Goal: Task Accomplishment & Management: Manage account settings

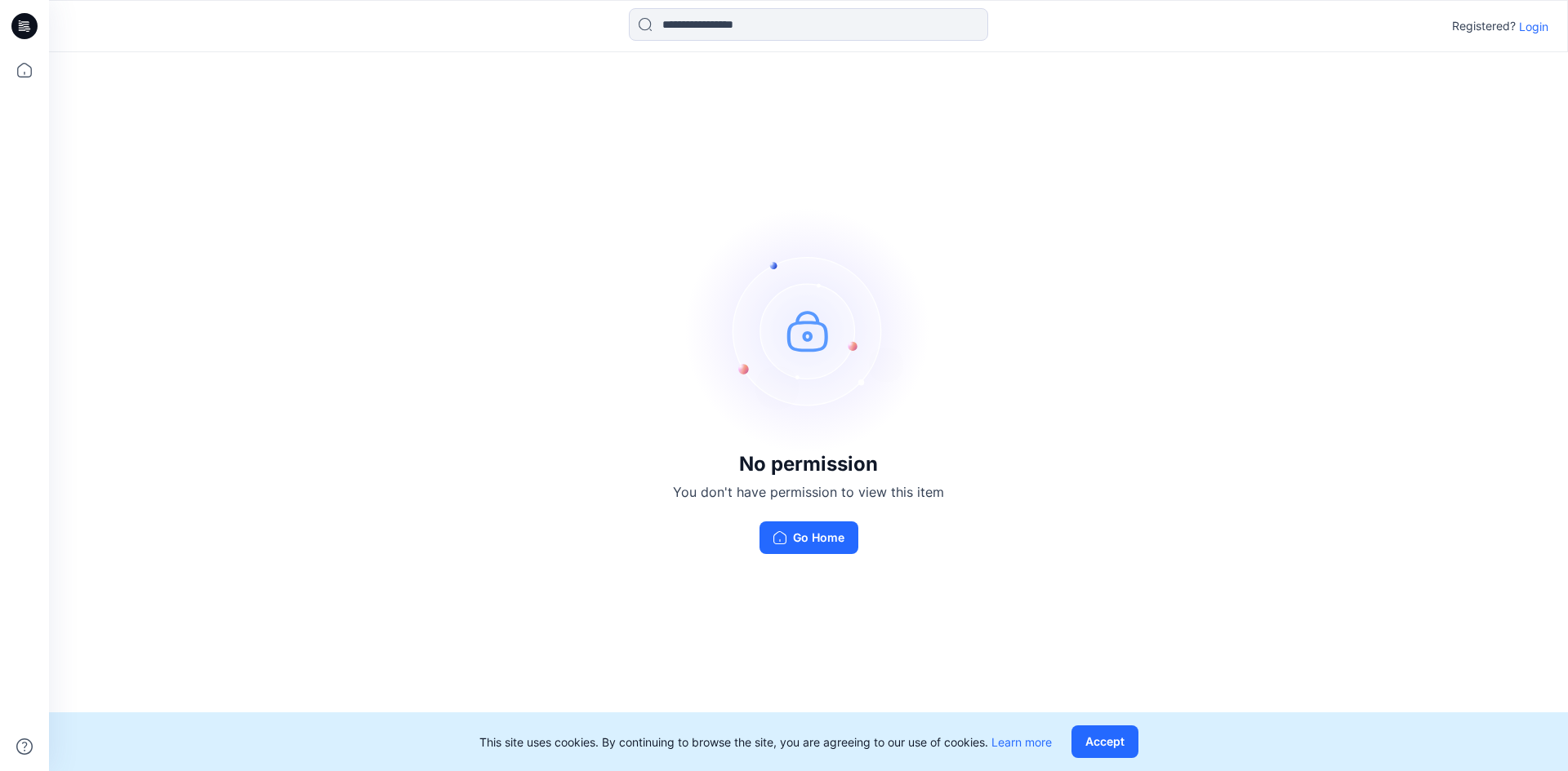
click at [1520, 31] on p "Login" at bounding box center [1533, 26] width 29 height 17
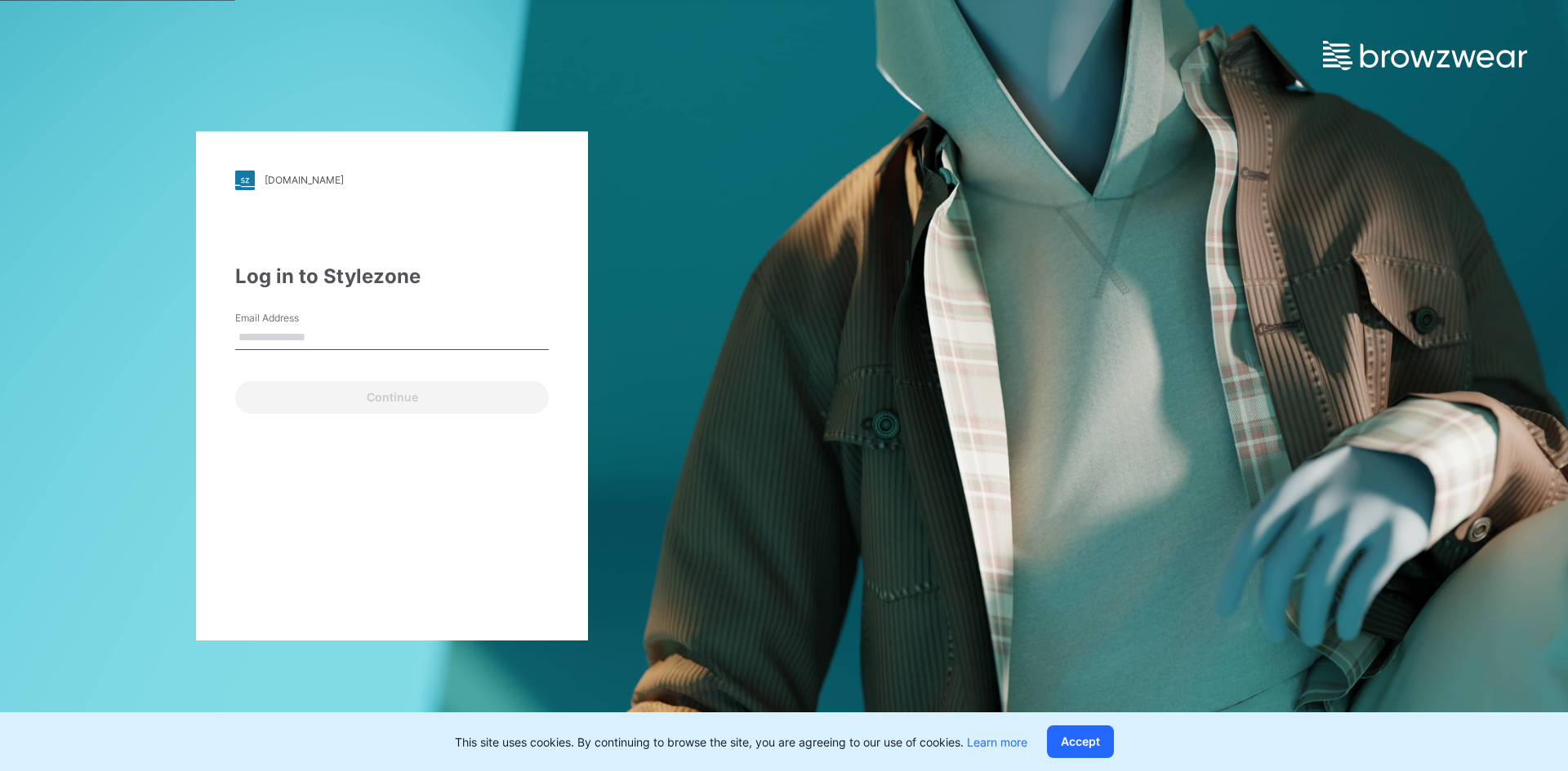
type input "**********"
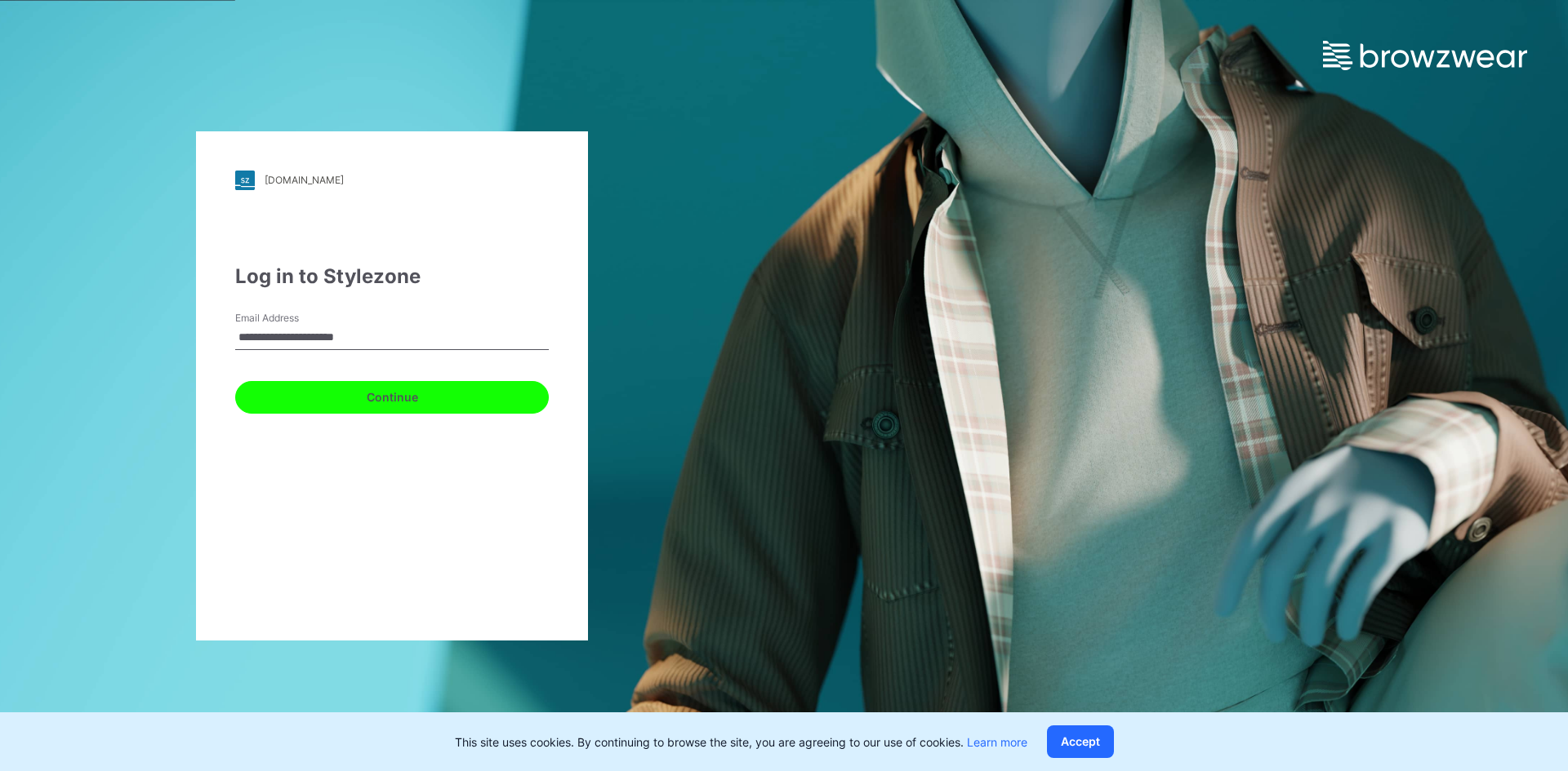
click at [337, 403] on button "Continue" at bounding box center [392, 397] width 314 height 33
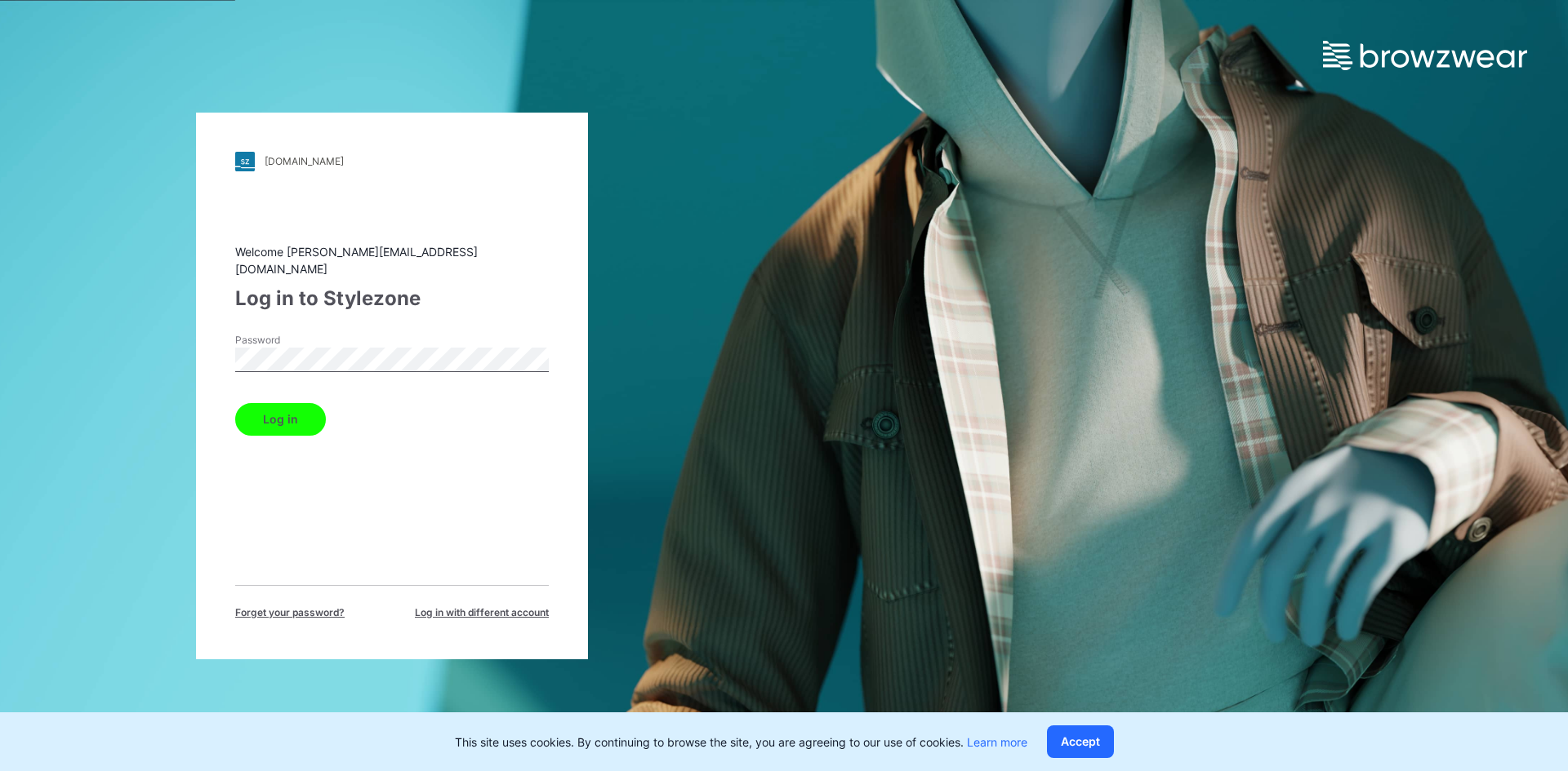
click at [296, 408] on button "Log in" at bounding box center [280, 419] width 91 height 33
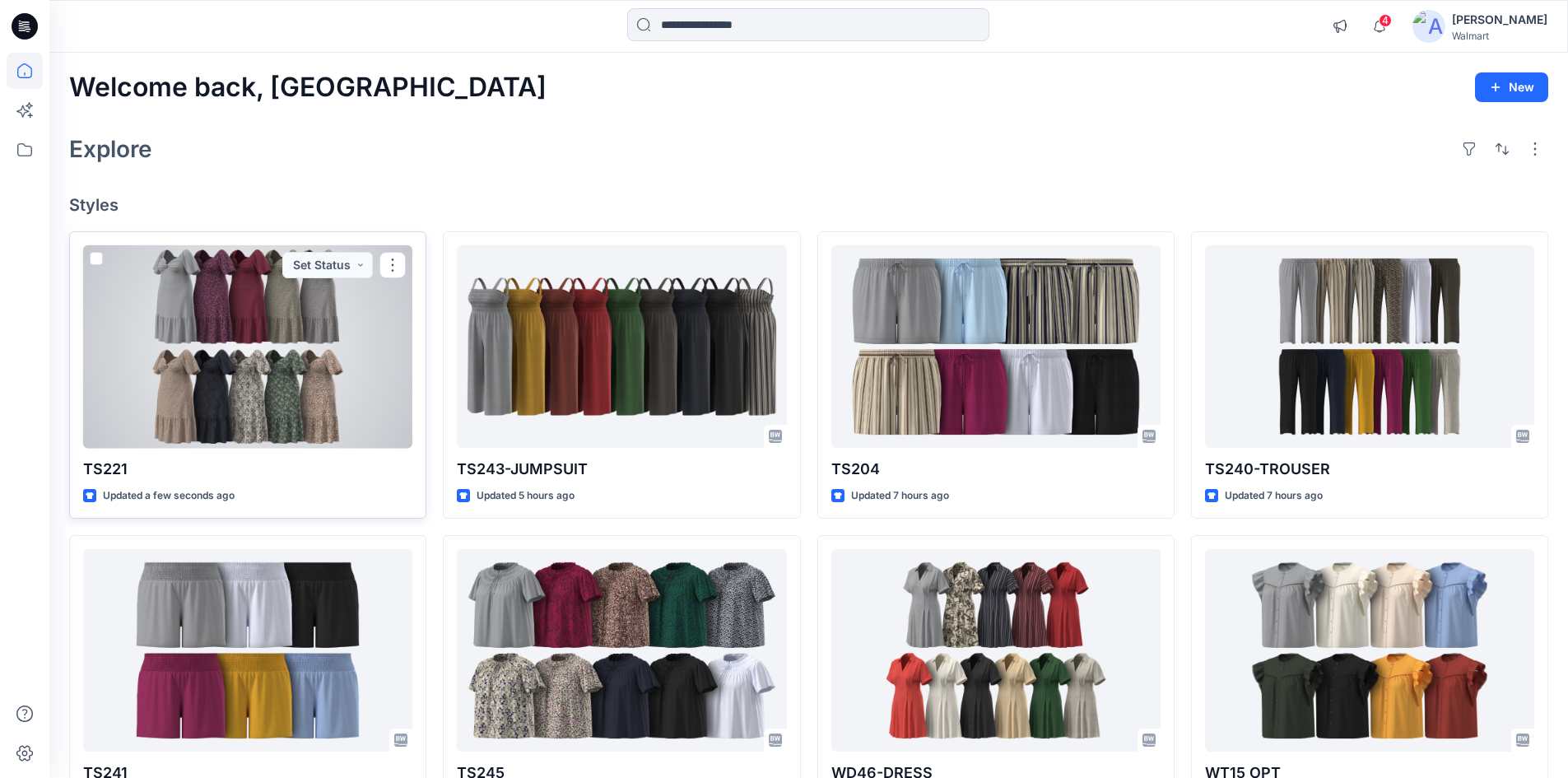
click at [235, 321] on div at bounding box center [247, 347] width 329 height 203
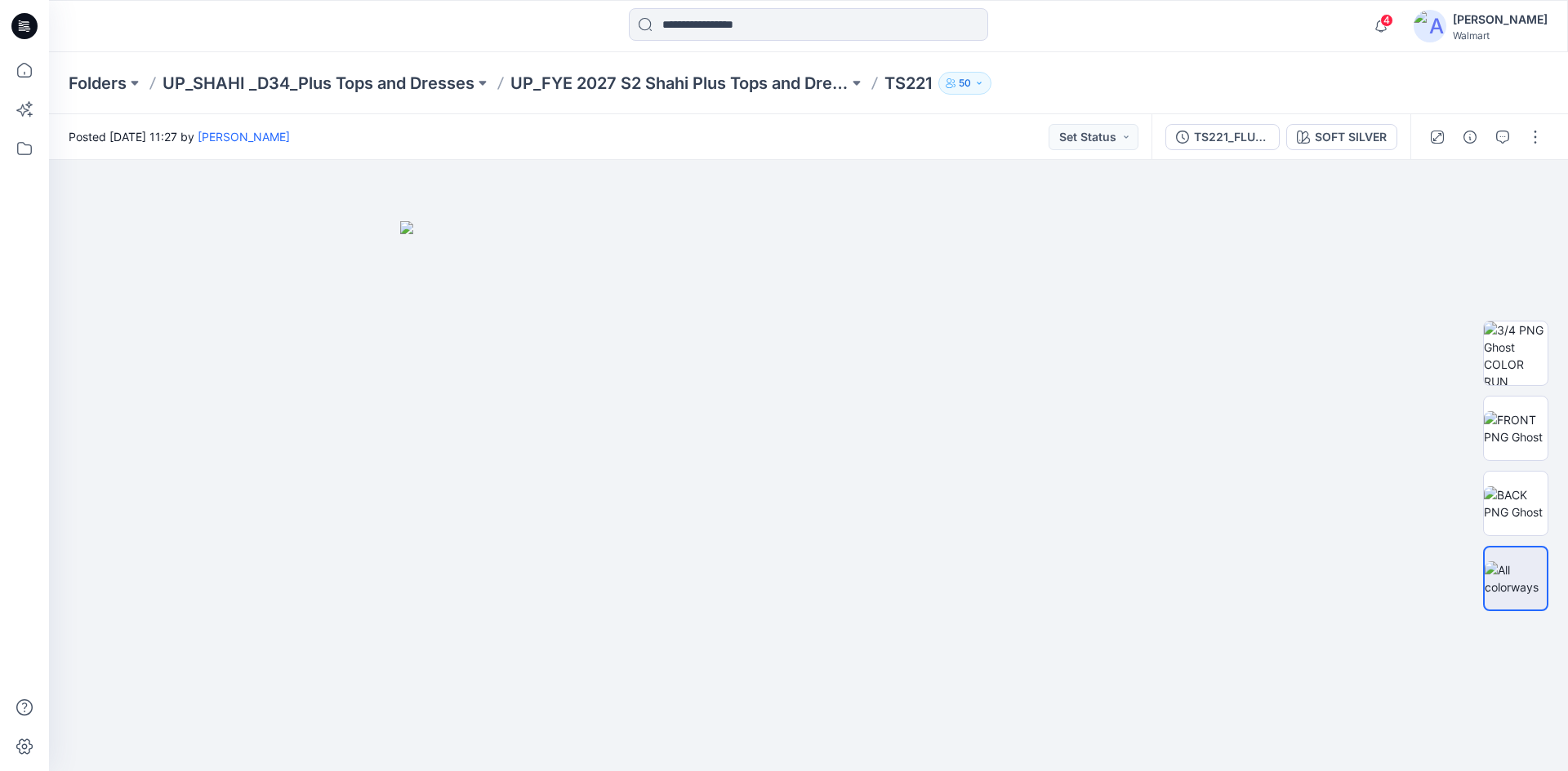
click at [1498, 31] on div "Walmart" at bounding box center [1500, 35] width 95 height 13
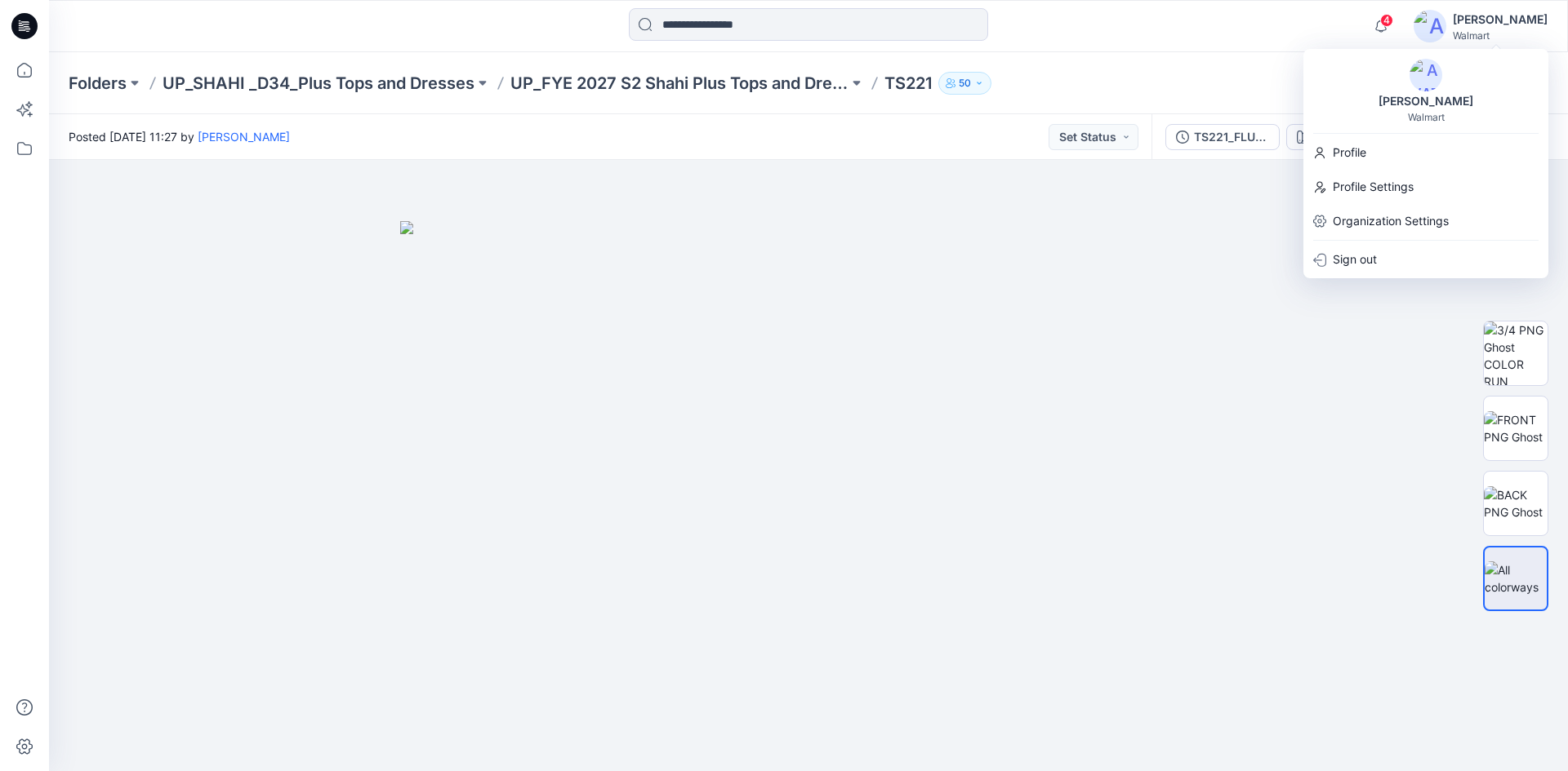
click at [1439, 120] on div "Walmart" at bounding box center [1426, 117] width 37 height 13
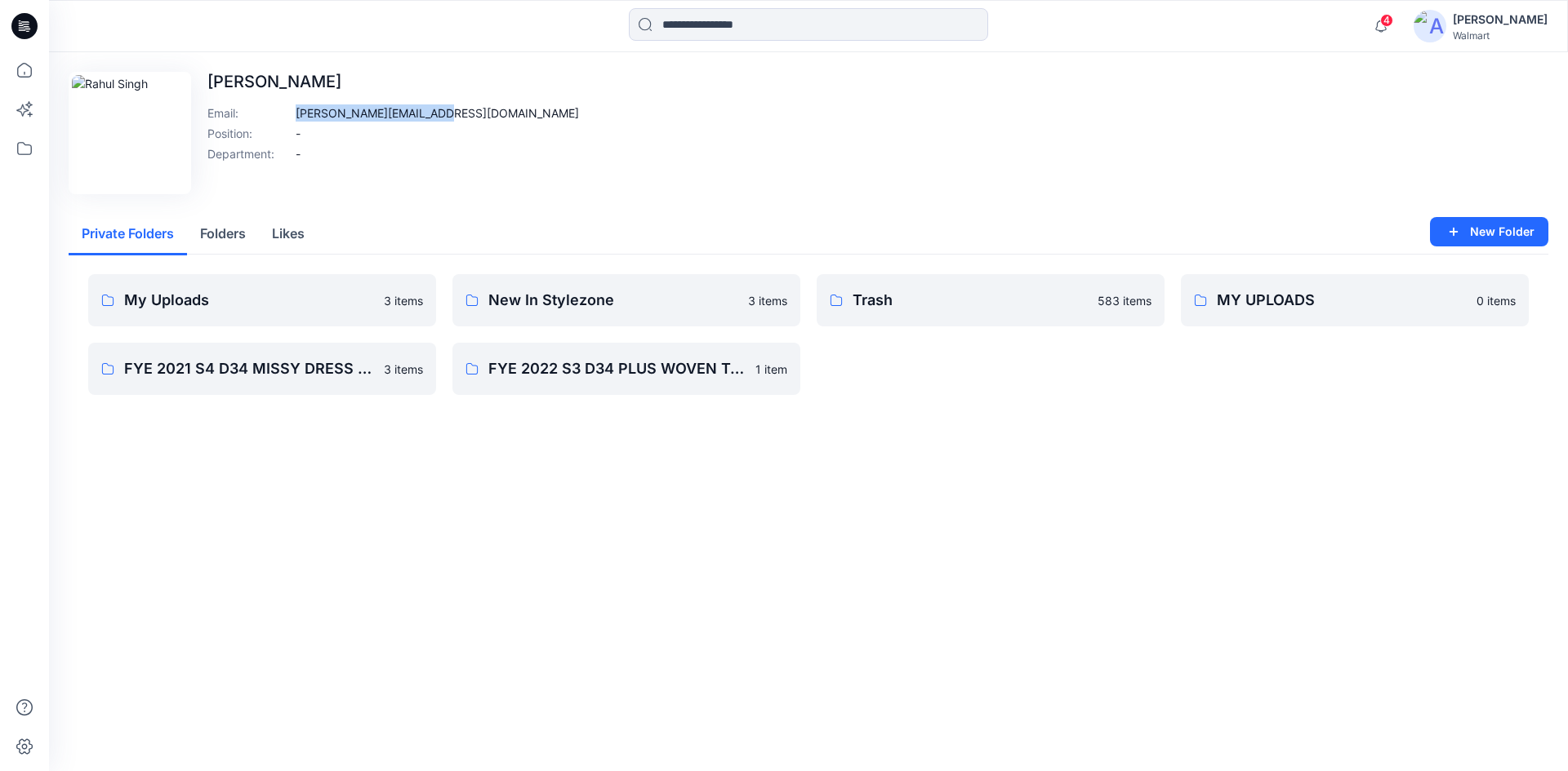
drag, startPoint x: 295, startPoint y: 111, endPoint x: 429, endPoint y: 114, distance: 134.0
click at [429, 114] on div "Edit Image Rahul Singh Email : rahul.singh@shahi.co.in Position : - Department …" at bounding box center [808, 133] width 1480 height 122
copy p "rahul.singh@shahi.co.in"
click at [23, 22] on icon at bounding box center [25, 21] width 8 height 1
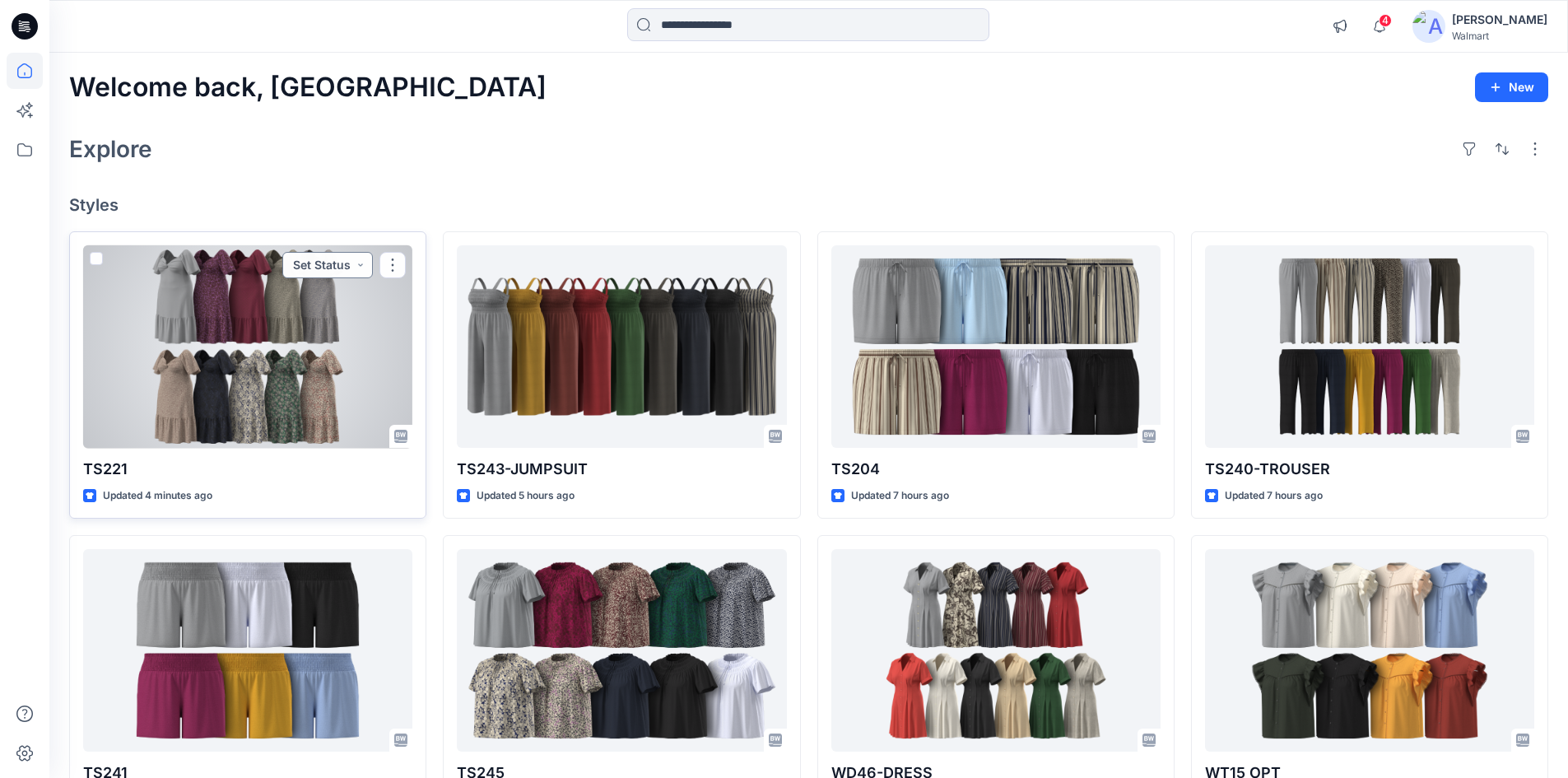
drag, startPoint x: 279, startPoint y: 265, endPoint x: 301, endPoint y: 264, distance: 22.0
click at [308, 263] on button "Set Status" at bounding box center [327, 265] width 91 height 26
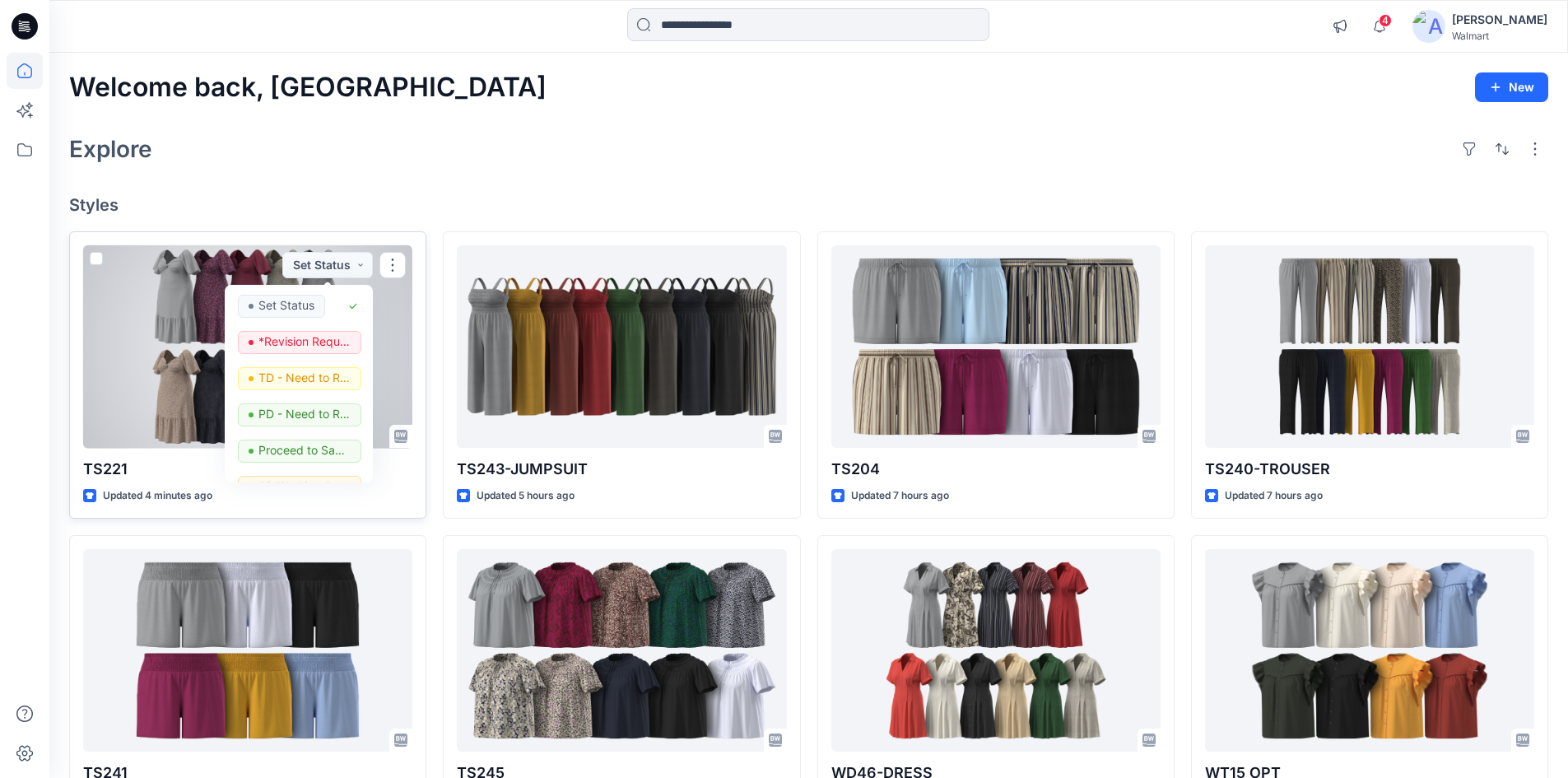
click at [155, 307] on div at bounding box center [247, 347] width 329 height 203
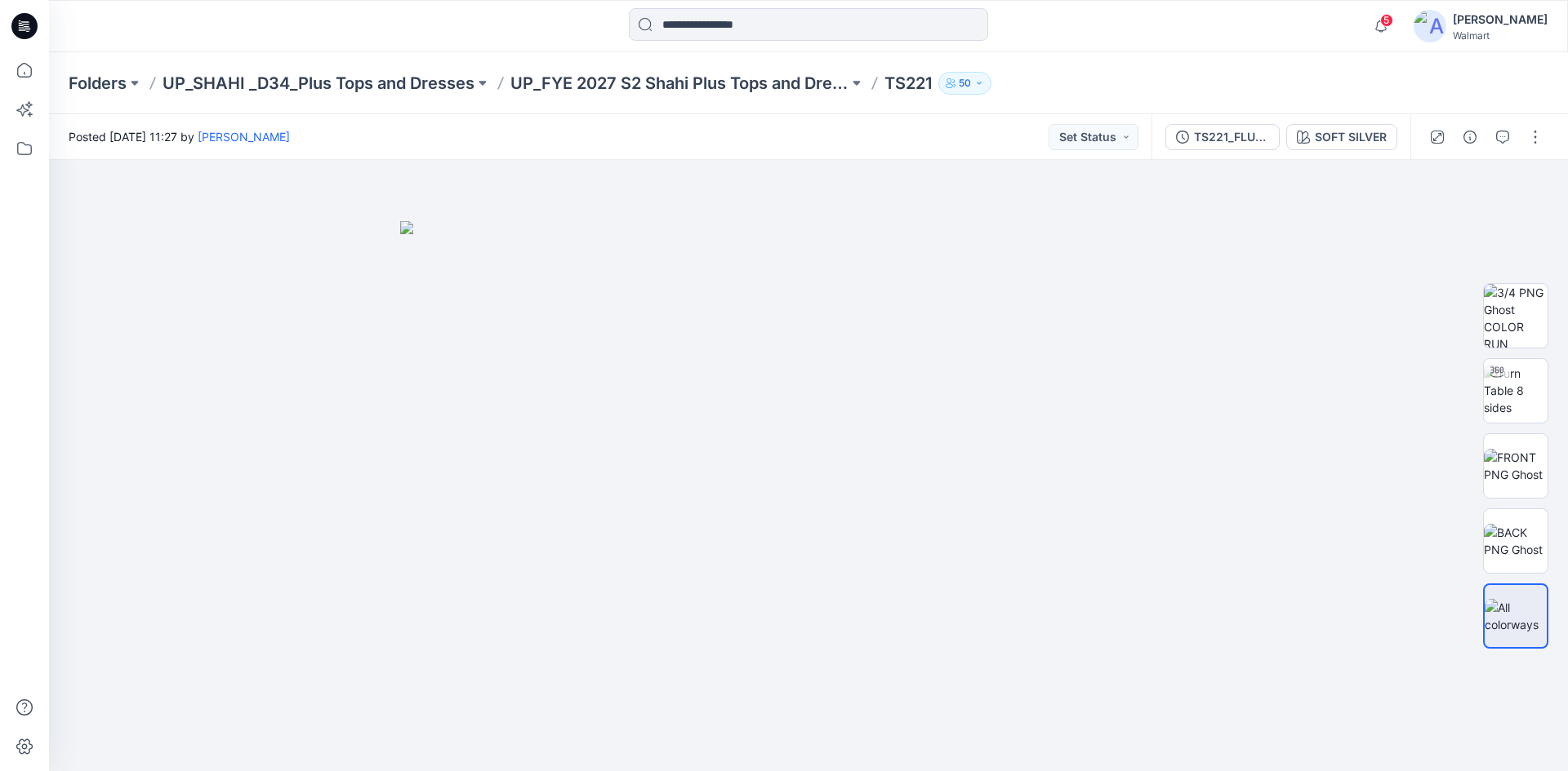
drag, startPoint x: 23, startPoint y: 30, endPoint x: 99, endPoint y: 39, distance: 76.5
click at [20, 27] on icon at bounding box center [24, 26] width 26 height 52
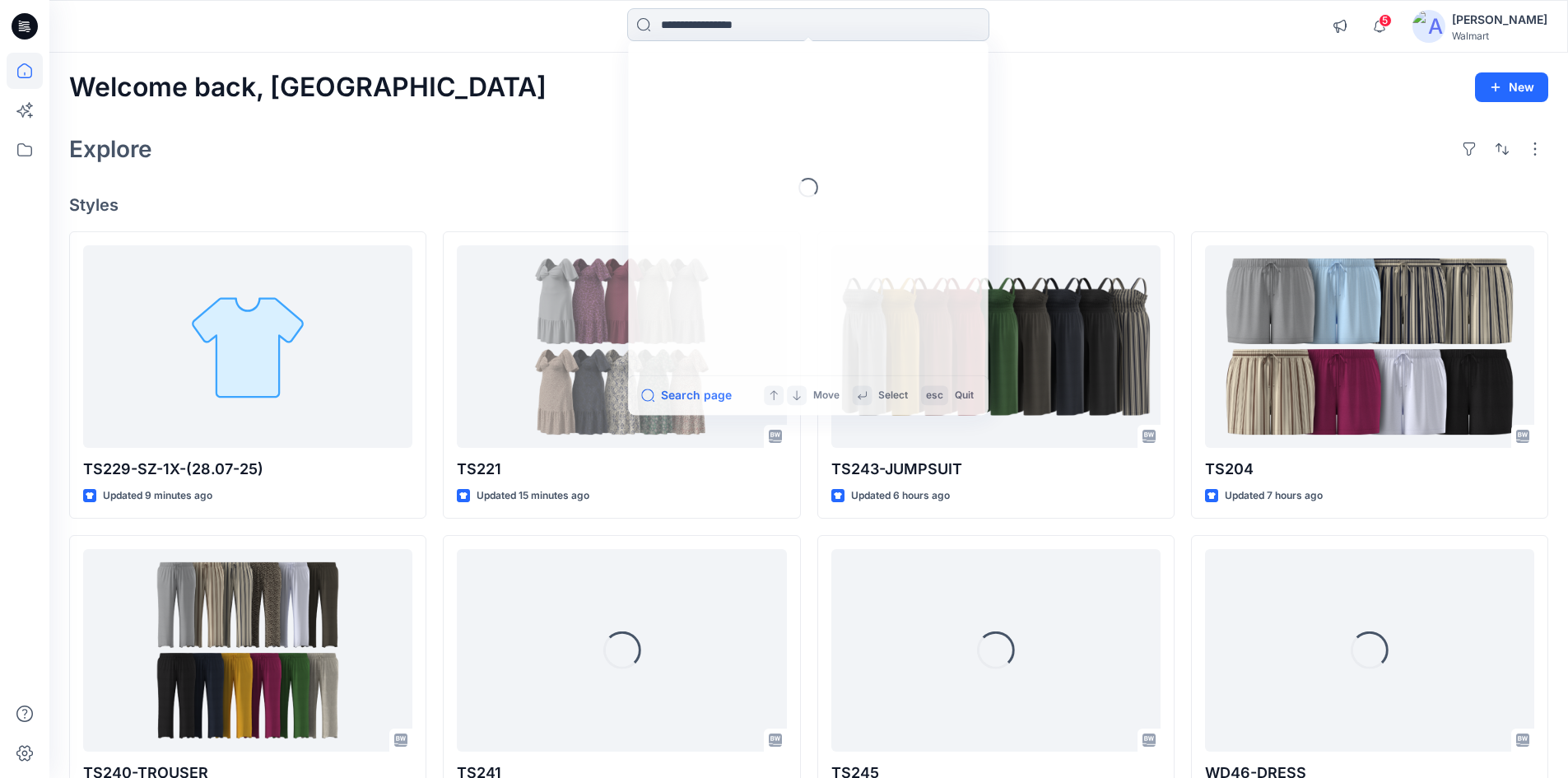
click at [682, 25] on input at bounding box center [808, 25] width 362 height 33
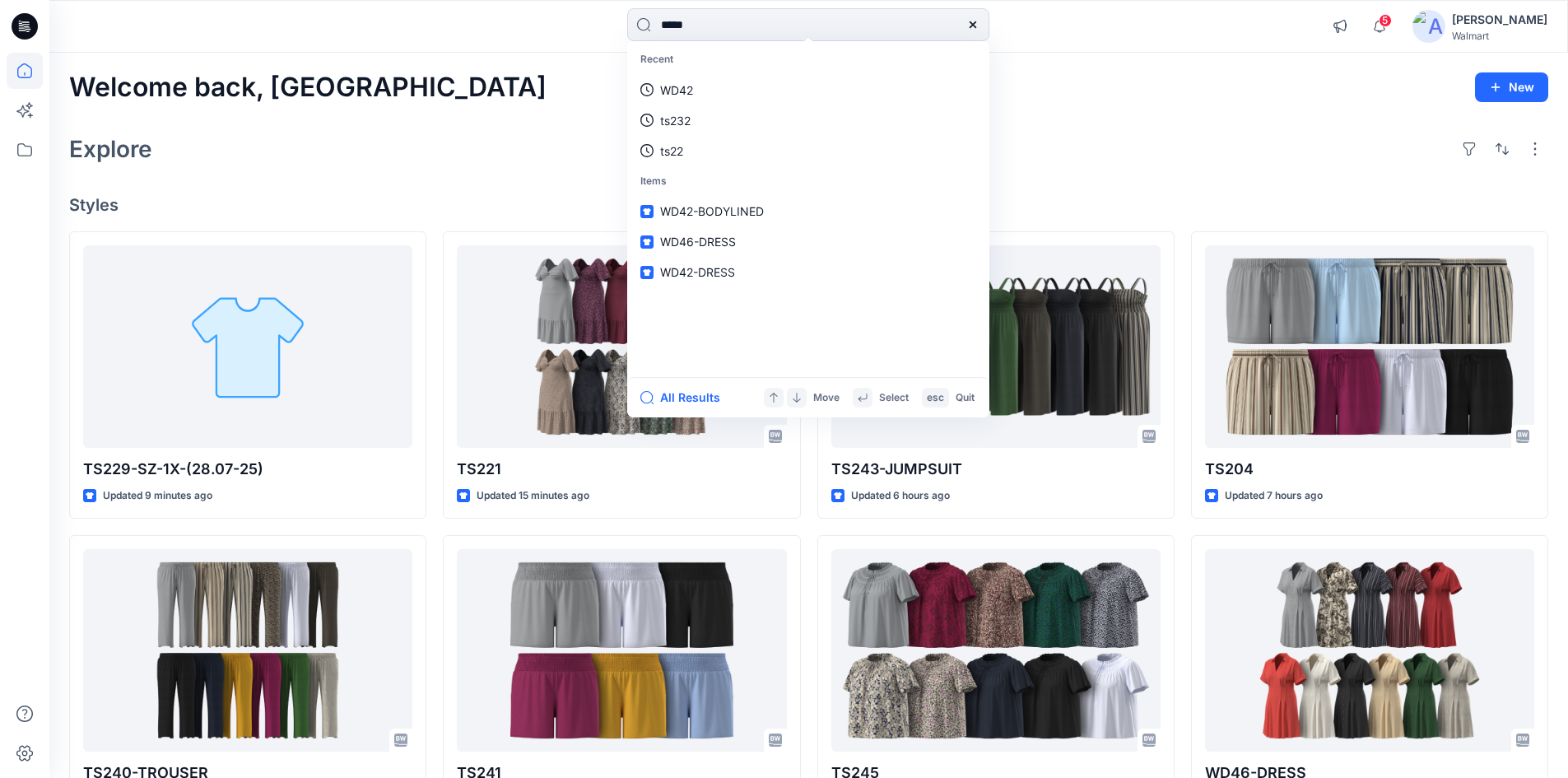
type input "*****"
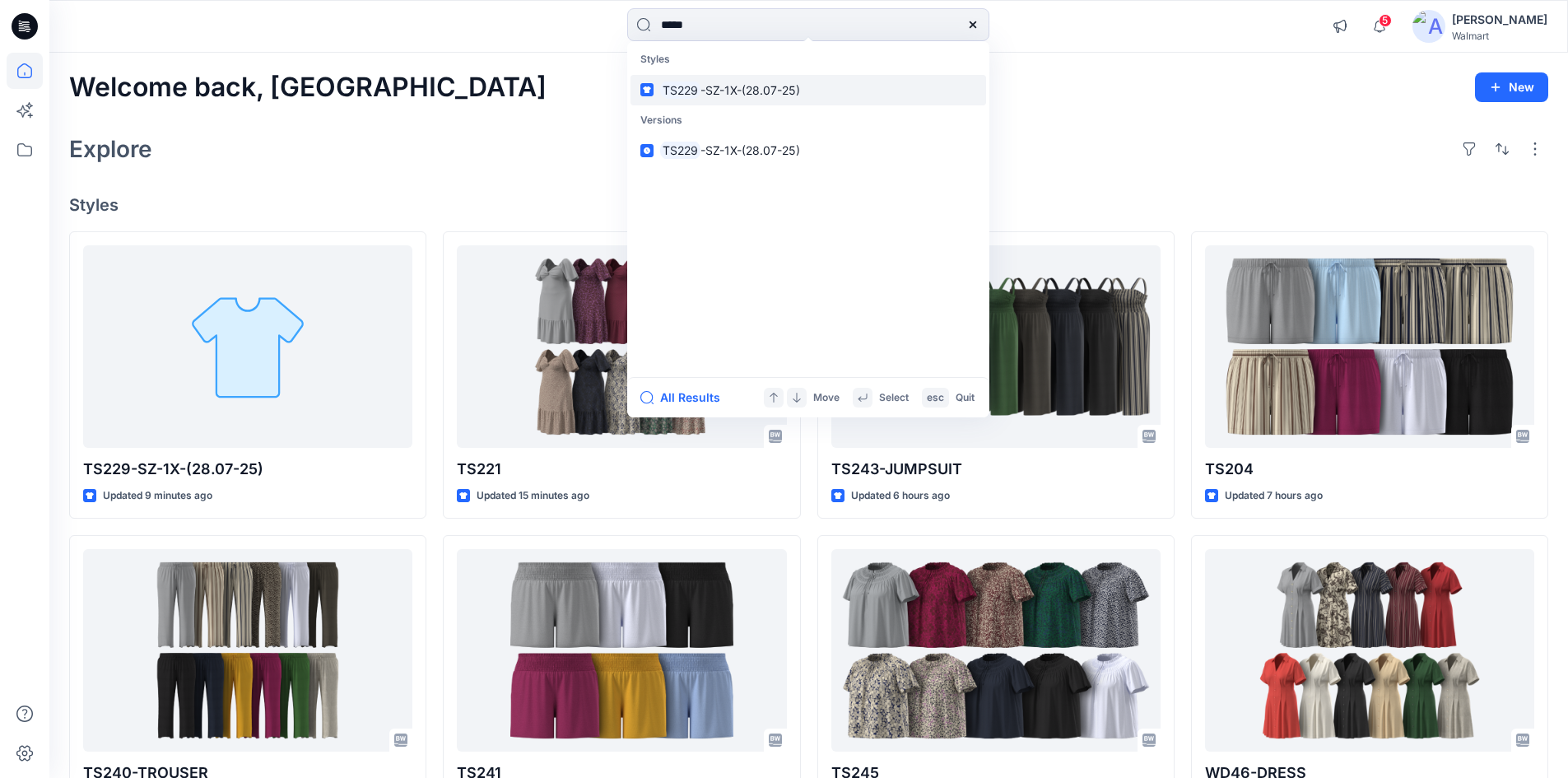
click at [762, 97] on p "TS229 -SZ-1X-(28.07-25)" at bounding box center [729, 90] width 140 height 17
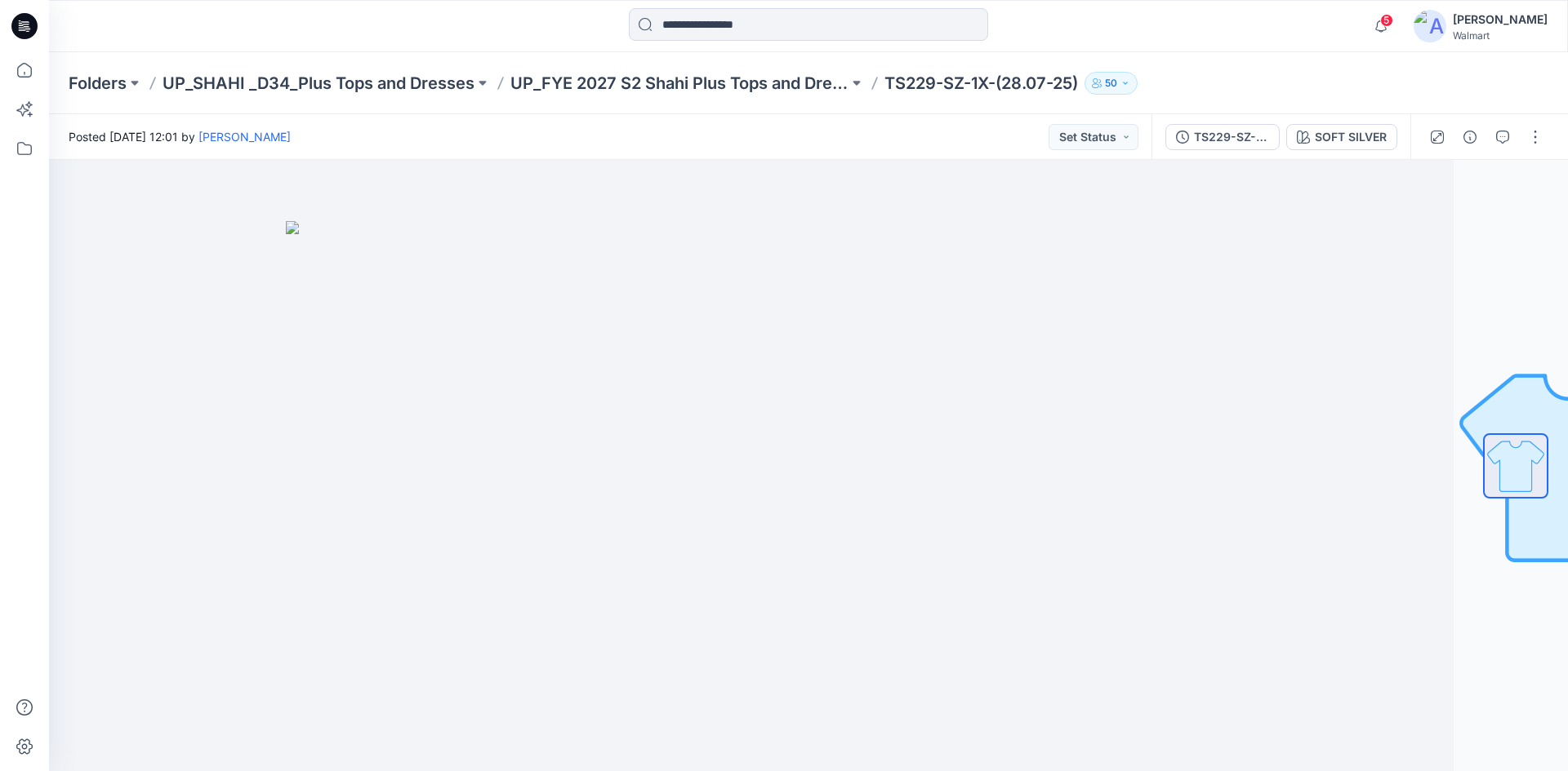
click at [23, 21] on icon at bounding box center [24, 26] width 26 height 26
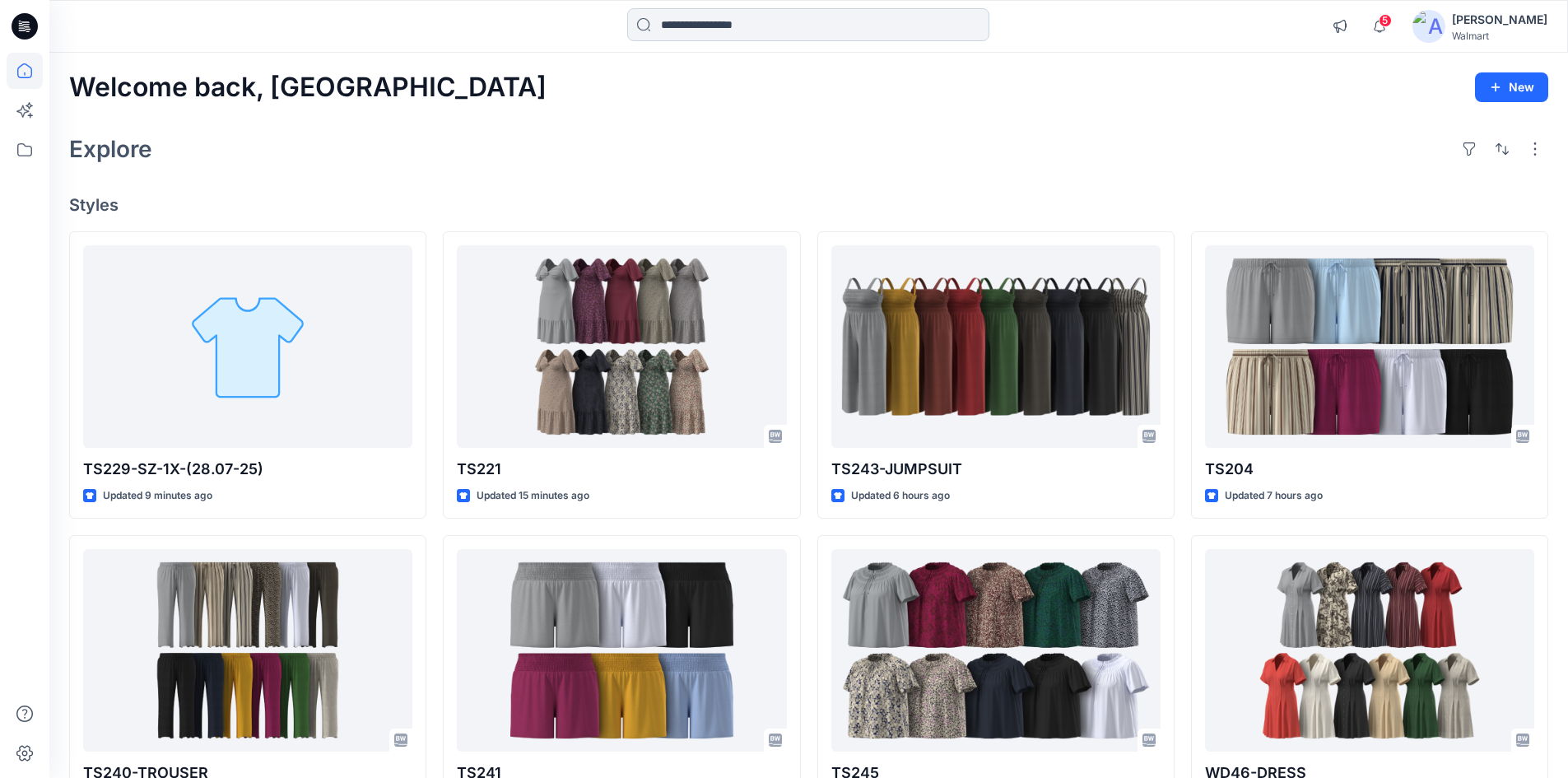
click at [707, 25] on input at bounding box center [808, 25] width 362 height 33
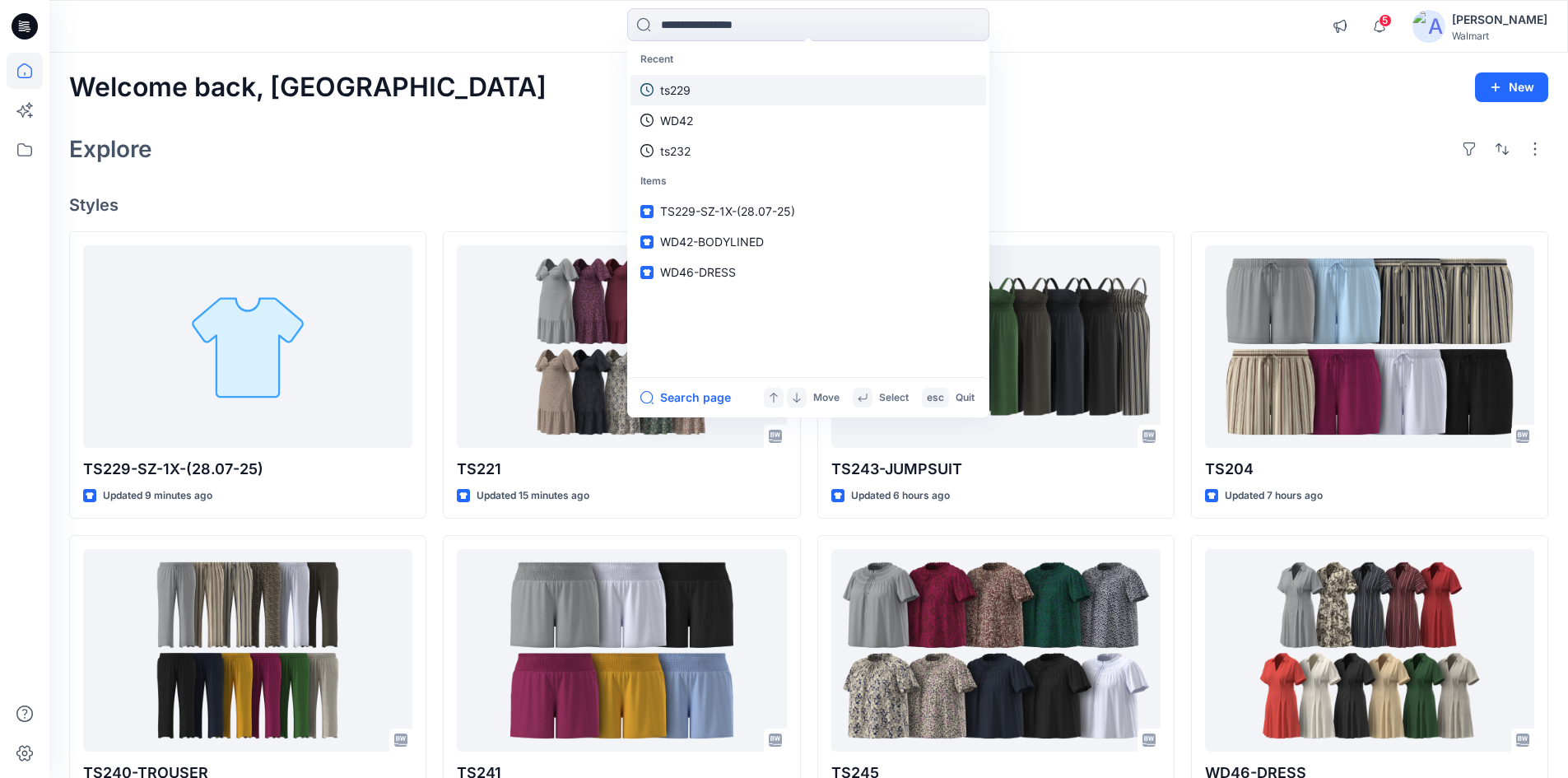
click at [704, 96] on link "ts229" at bounding box center [808, 91] width 355 height 30
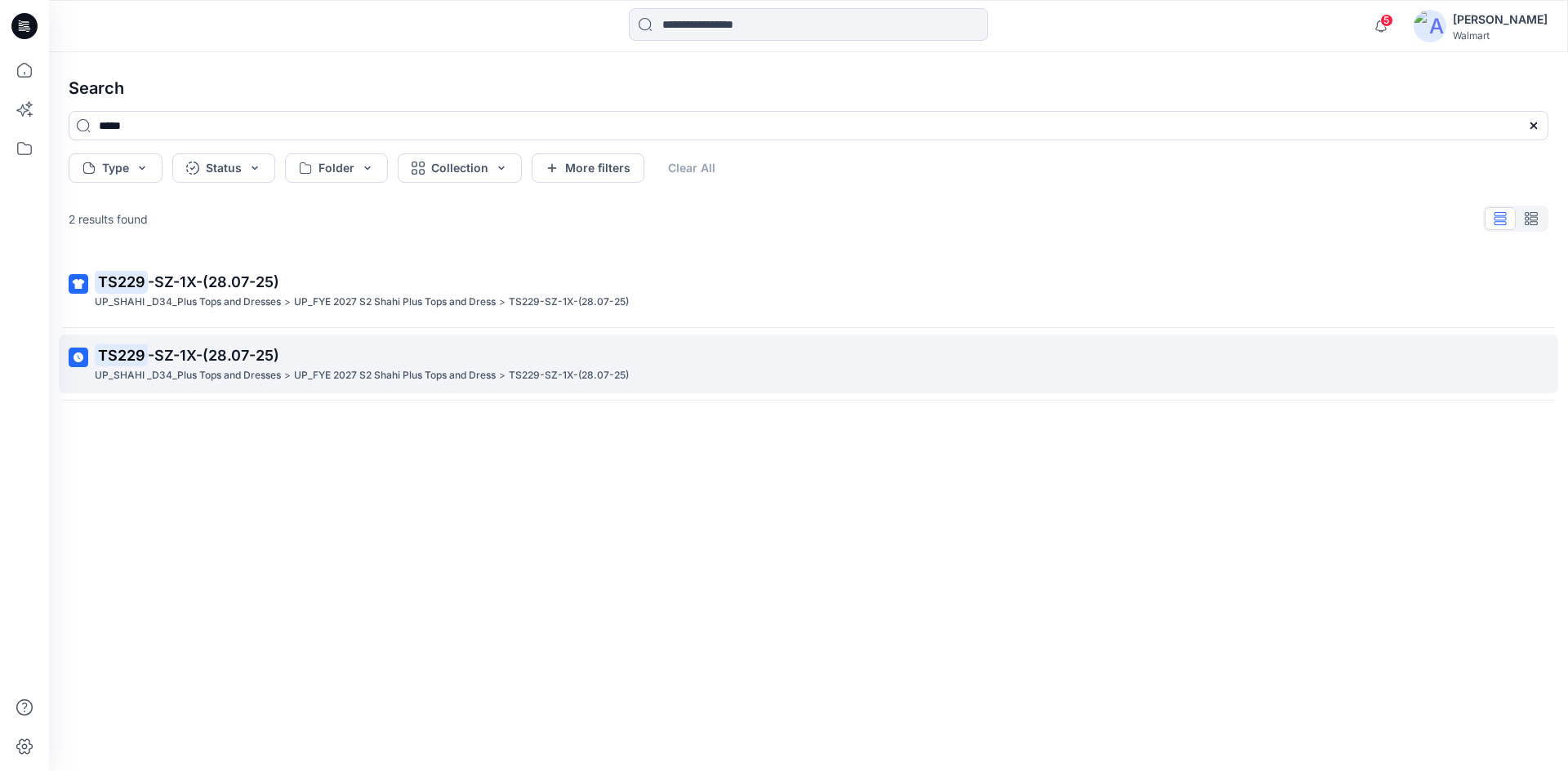
click at [196, 373] on p "UP_SHAHI _D34_Plus Tops and Dresses" at bounding box center [188, 376] width 186 height 17
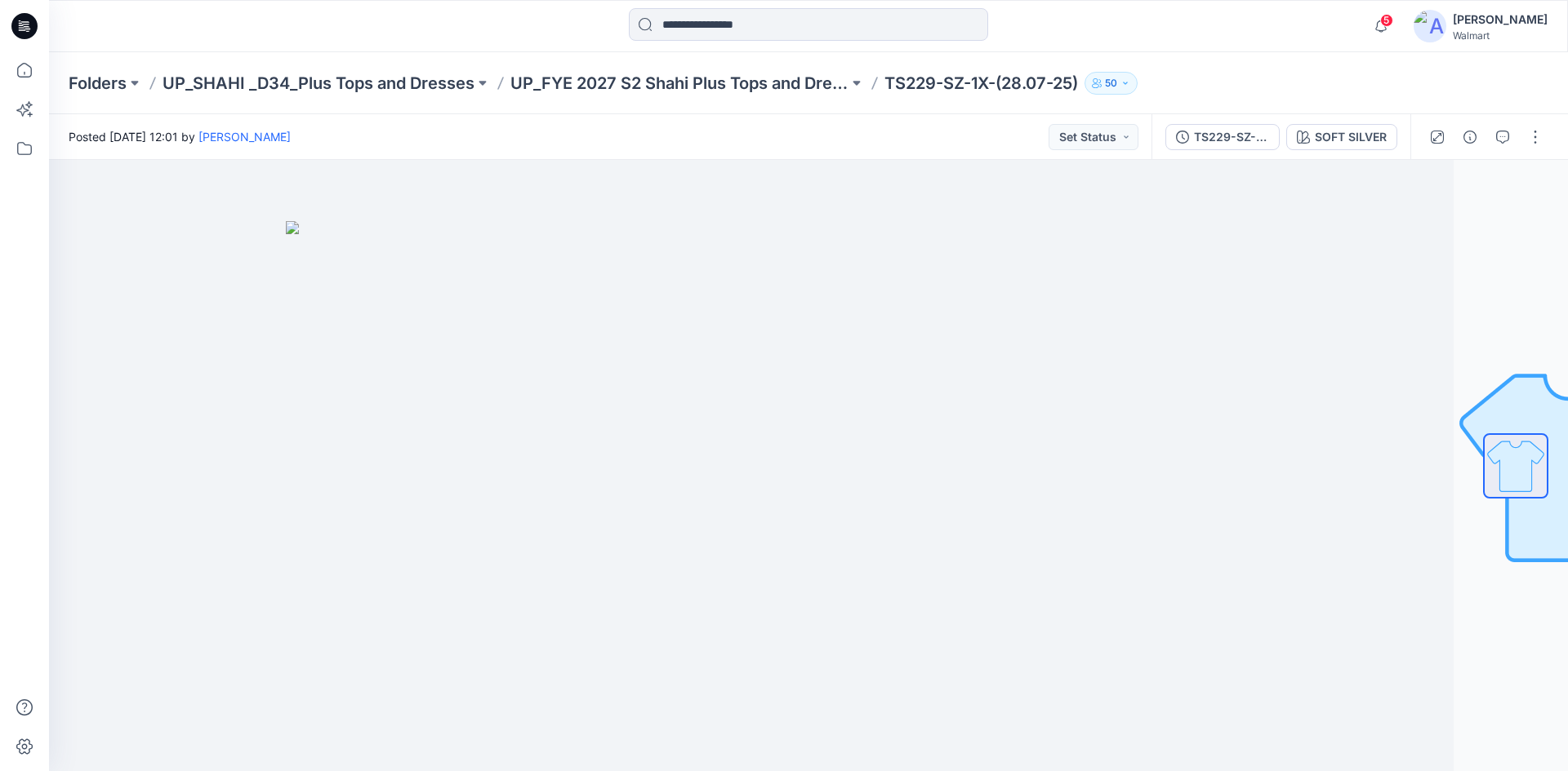
drag, startPoint x: 25, startPoint y: 37, endPoint x: 74, endPoint y: 48, distance: 50.2
click at [30, 52] on div at bounding box center [24, 385] width 49 height 771
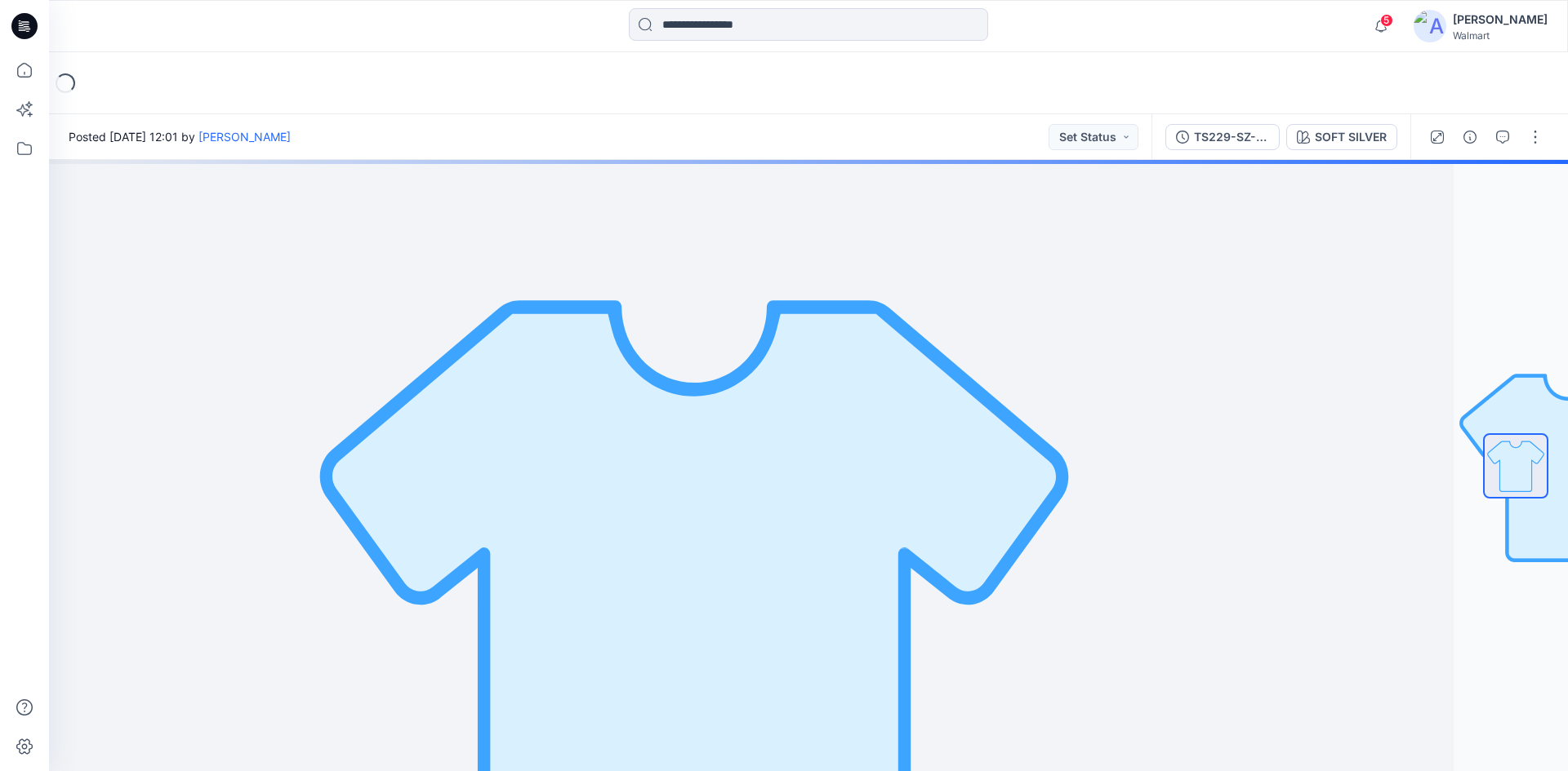
click at [24, 13] on icon at bounding box center [24, 26] width 26 height 26
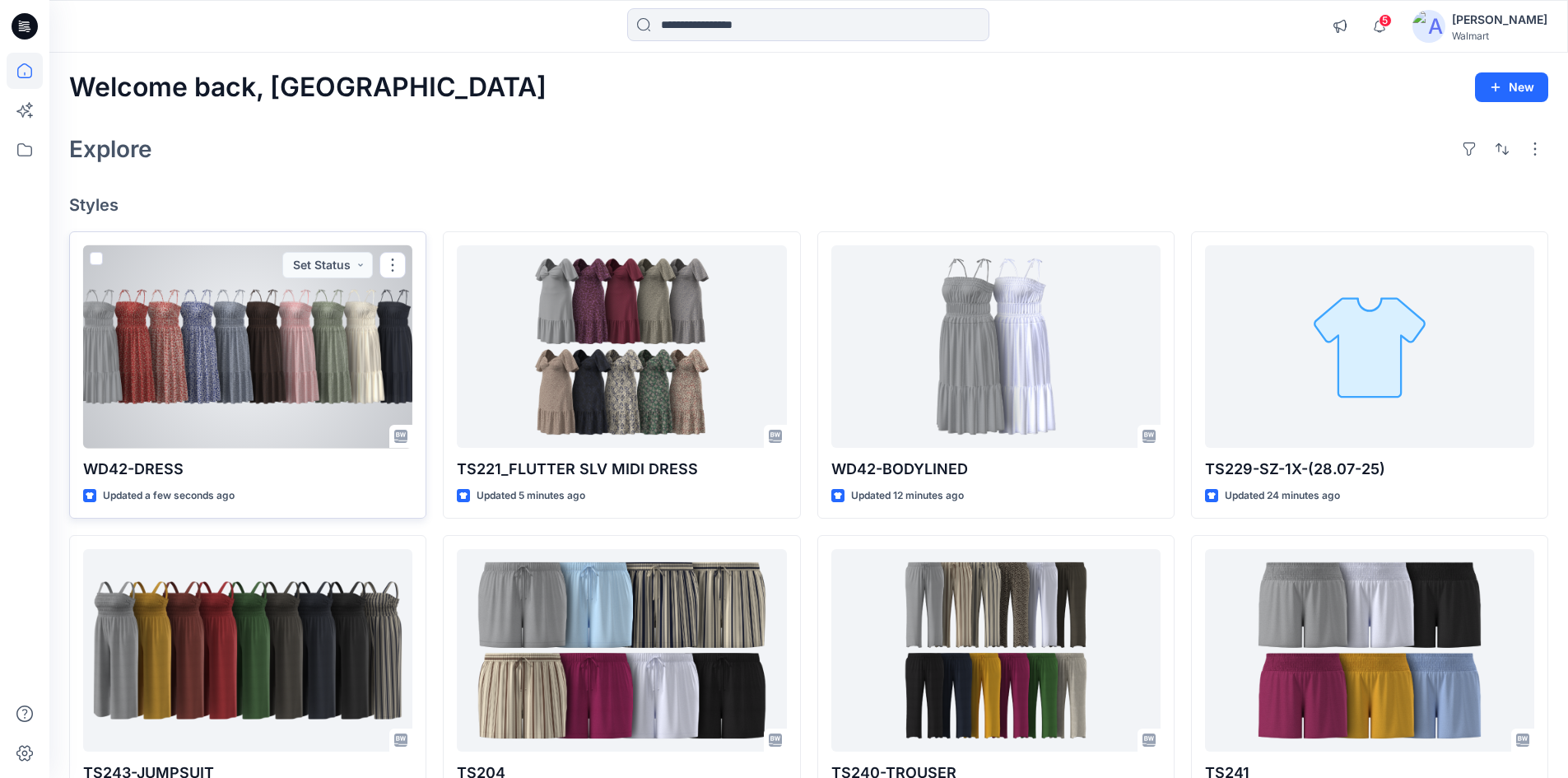
click at [190, 385] on div at bounding box center [247, 347] width 329 height 203
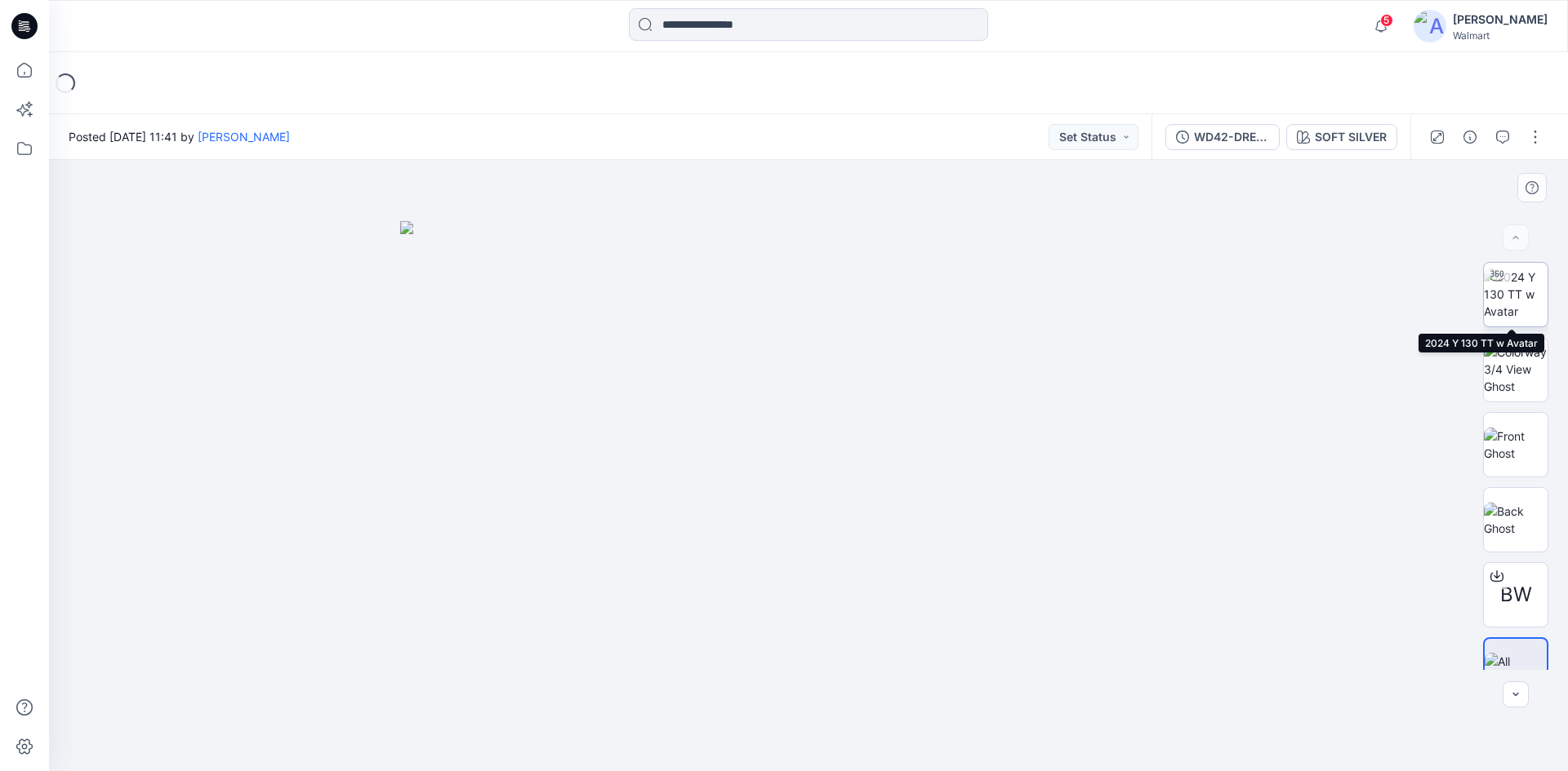
click at [1503, 295] on img at bounding box center [1516, 294] width 64 height 51
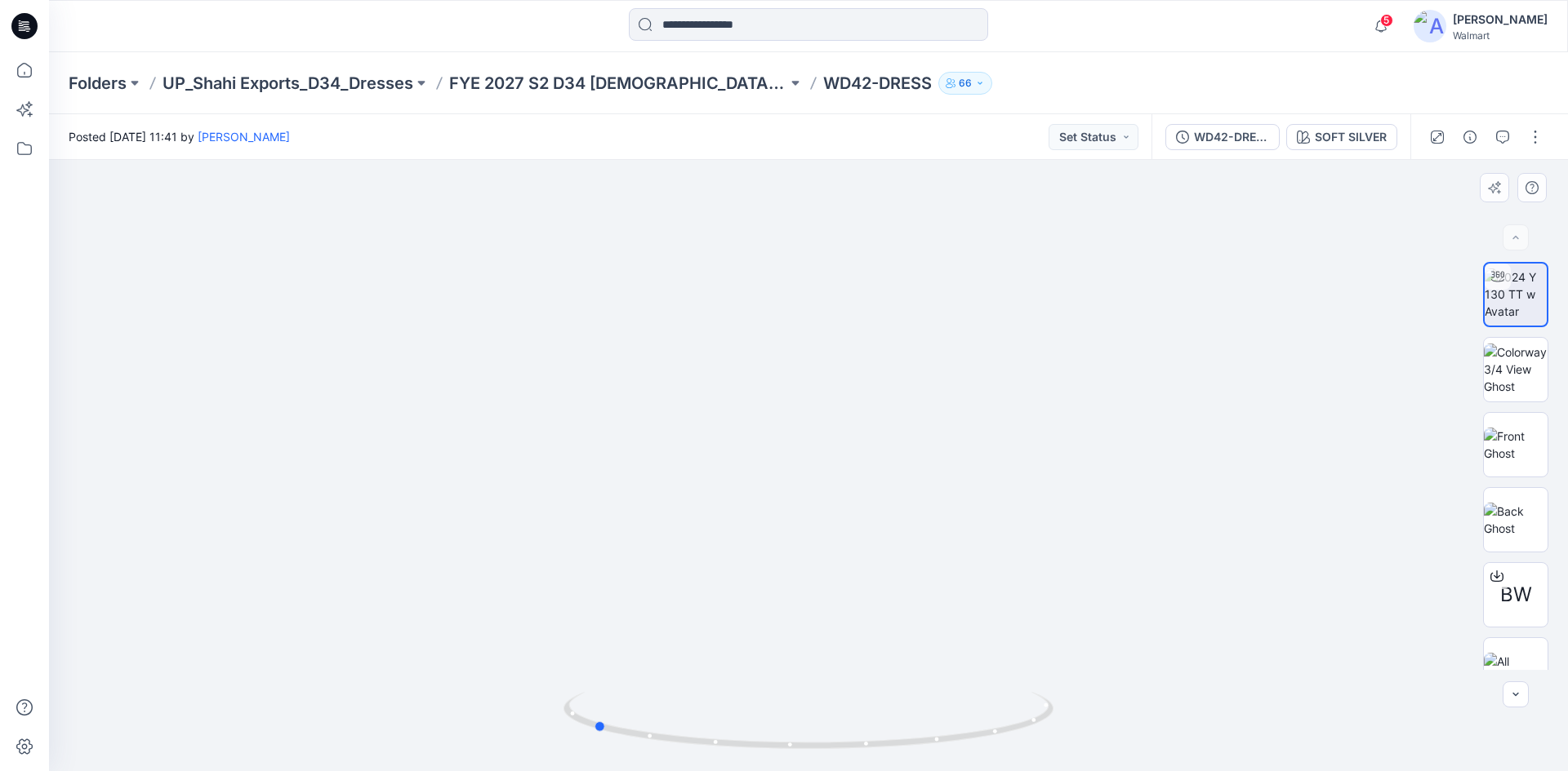
drag, startPoint x: 813, startPoint y: 742, endPoint x: 1087, endPoint y: 732, distance: 274.2
click at [1087, 732] on div at bounding box center [808, 466] width 1518 height 612
drag, startPoint x: 803, startPoint y: 676, endPoint x: 814, endPoint y: 486, distance: 190.3
drag, startPoint x: 601, startPoint y: 723, endPoint x: 814, endPoint y: 718, distance: 213.1
click at [814, 718] on icon at bounding box center [810, 722] width 494 height 61
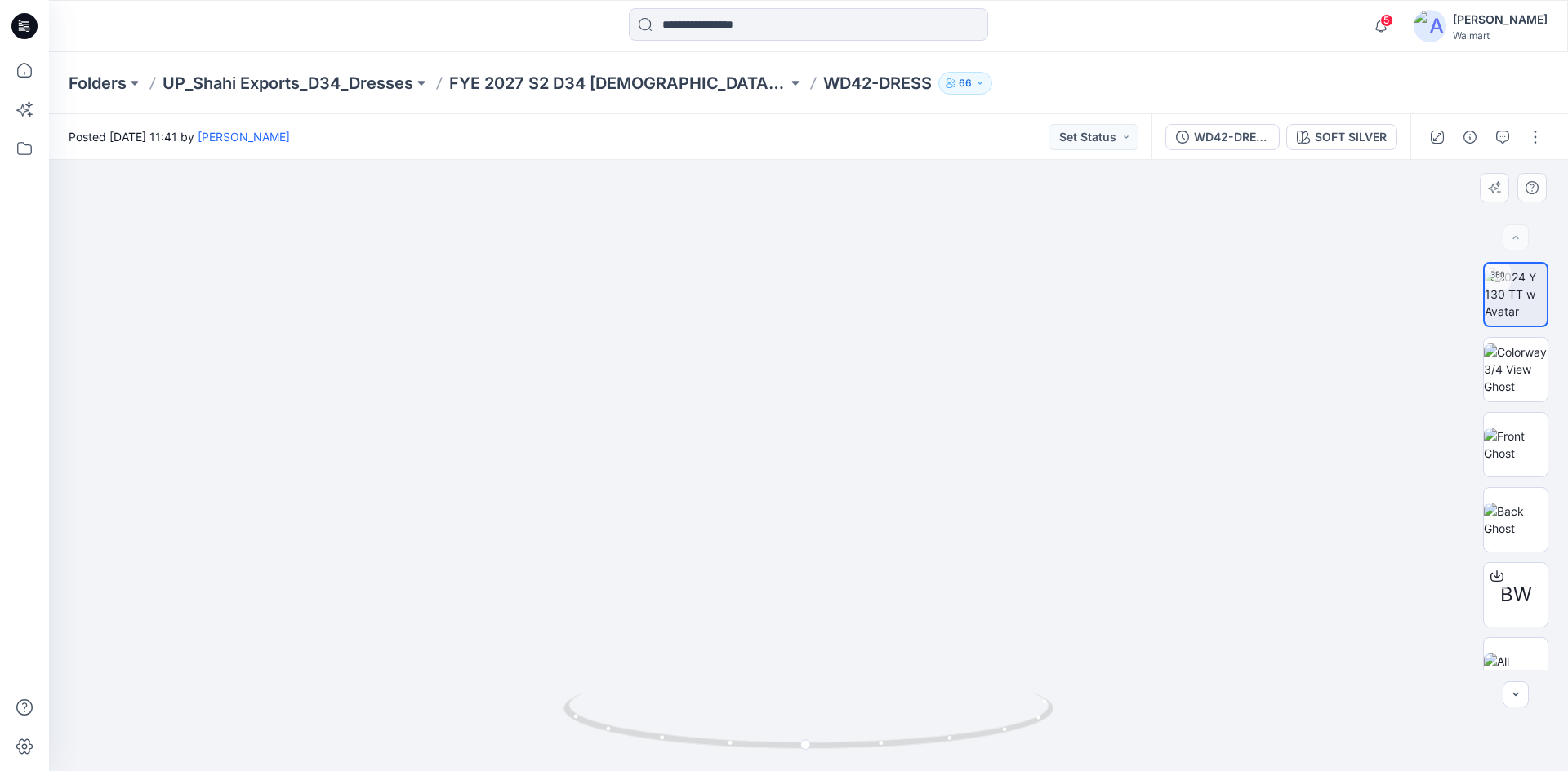
drag, startPoint x: 770, startPoint y: 617, endPoint x: 776, endPoint y: 469, distance: 148.1
drag, startPoint x: 803, startPoint y: 253, endPoint x: 849, endPoint y: 663, distance: 412.6
drag, startPoint x: 852, startPoint y: 352, endPoint x: 828, endPoint y: 566, distance: 215.3
drag, startPoint x: 865, startPoint y: 445, endPoint x: 813, endPoint y: 529, distance: 98.8
drag, startPoint x: 885, startPoint y: 291, endPoint x: 915, endPoint y: 480, distance: 191.4
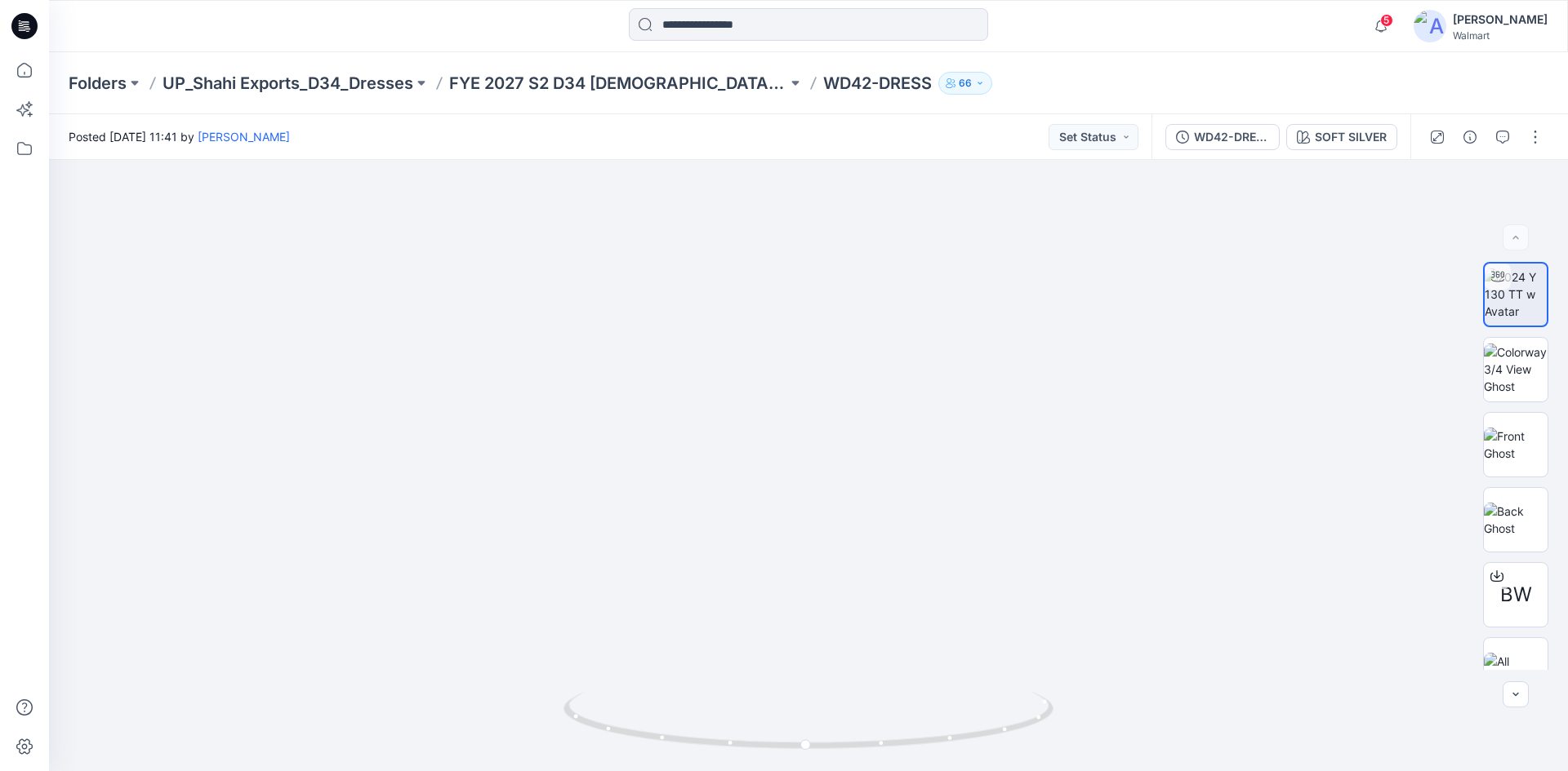
click at [18, 24] on icon at bounding box center [24, 26] width 26 height 26
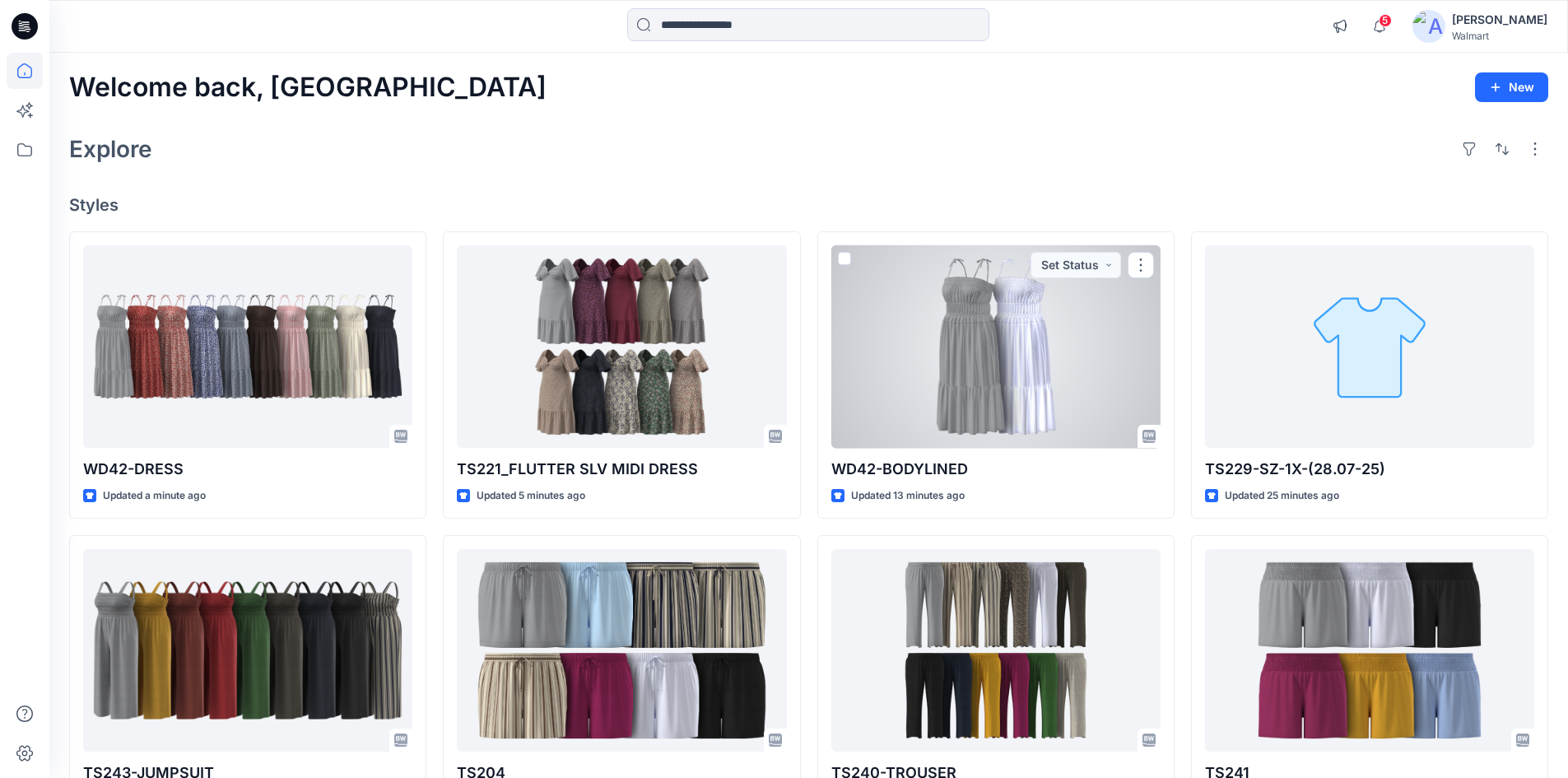
click at [969, 357] on div at bounding box center [996, 347] width 329 height 203
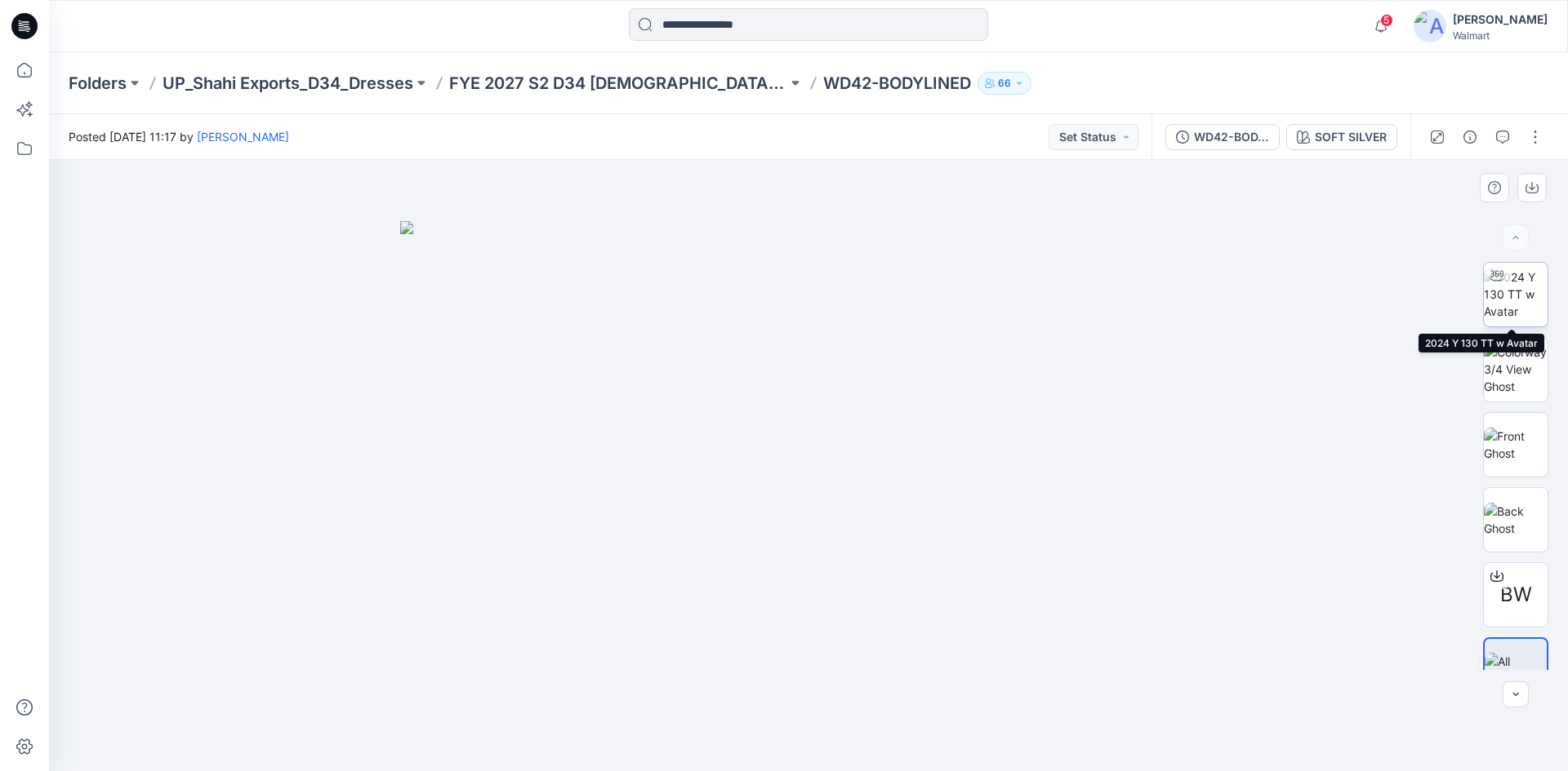
click at [1507, 305] on img at bounding box center [1516, 294] width 64 height 51
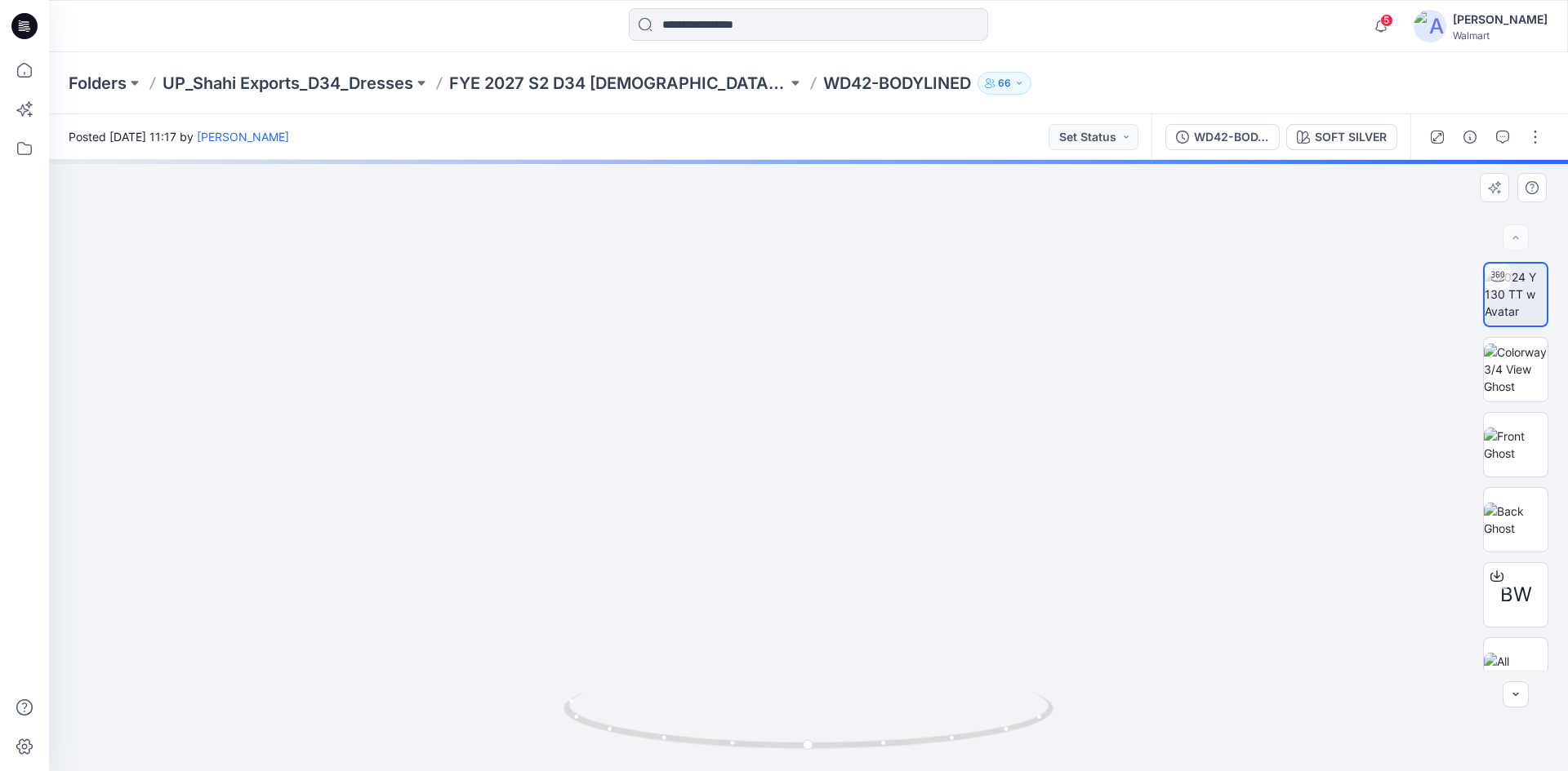
drag, startPoint x: 810, startPoint y: 553, endPoint x: 796, endPoint y: 404, distance: 149.7
drag, startPoint x: 784, startPoint y: 326, endPoint x: 829, endPoint y: 539, distance: 217.7
drag, startPoint x: 867, startPoint y: 535, endPoint x: 865, endPoint y: 446, distance: 89.0
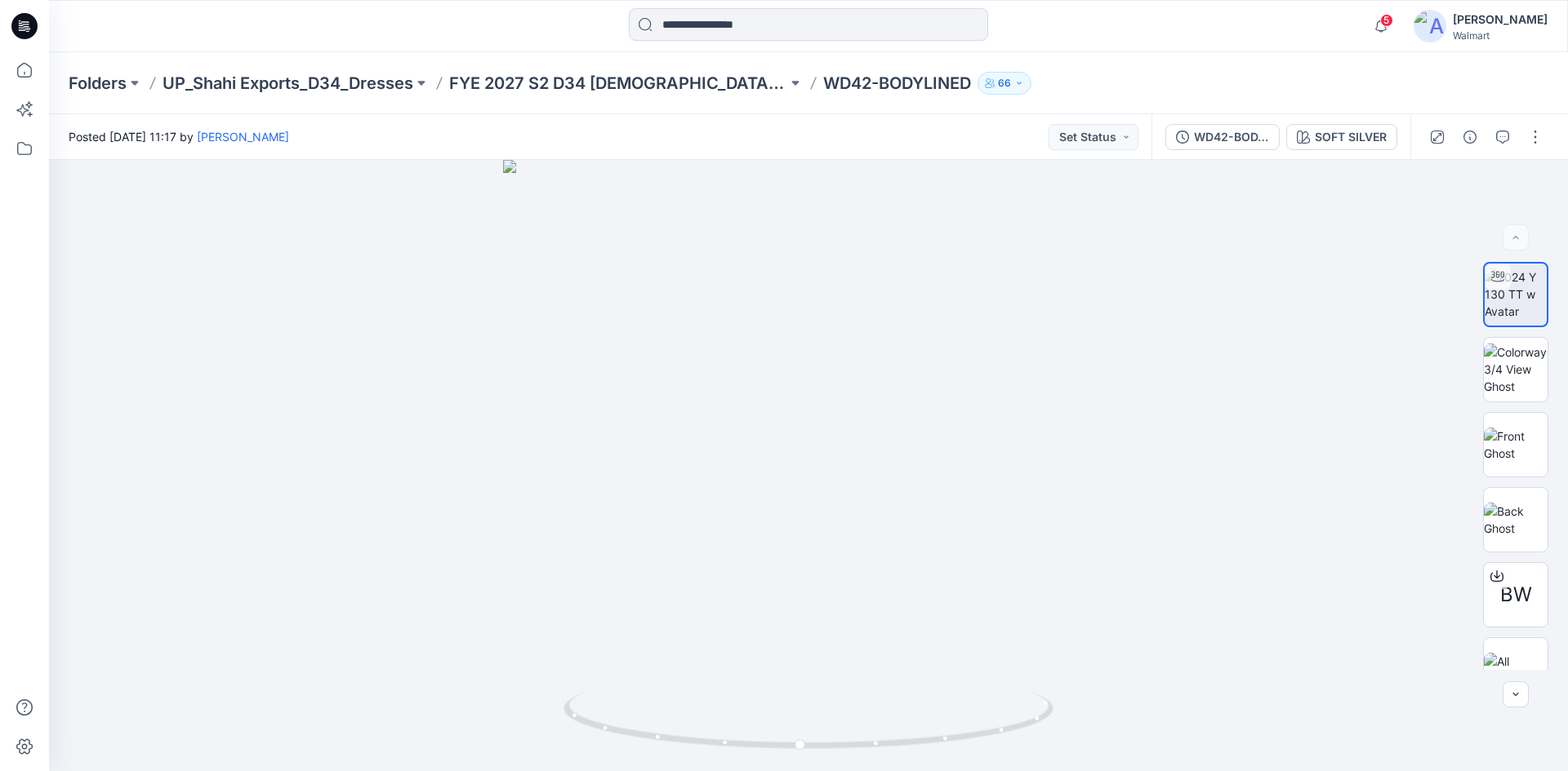
click at [21, 22] on icon at bounding box center [25, 21] width 8 height 1
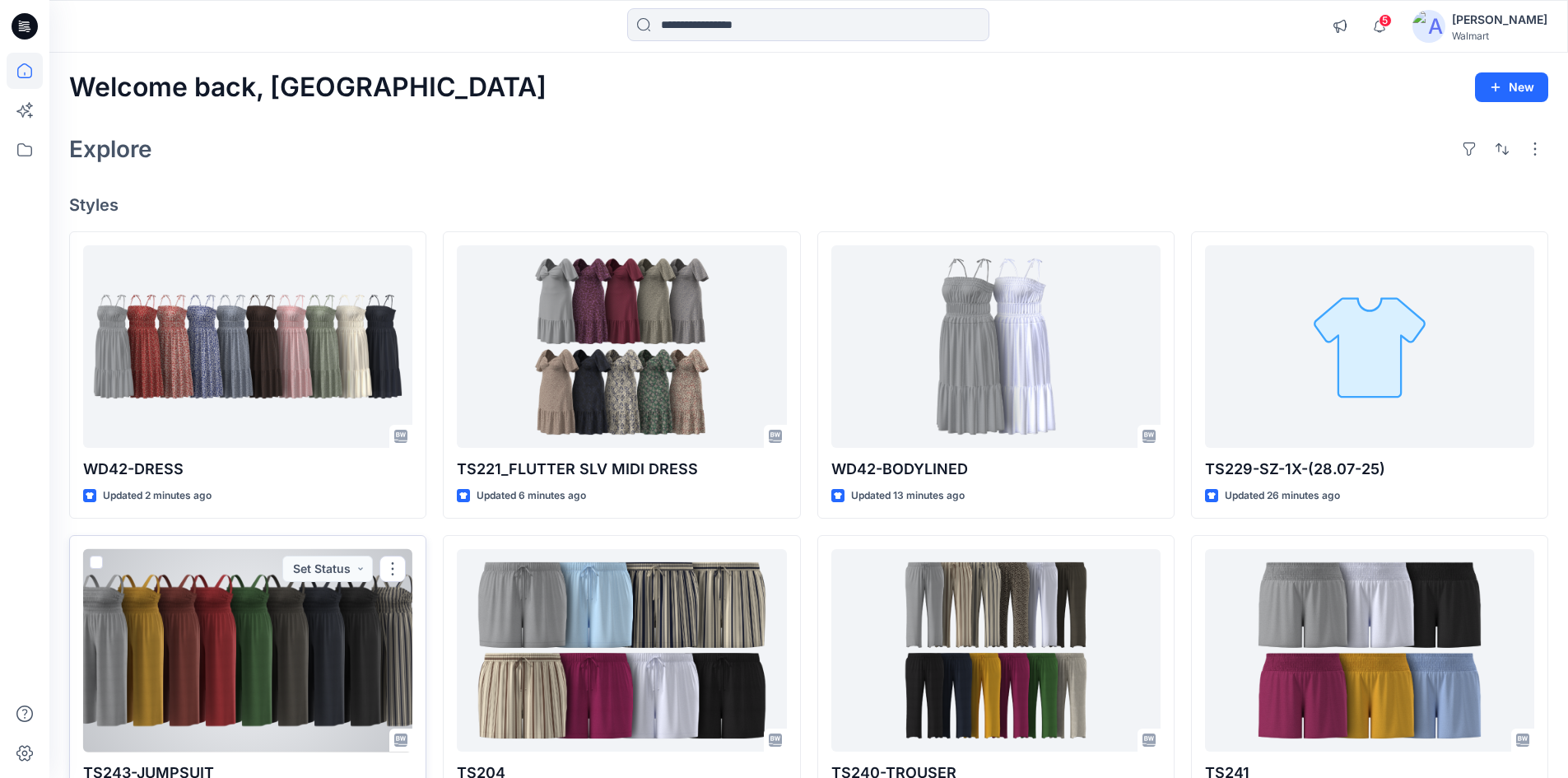
click at [272, 623] on div at bounding box center [247, 651] width 329 height 203
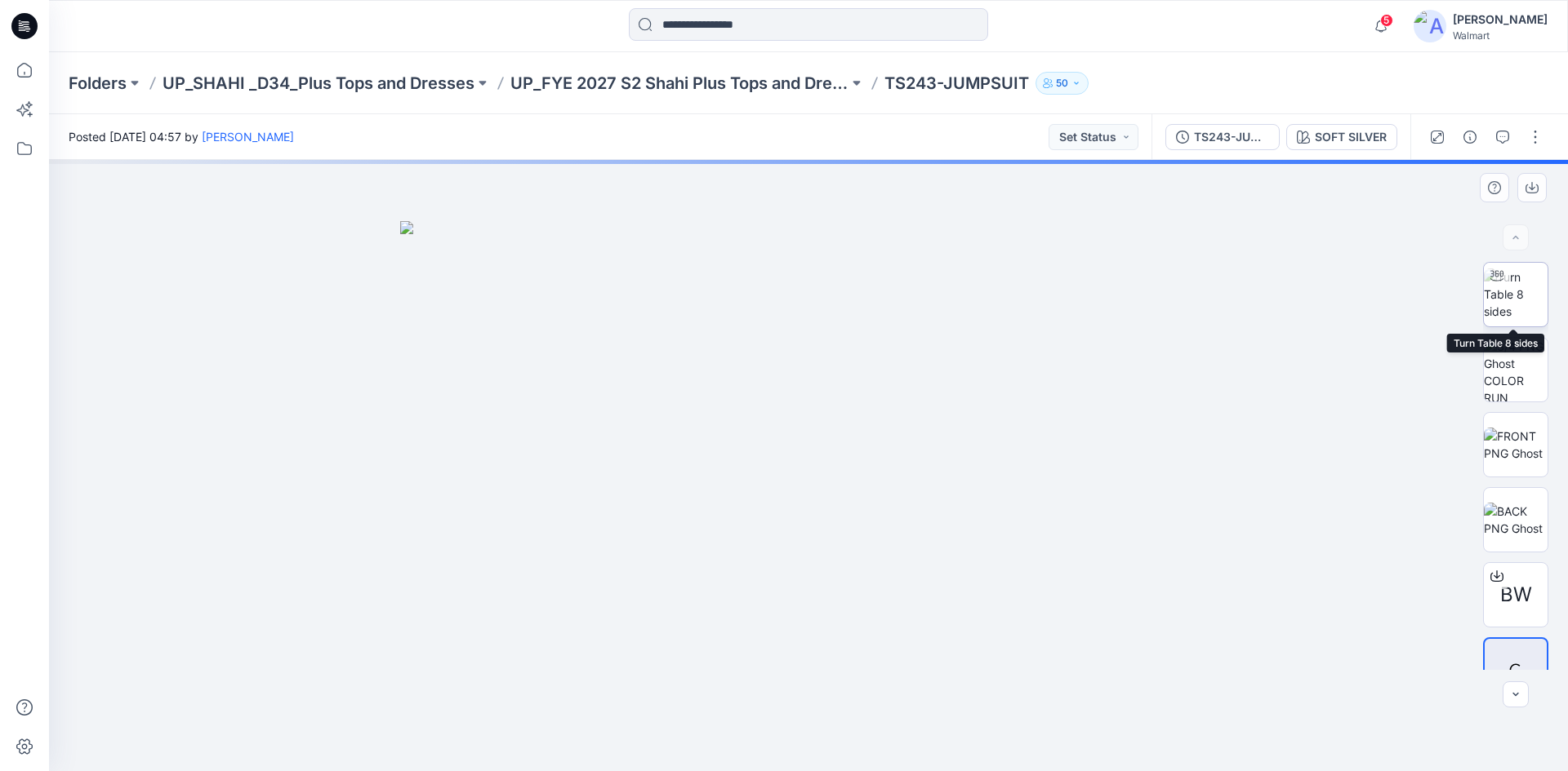
click at [1518, 306] on img at bounding box center [1516, 294] width 64 height 51
drag, startPoint x: 828, startPoint y: 525, endPoint x: 821, endPoint y: 469, distance: 56.4
drag, startPoint x: 816, startPoint y: 753, endPoint x: 1082, endPoint y: 735, distance: 266.6
click at [1082, 735] on div at bounding box center [808, 466] width 1518 height 612
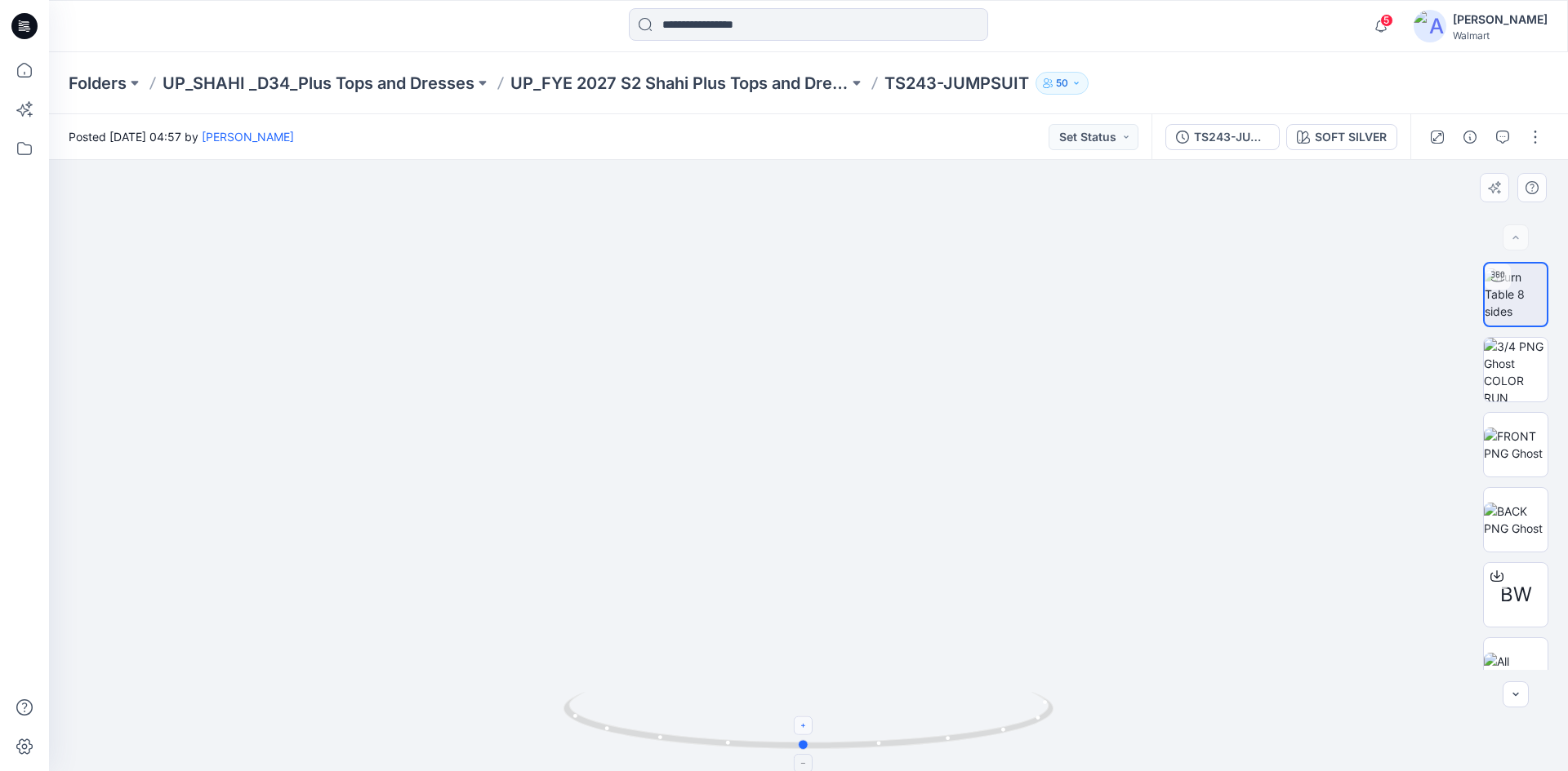
drag, startPoint x: 589, startPoint y: 728, endPoint x: 808, endPoint y: 720, distance: 219.1
click at [808, 720] on icon at bounding box center [810, 722] width 494 height 61
click at [9, 24] on div at bounding box center [24, 26] width 52 height 52
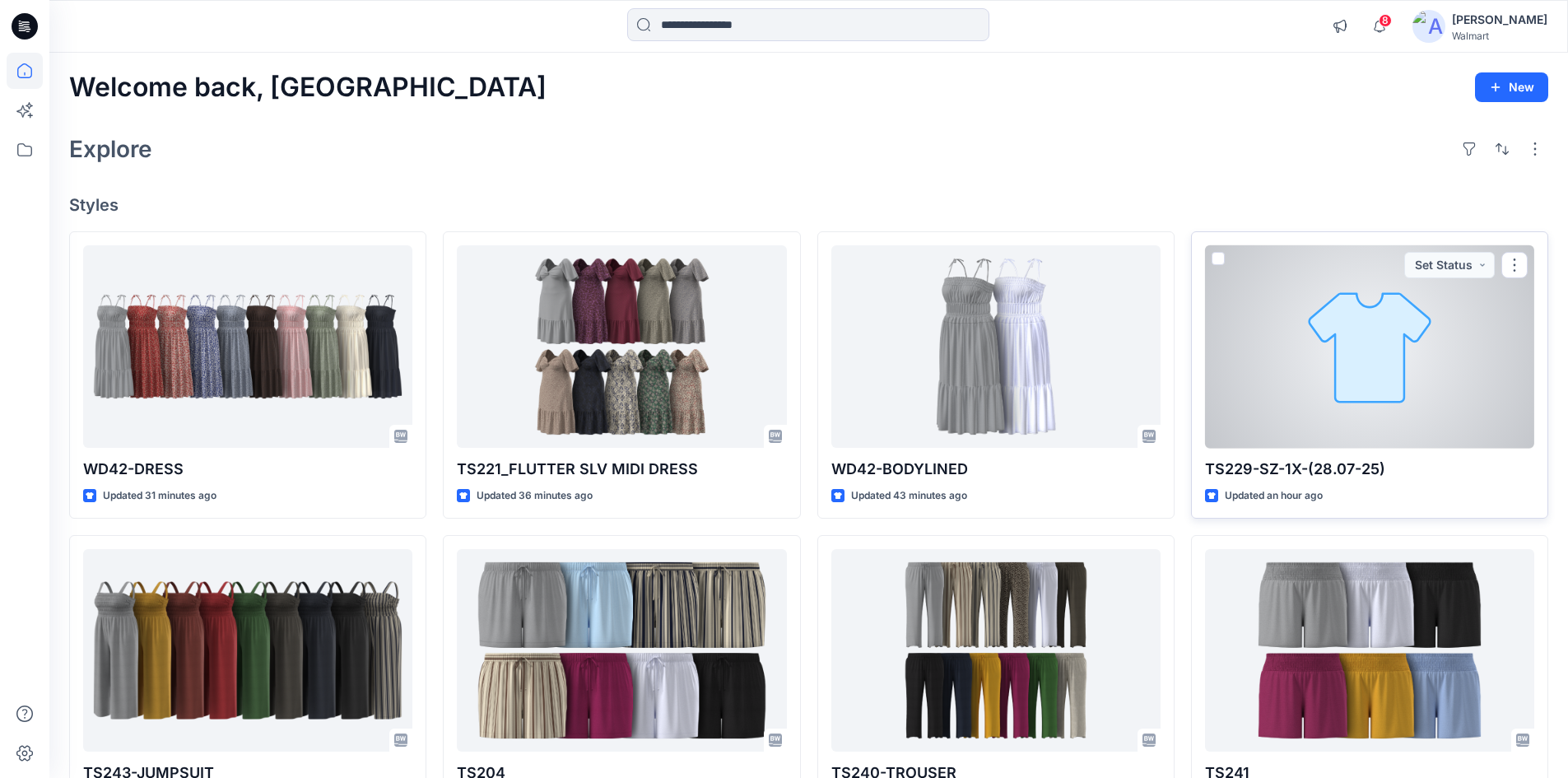
click at [1400, 365] on div at bounding box center [1369, 347] width 329 height 203
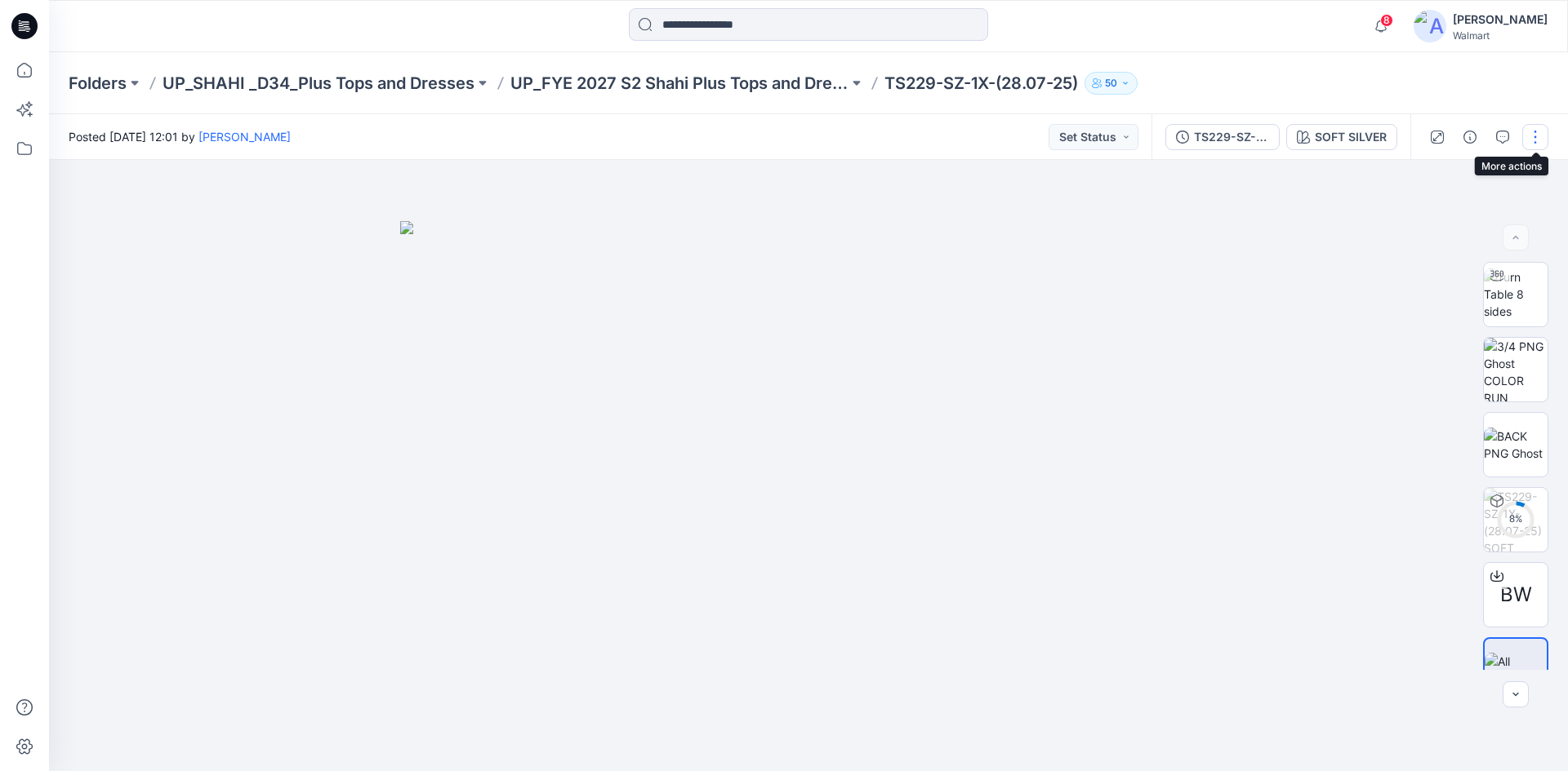
click at [1529, 140] on button "button" at bounding box center [1534, 137] width 26 height 26
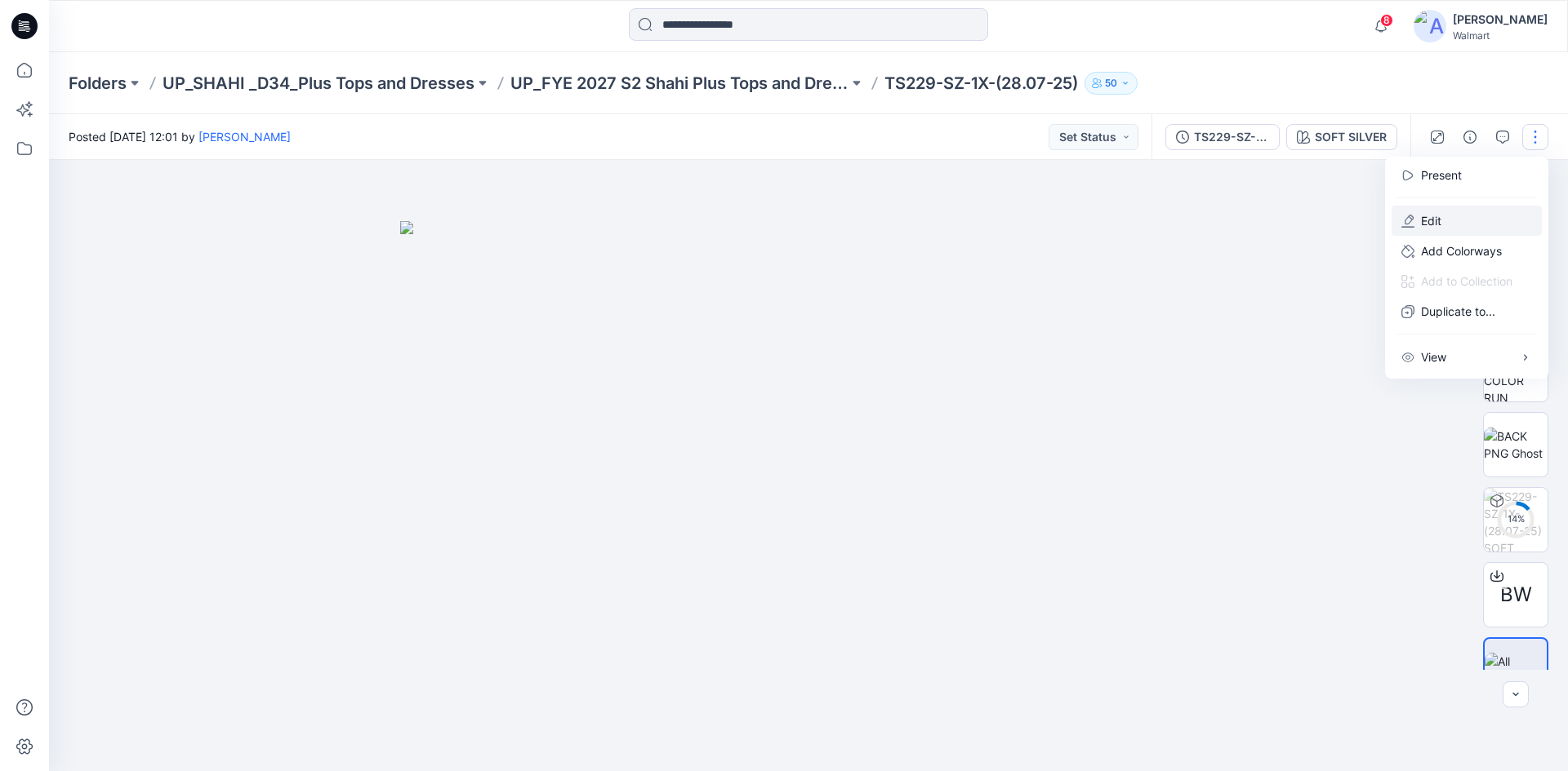
click at [1429, 231] on button "Edit" at bounding box center [1466, 221] width 150 height 30
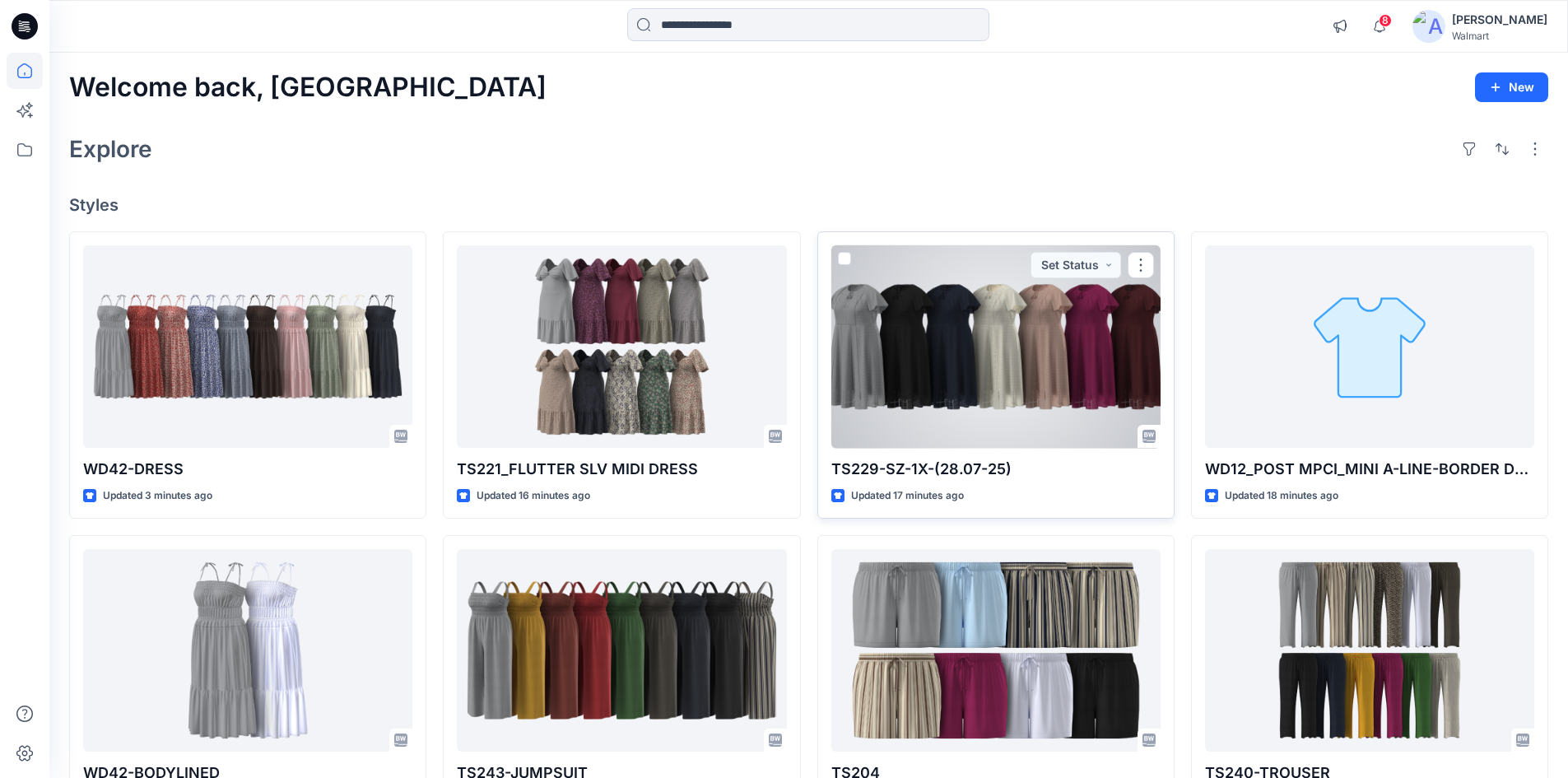
click at [900, 360] on div at bounding box center [996, 347] width 329 height 203
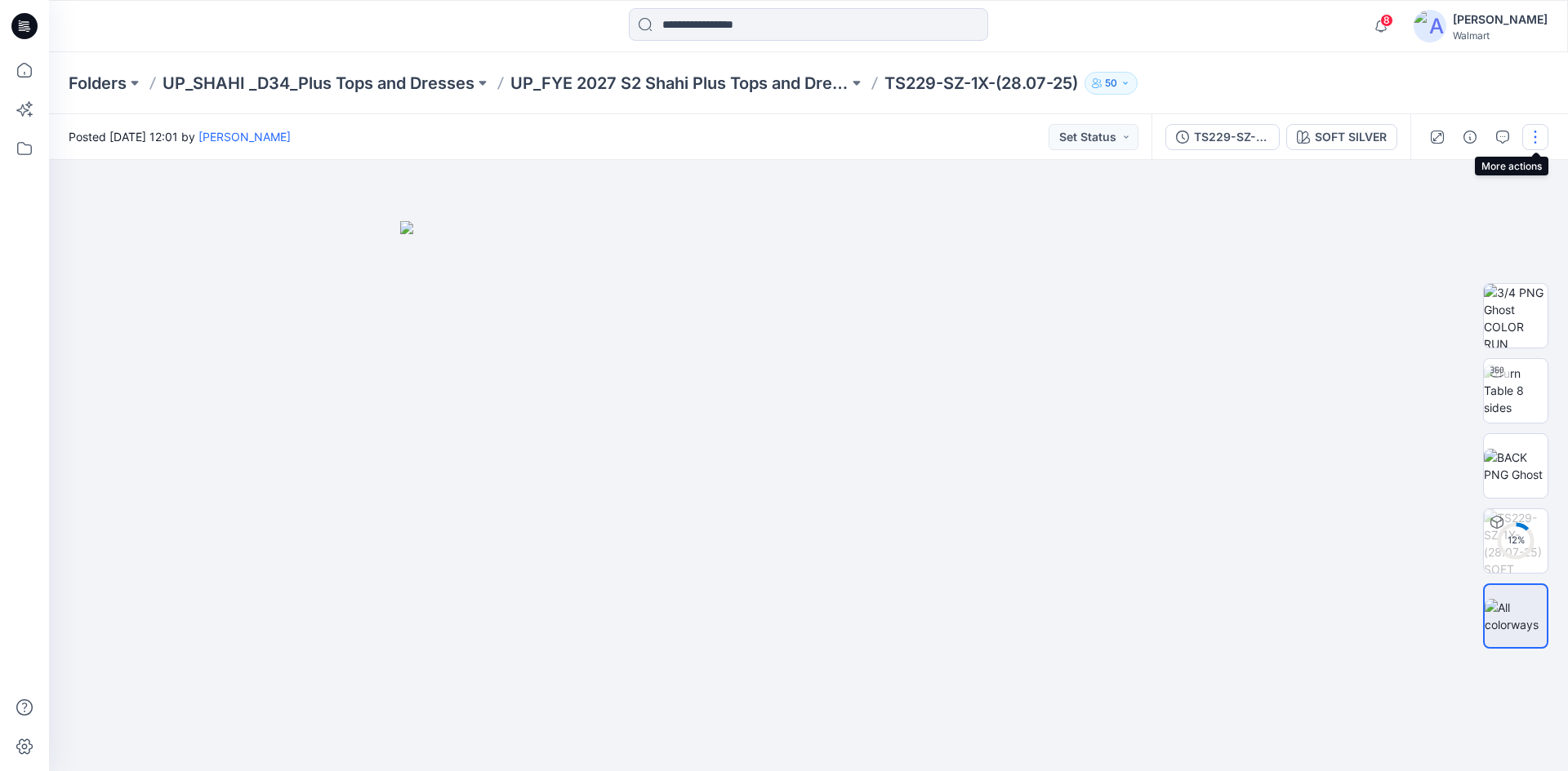
click at [1531, 140] on button "button" at bounding box center [1534, 137] width 26 height 26
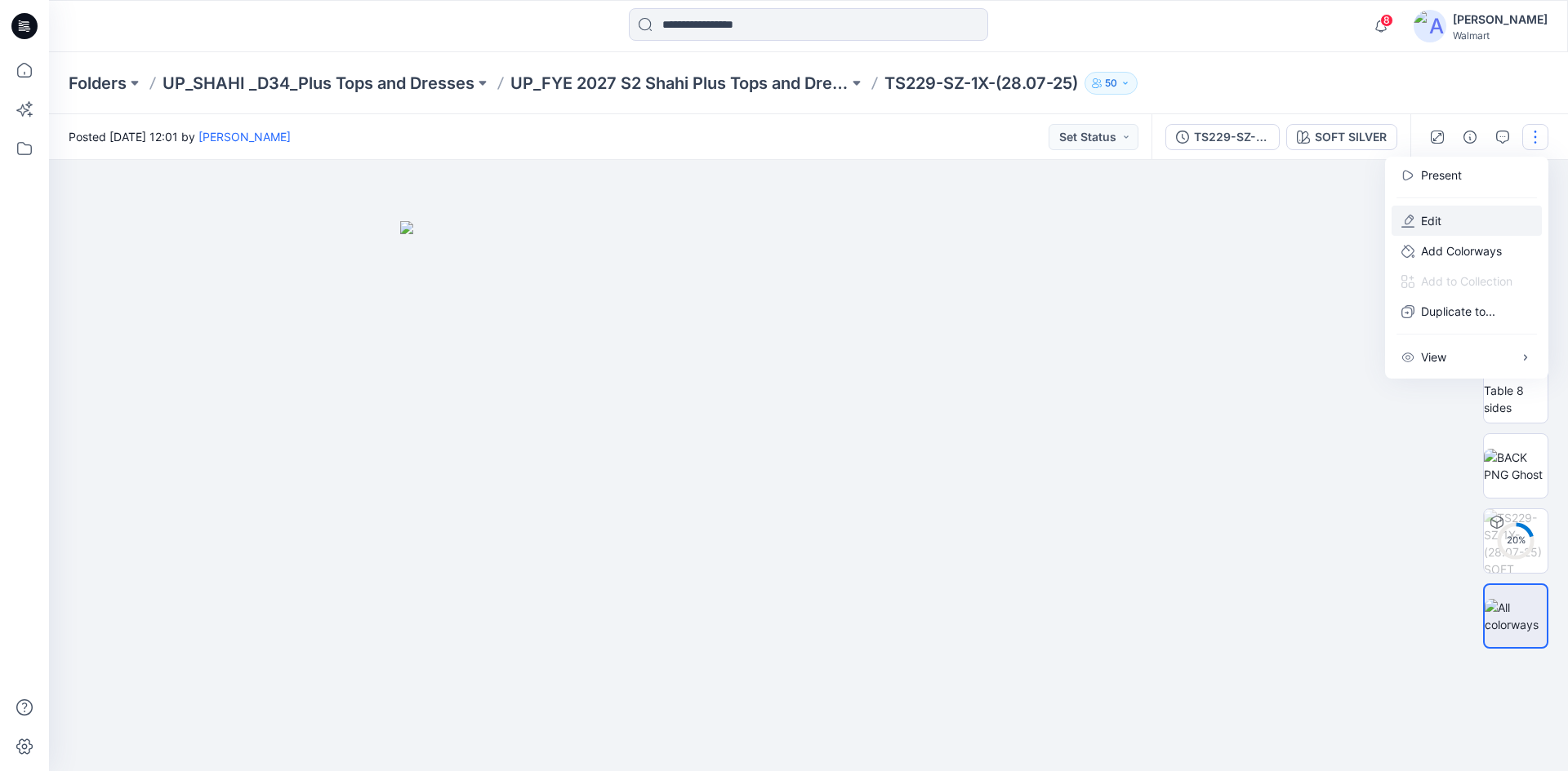
click at [1453, 227] on button "Edit" at bounding box center [1466, 221] width 150 height 30
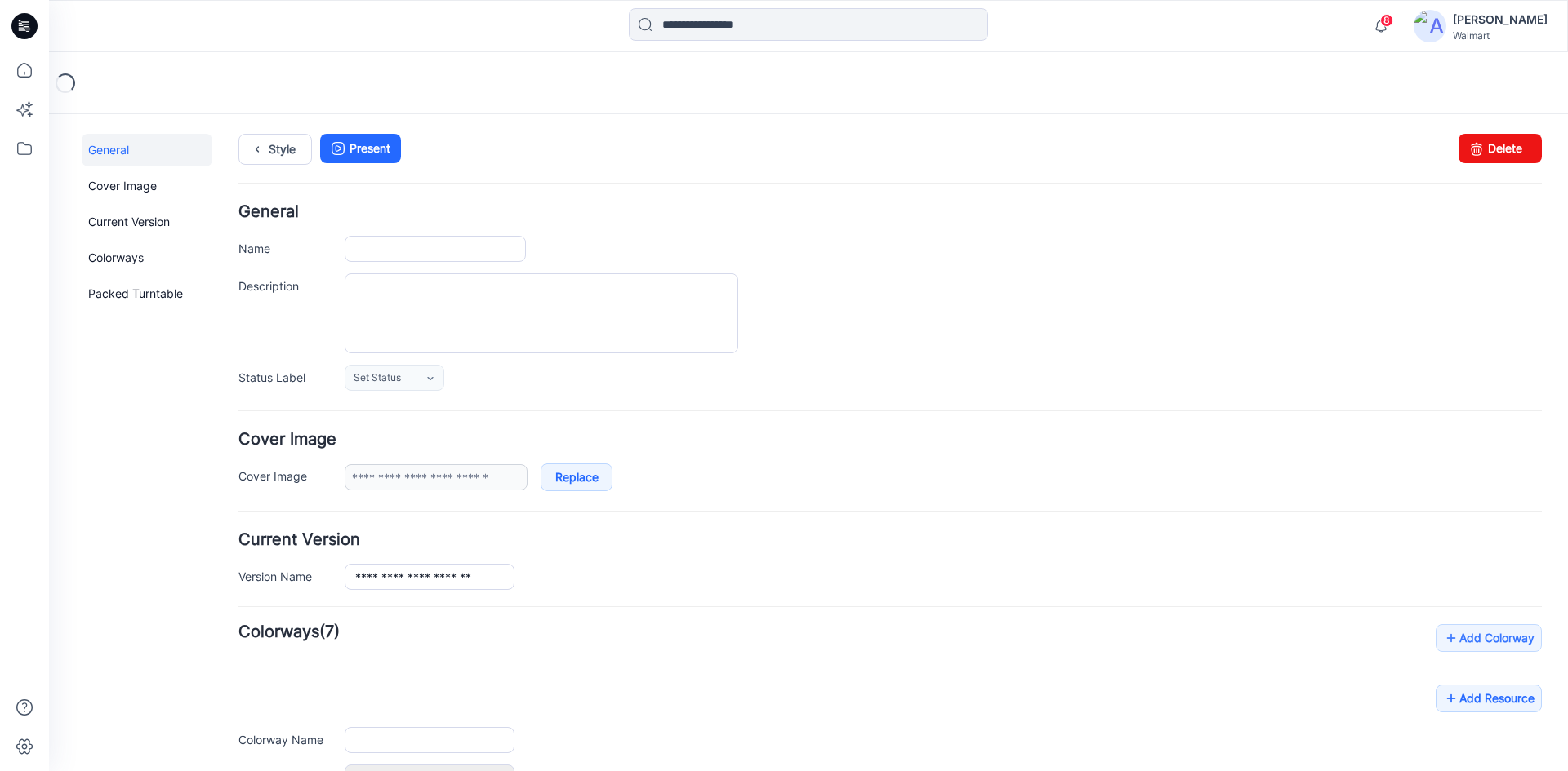
type input "**********"
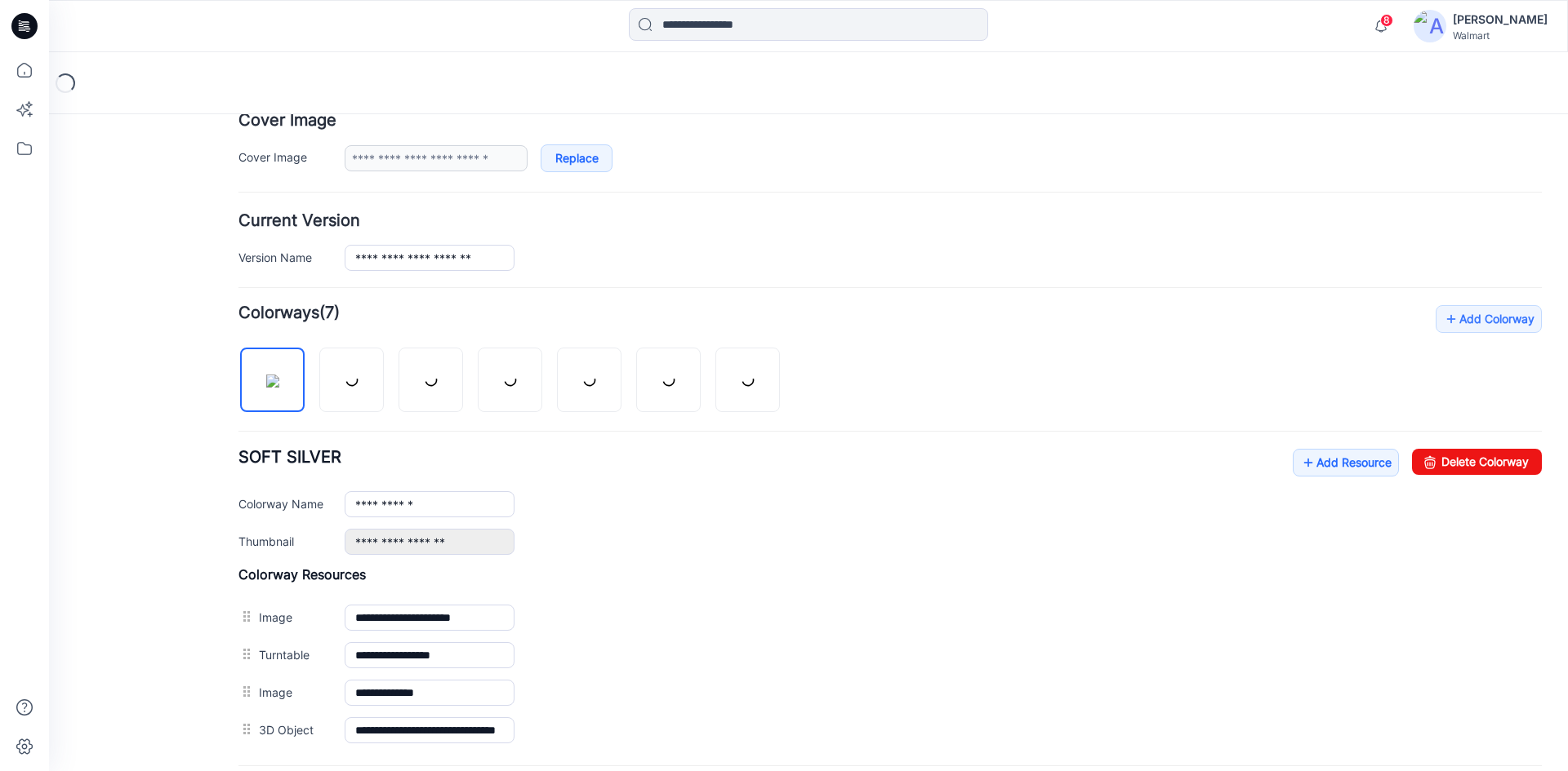
scroll to position [484, 0]
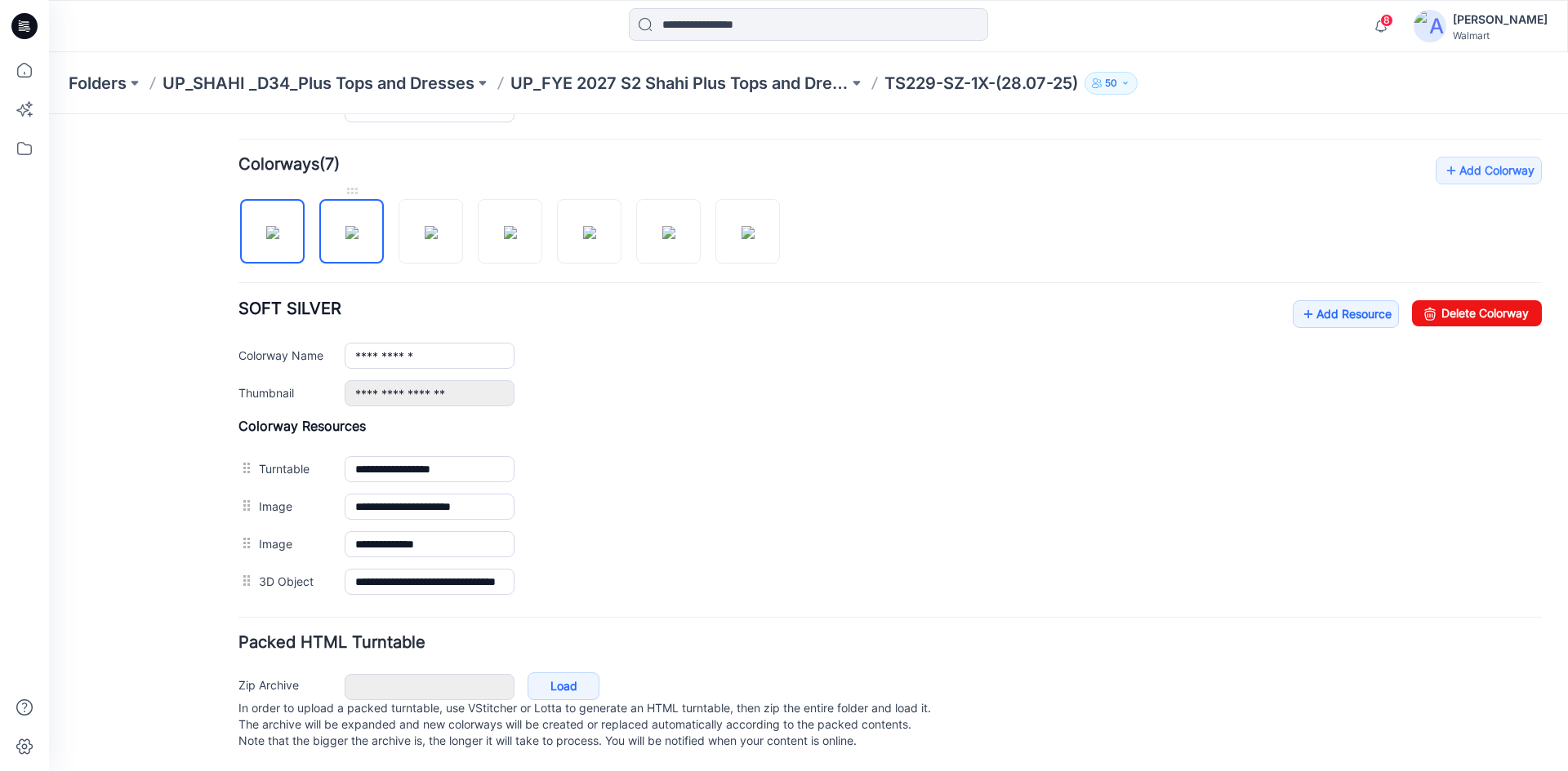
click at [346, 226] on img at bounding box center [353, 232] width 13 height 13
click at [425, 226] on img at bounding box center [431, 232] width 13 height 13
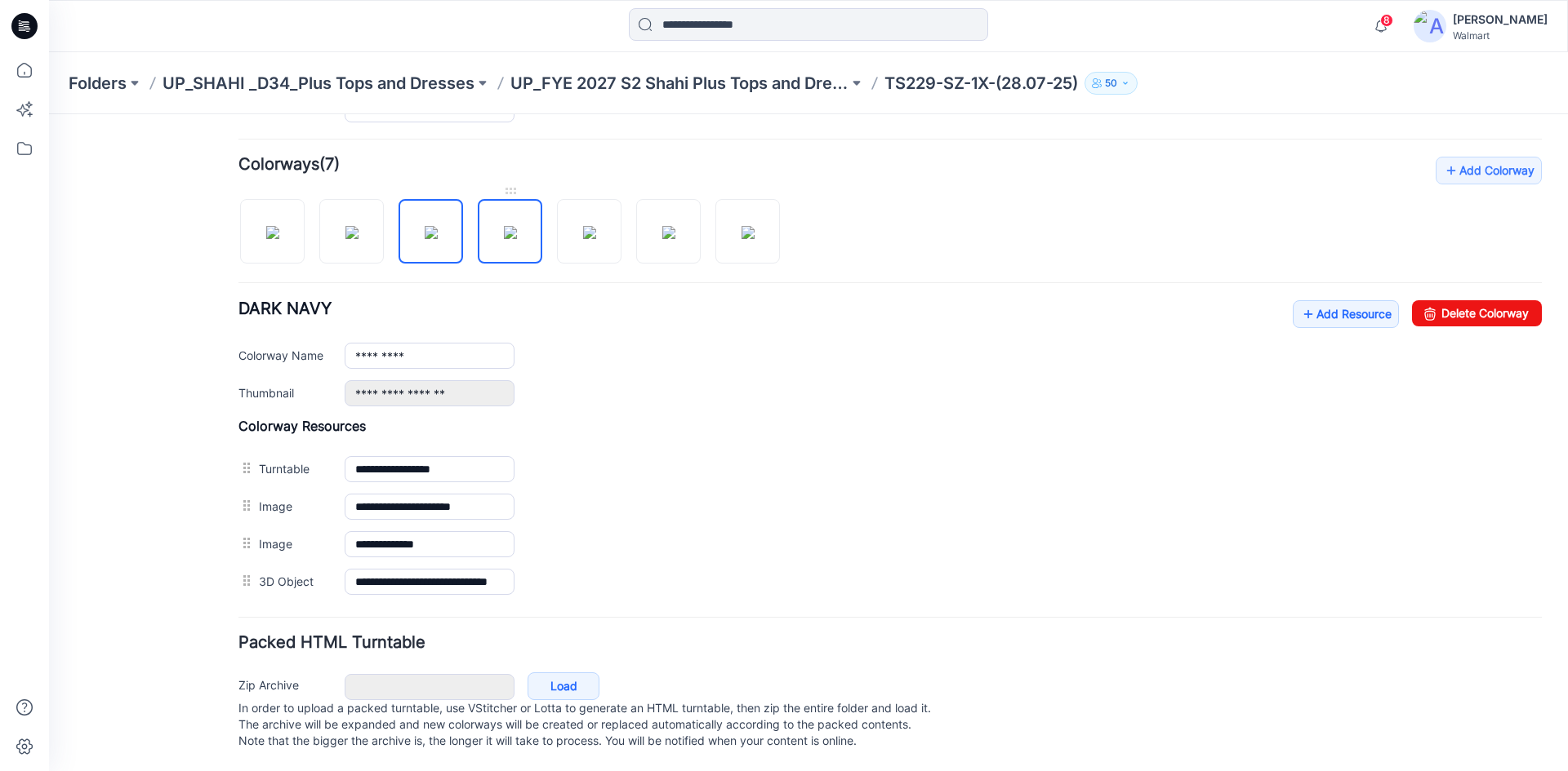
click at [504, 226] on img at bounding box center [510, 232] width 13 height 13
click at [591, 226] on img at bounding box center [590, 232] width 13 height 13
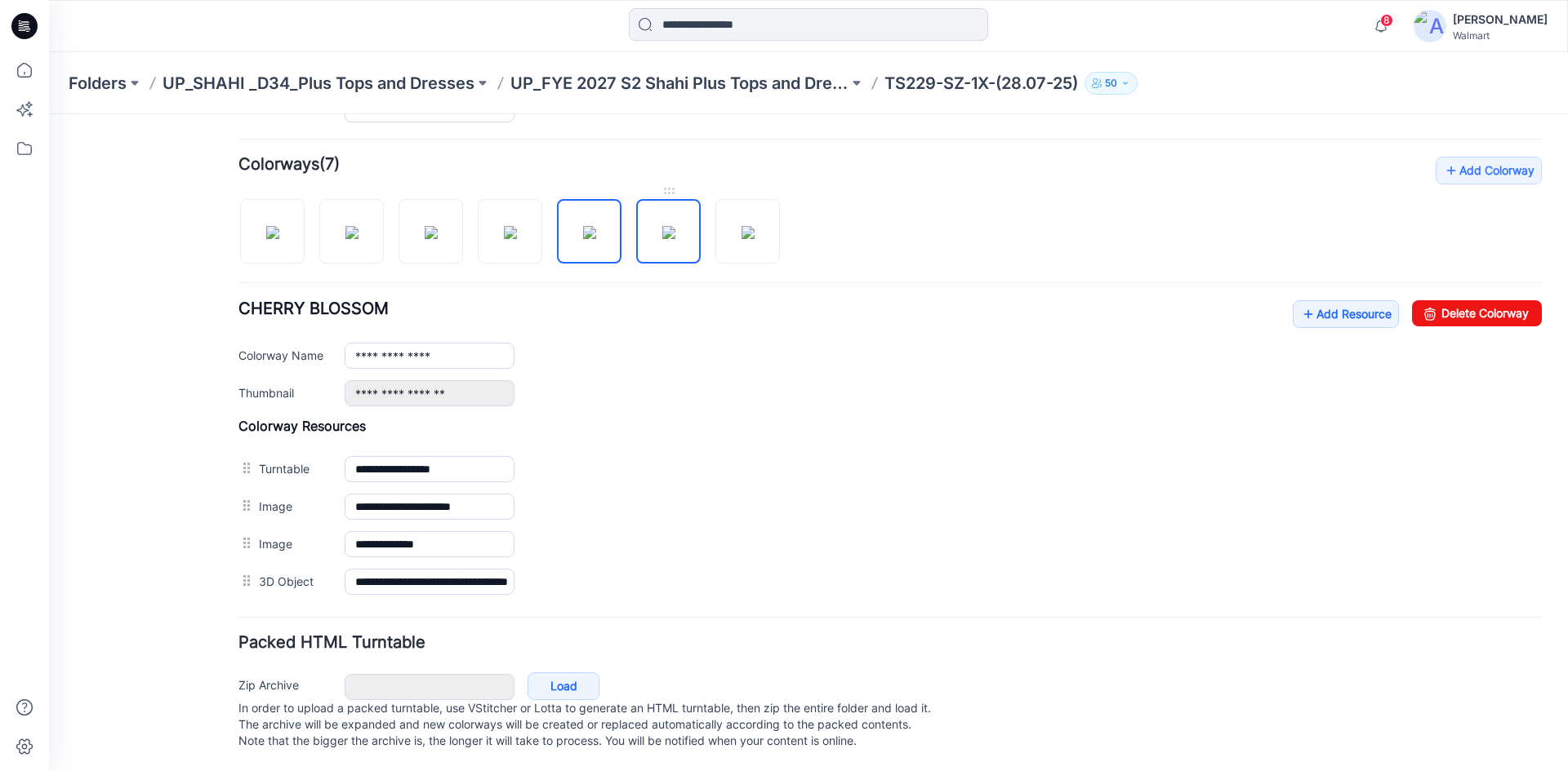
click at [662, 226] on img at bounding box center [669, 232] width 13 height 13
click at [741, 226] on img at bounding box center [748, 232] width 13 height 13
type input "**********"
click at [14, 23] on icon at bounding box center [24, 26] width 26 height 26
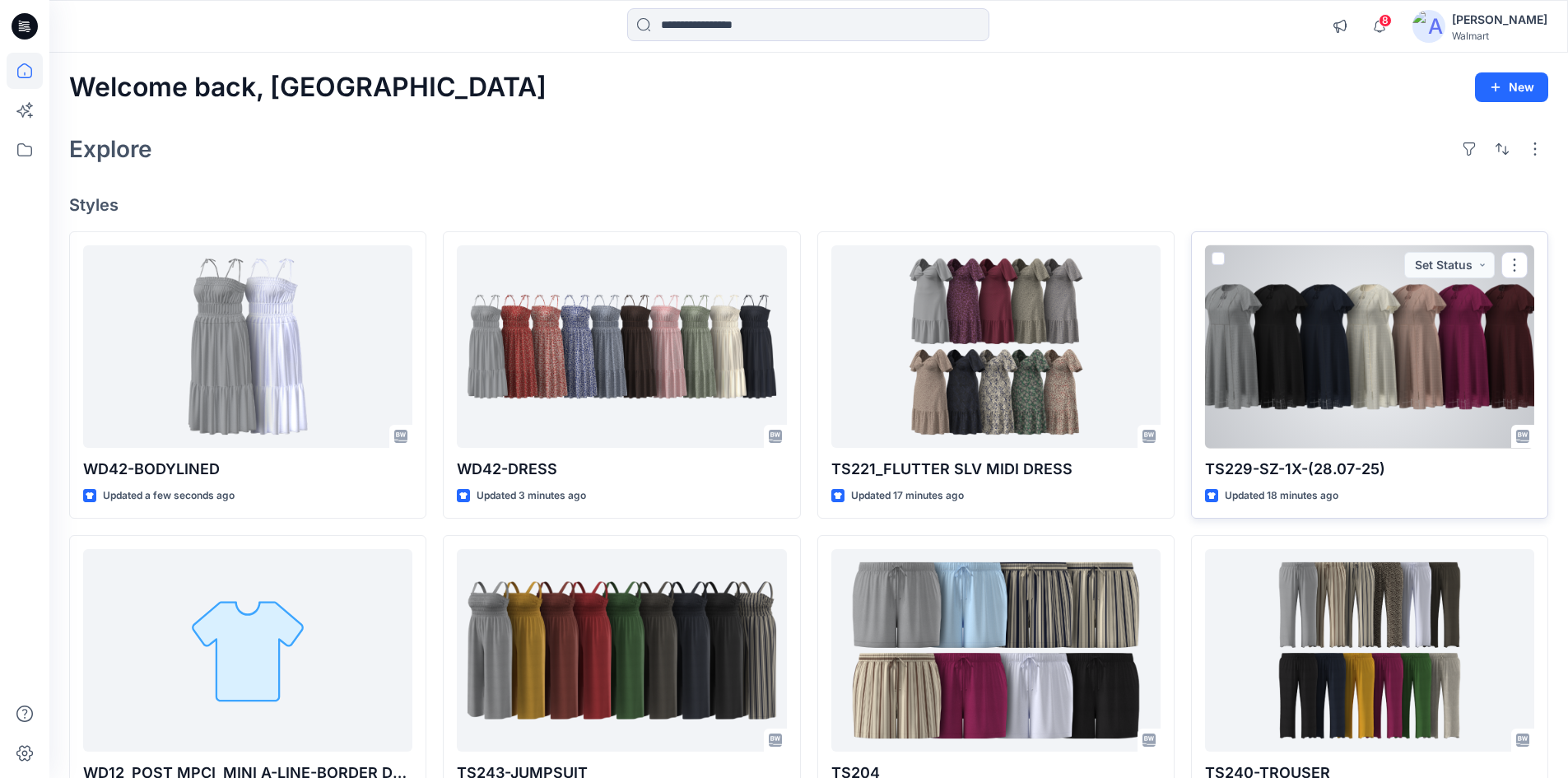
click at [1382, 363] on div at bounding box center [1369, 347] width 329 height 203
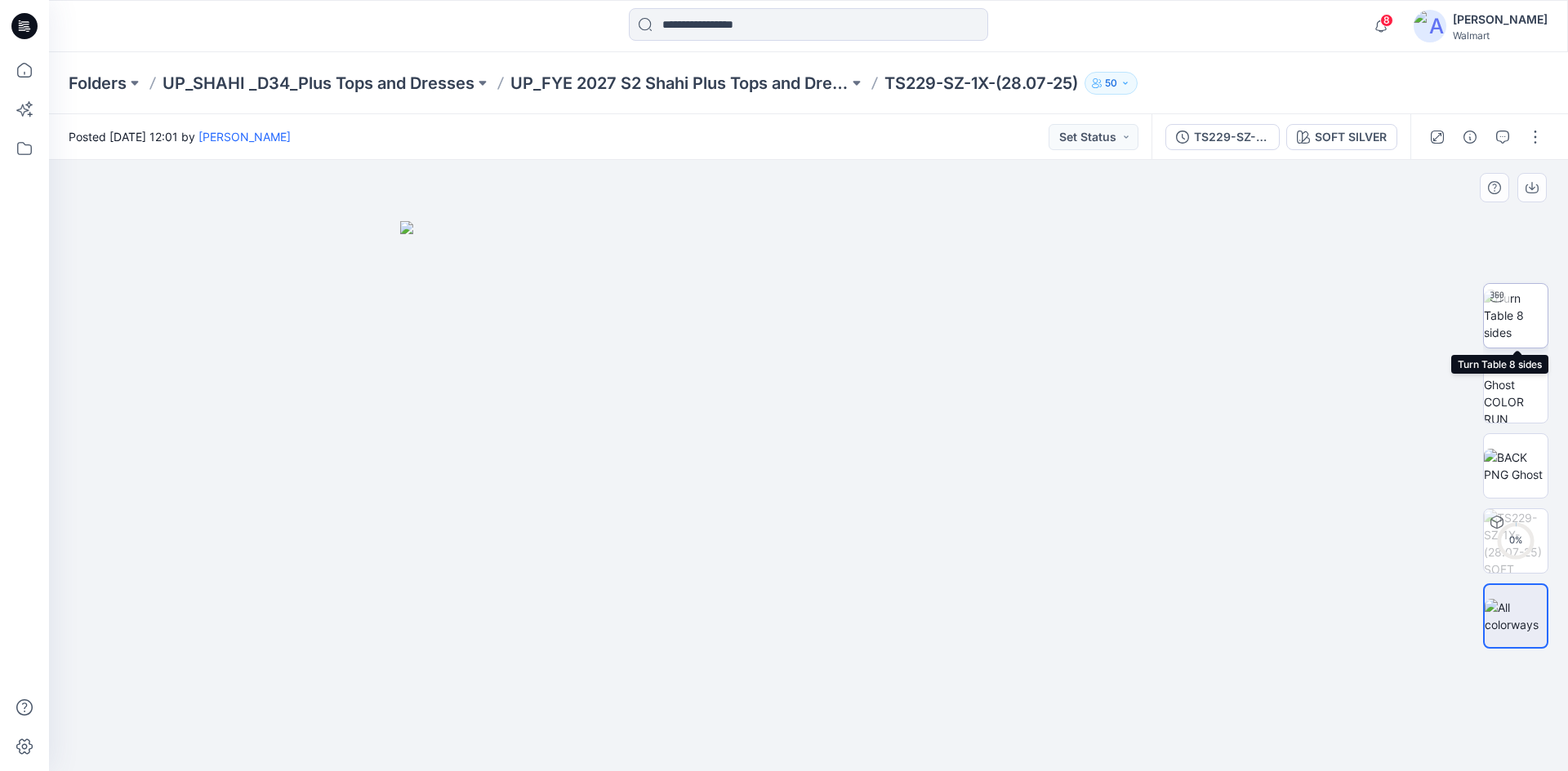
click at [1525, 323] on img at bounding box center [1516, 315] width 64 height 51
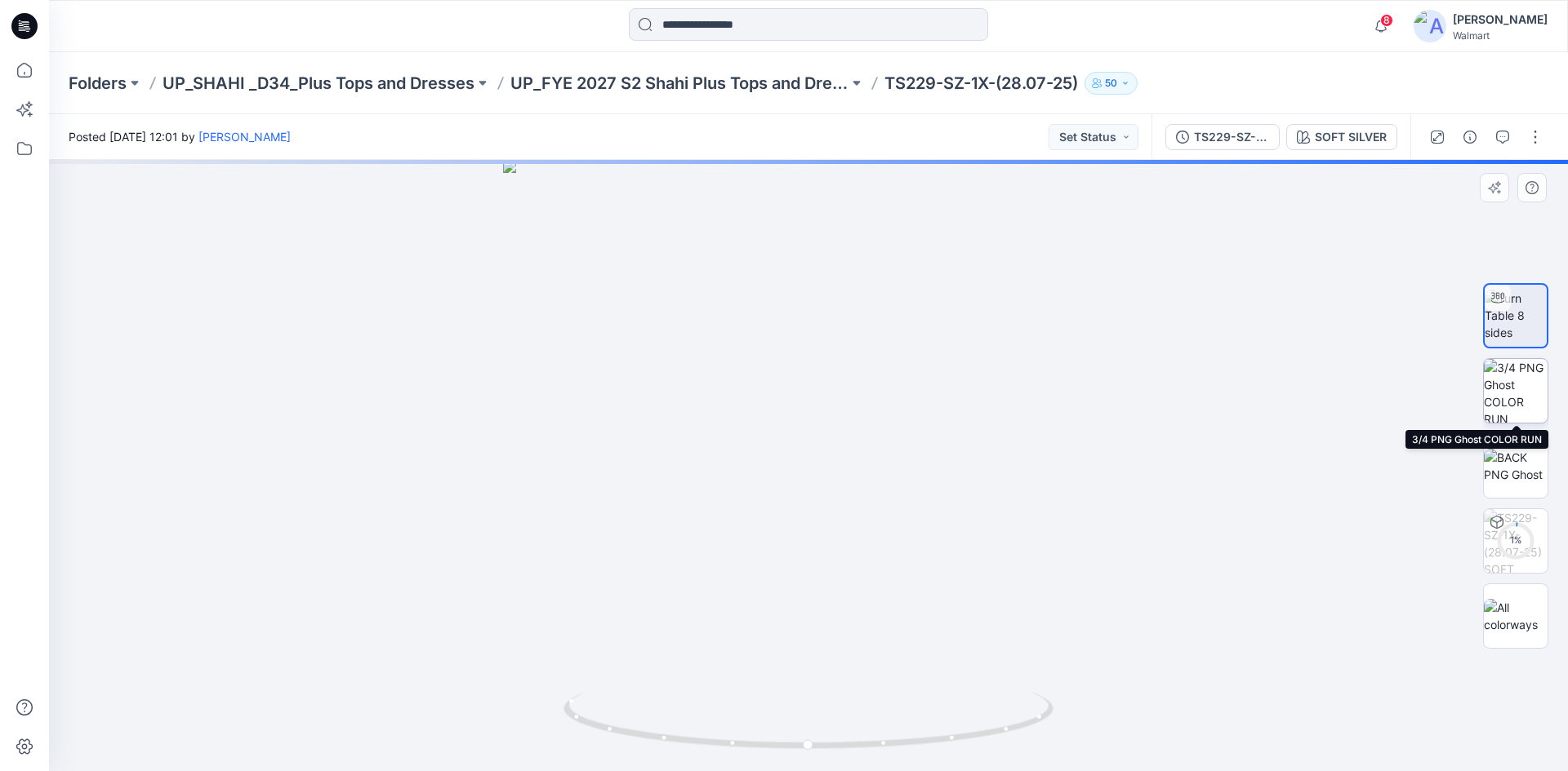
click at [1517, 387] on img at bounding box center [1516, 391] width 64 height 64
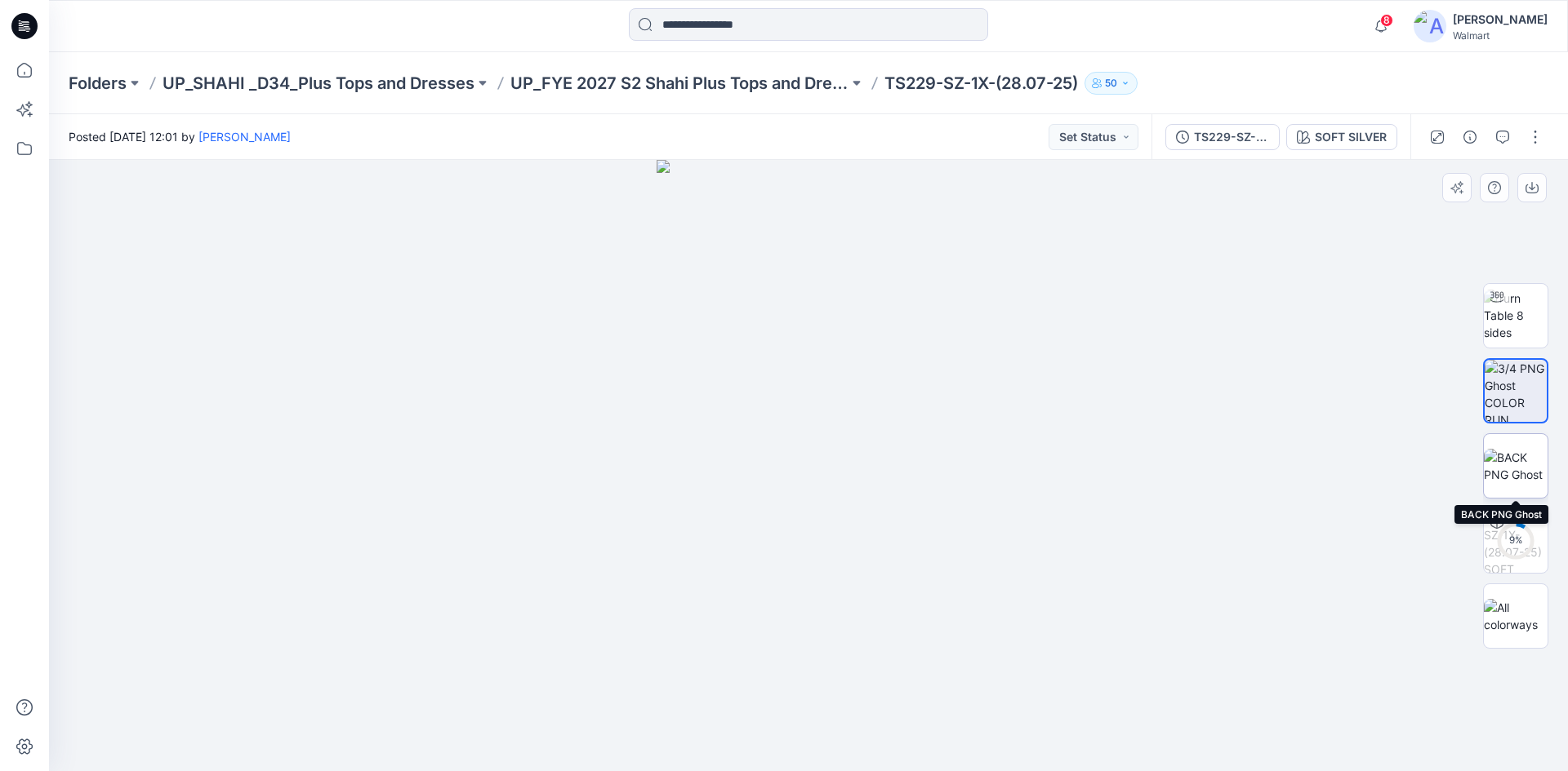
click at [1512, 463] on img at bounding box center [1516, 466] width 64 height 34
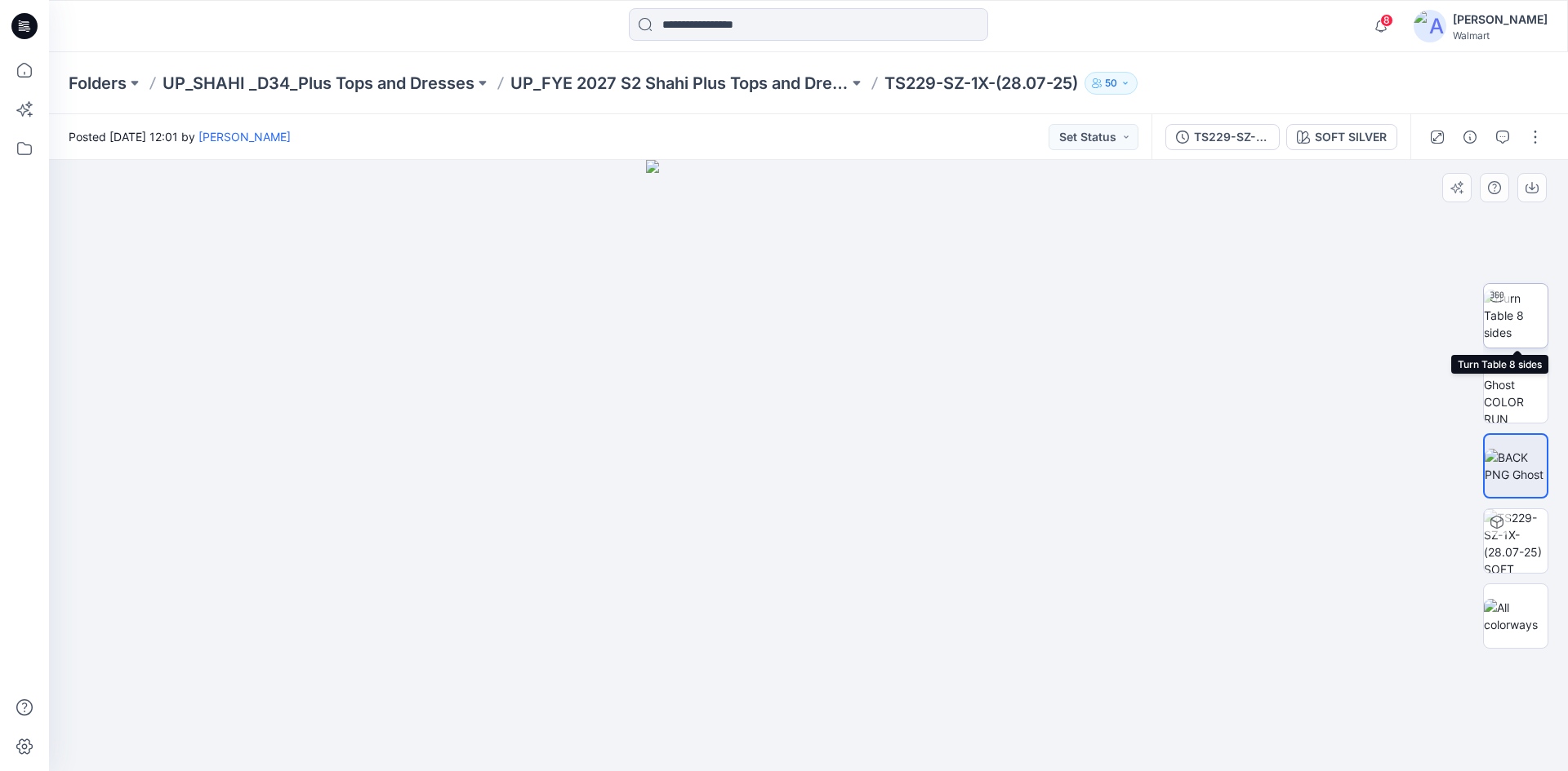
click at [1512, 335] on img at bounding box center [1516, 315] width 64 height 51
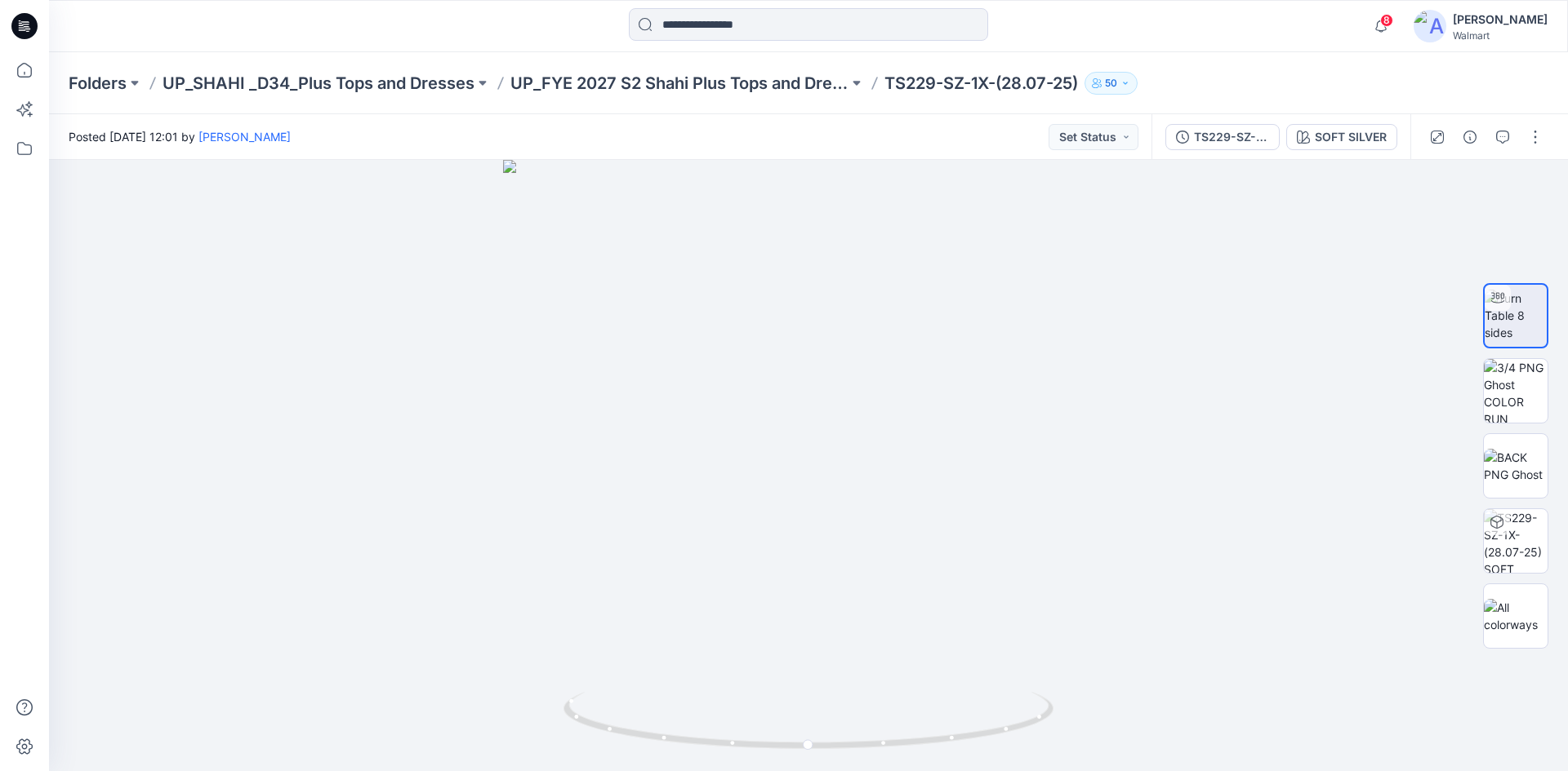
click at [14, 32] on icon at bounding box center [24, 26] width 26 height 26
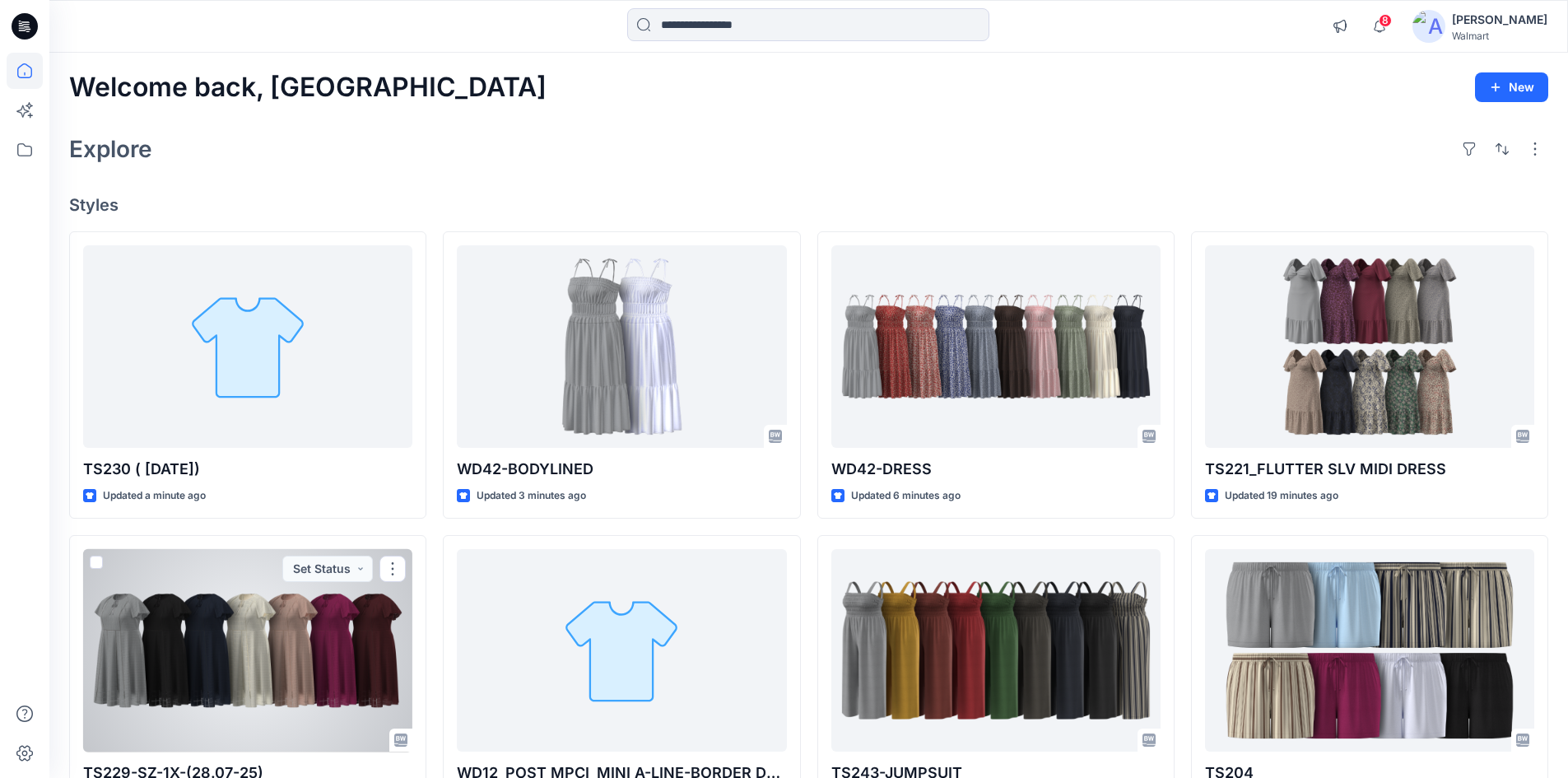
click at [201, 668] on div at bounding box center [247, 651] width 329 height 203
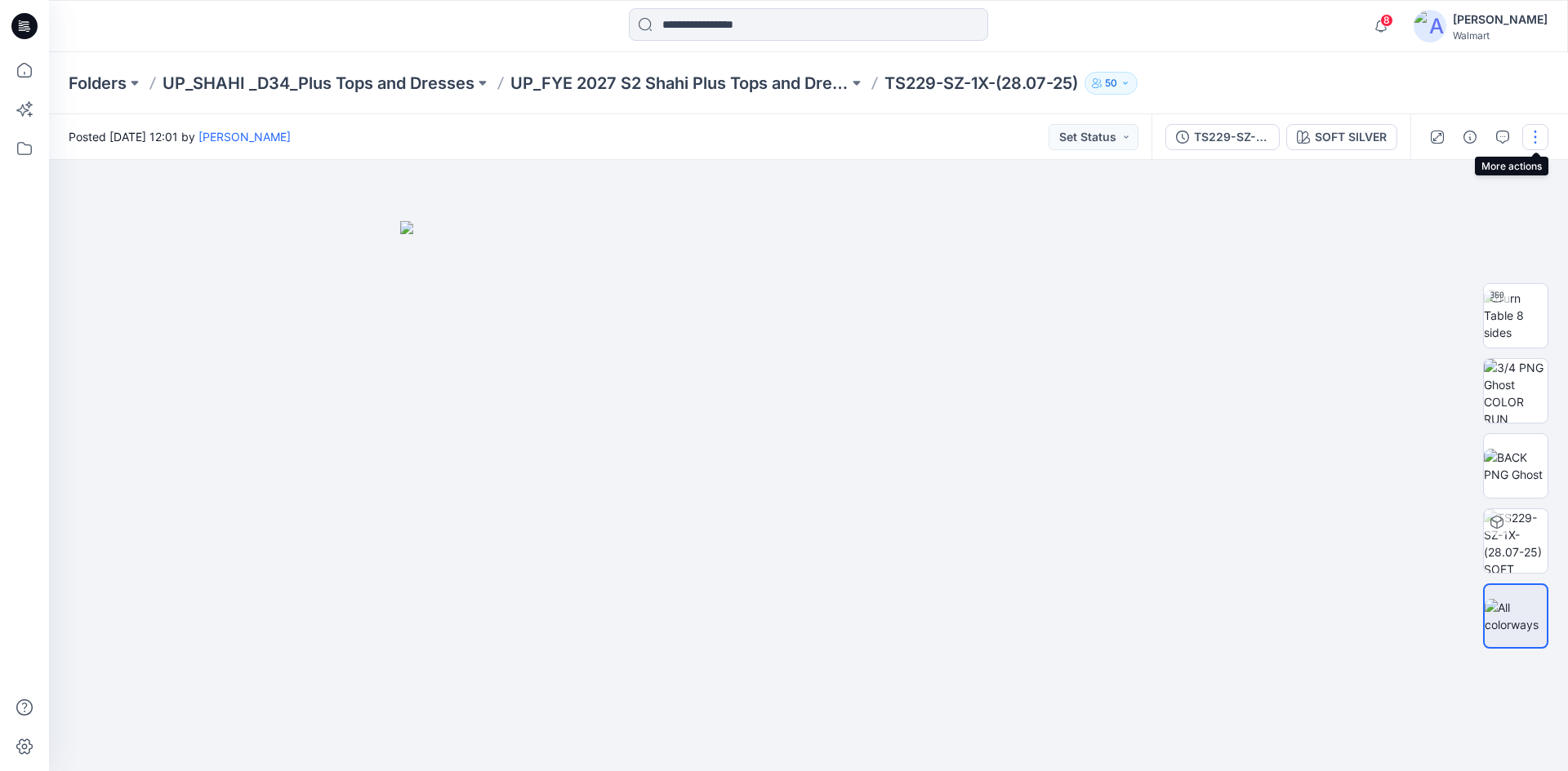
click at [1529, 136] on button "button" at bounding box center [1534, 137] width 26 height 26
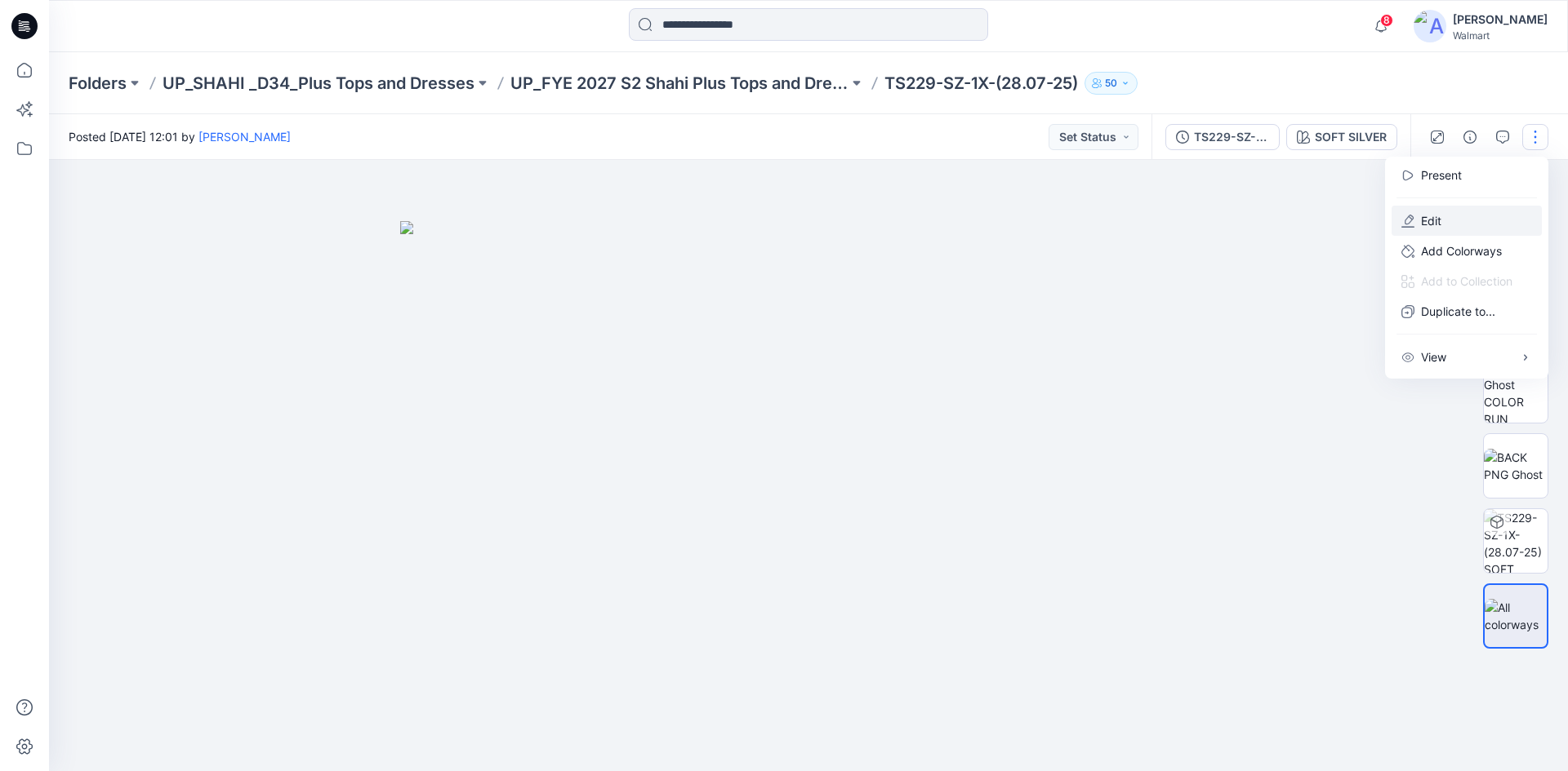
click at [1454, 219] on button "Edit" at bounding box center [1466, 221] width 150 height 30
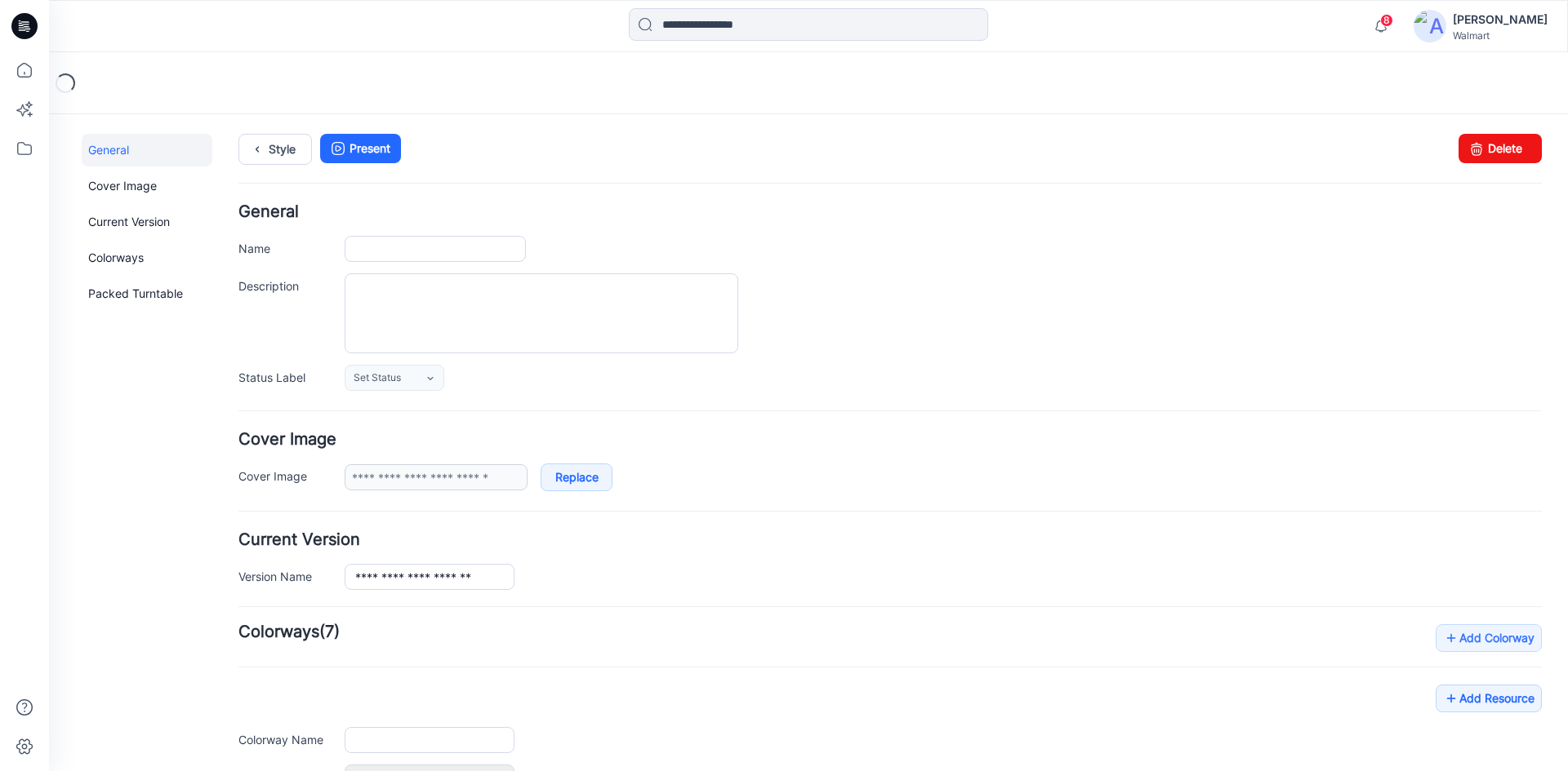
type input "**********"
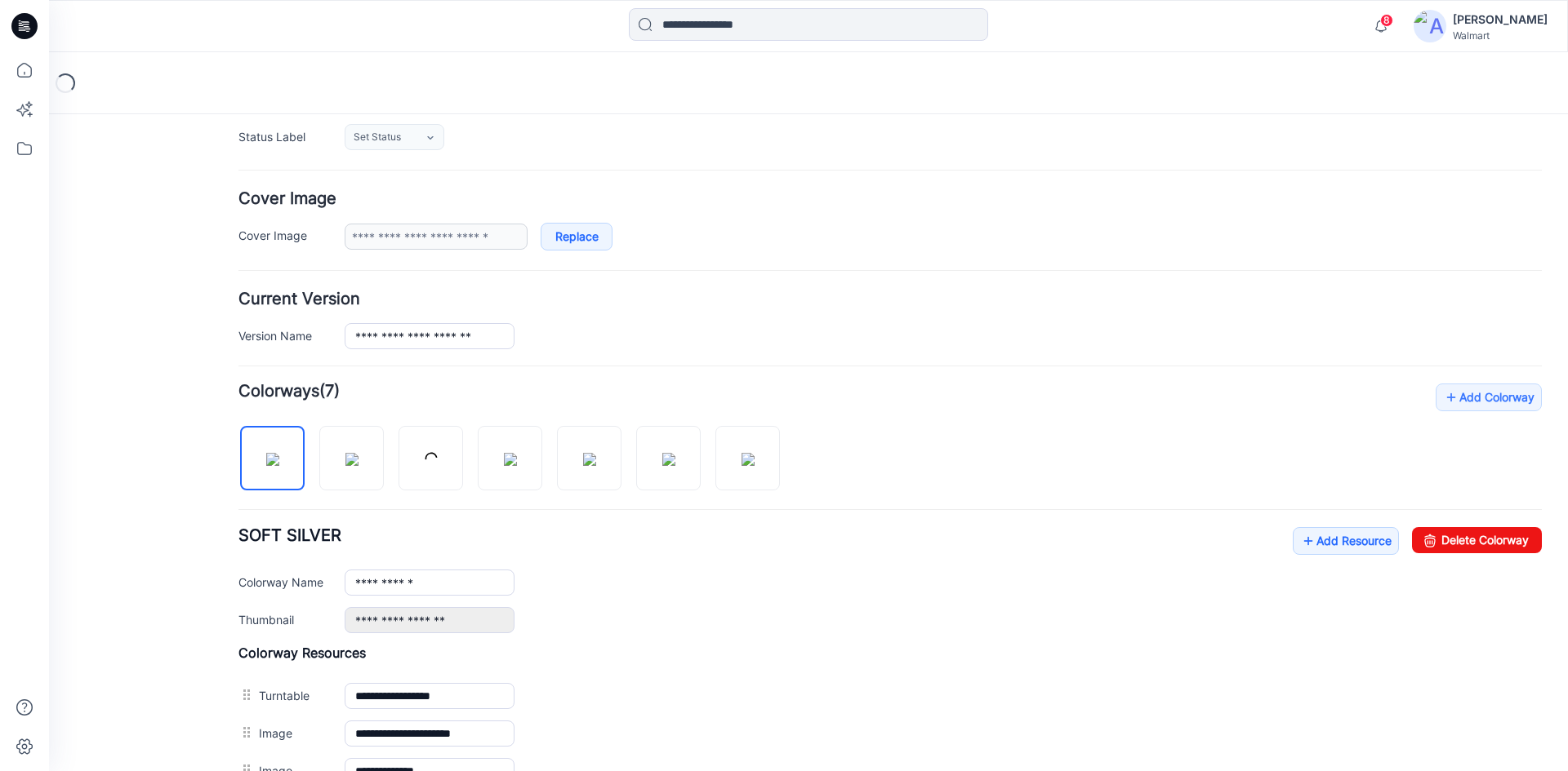
scroll to position [245, 0]
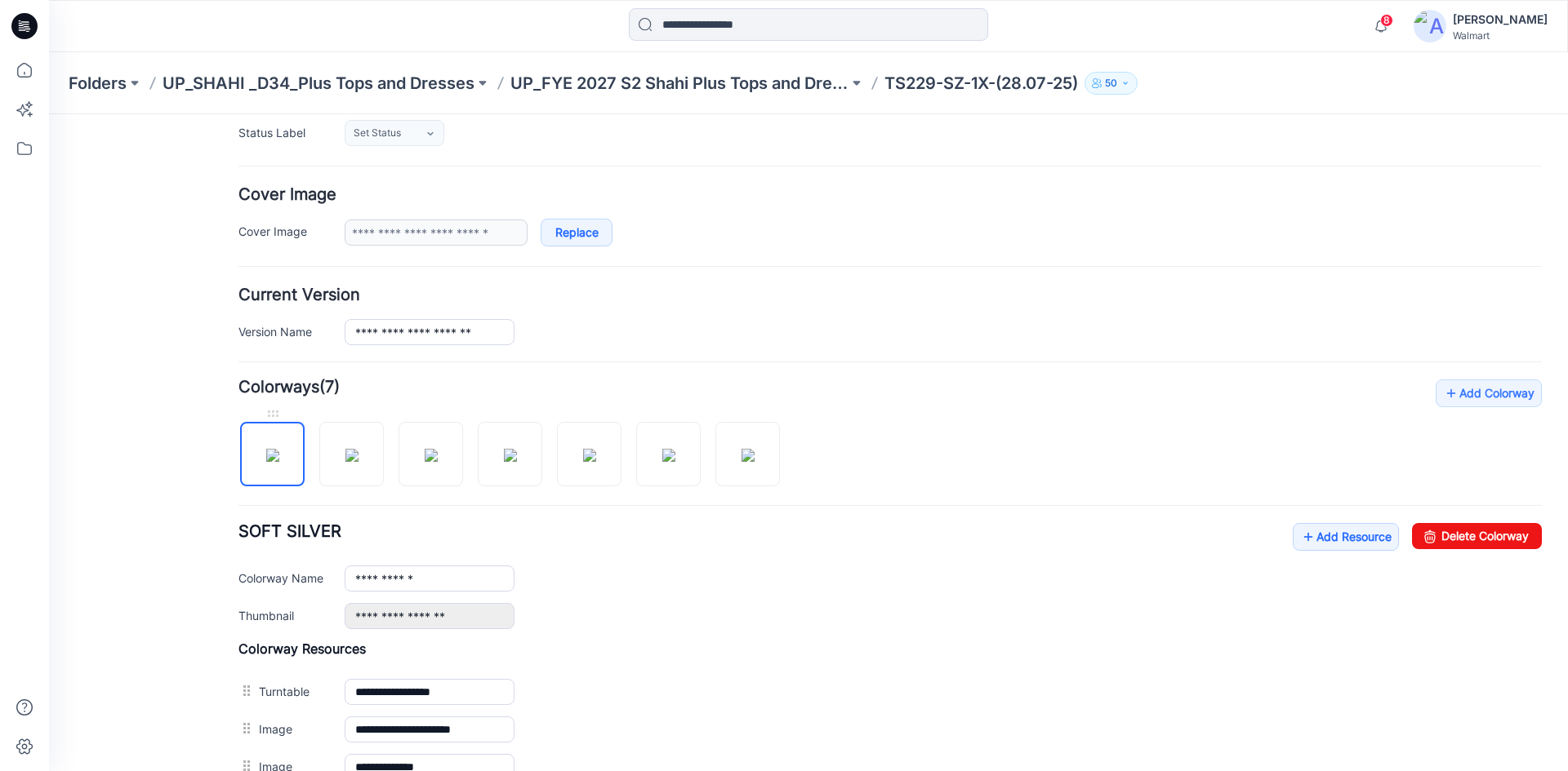
click at [280, 454] on img at bounding box center [273, 456] width 13 height 13
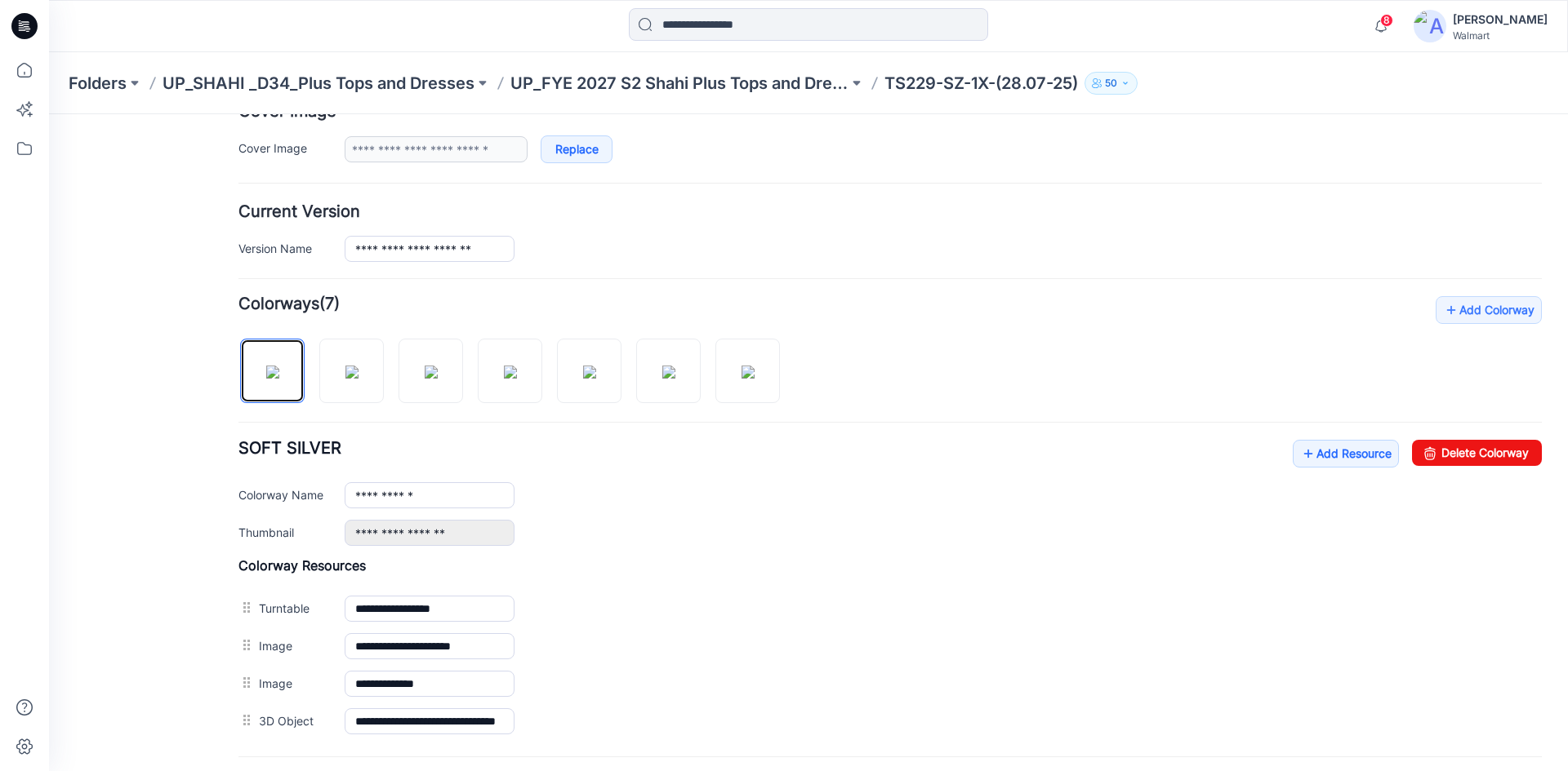
scroll to position [408, 0]
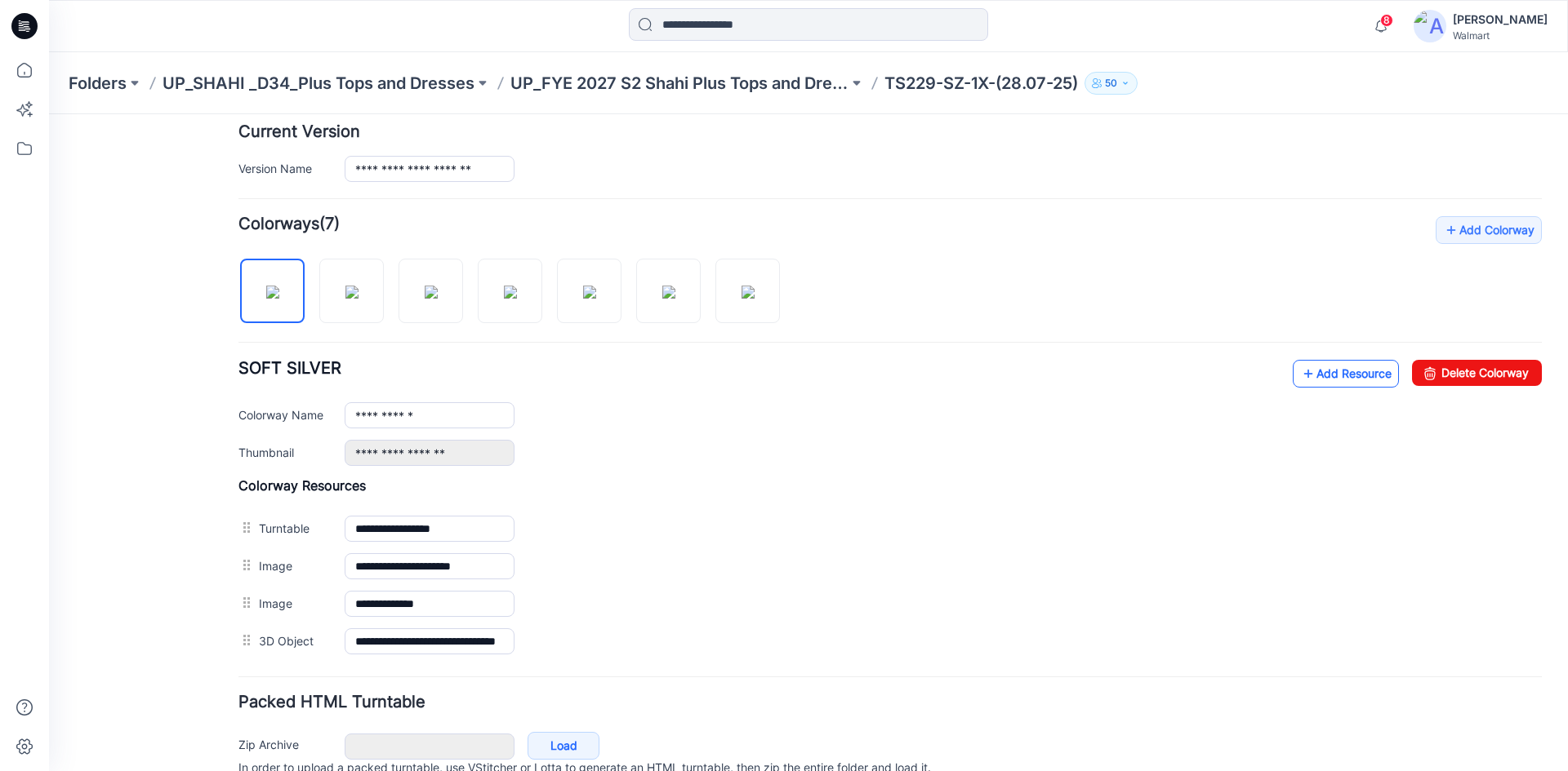
click at [1331, 365] on link "Add Resource" at bounding box center [1346, 373] width 106 height 28
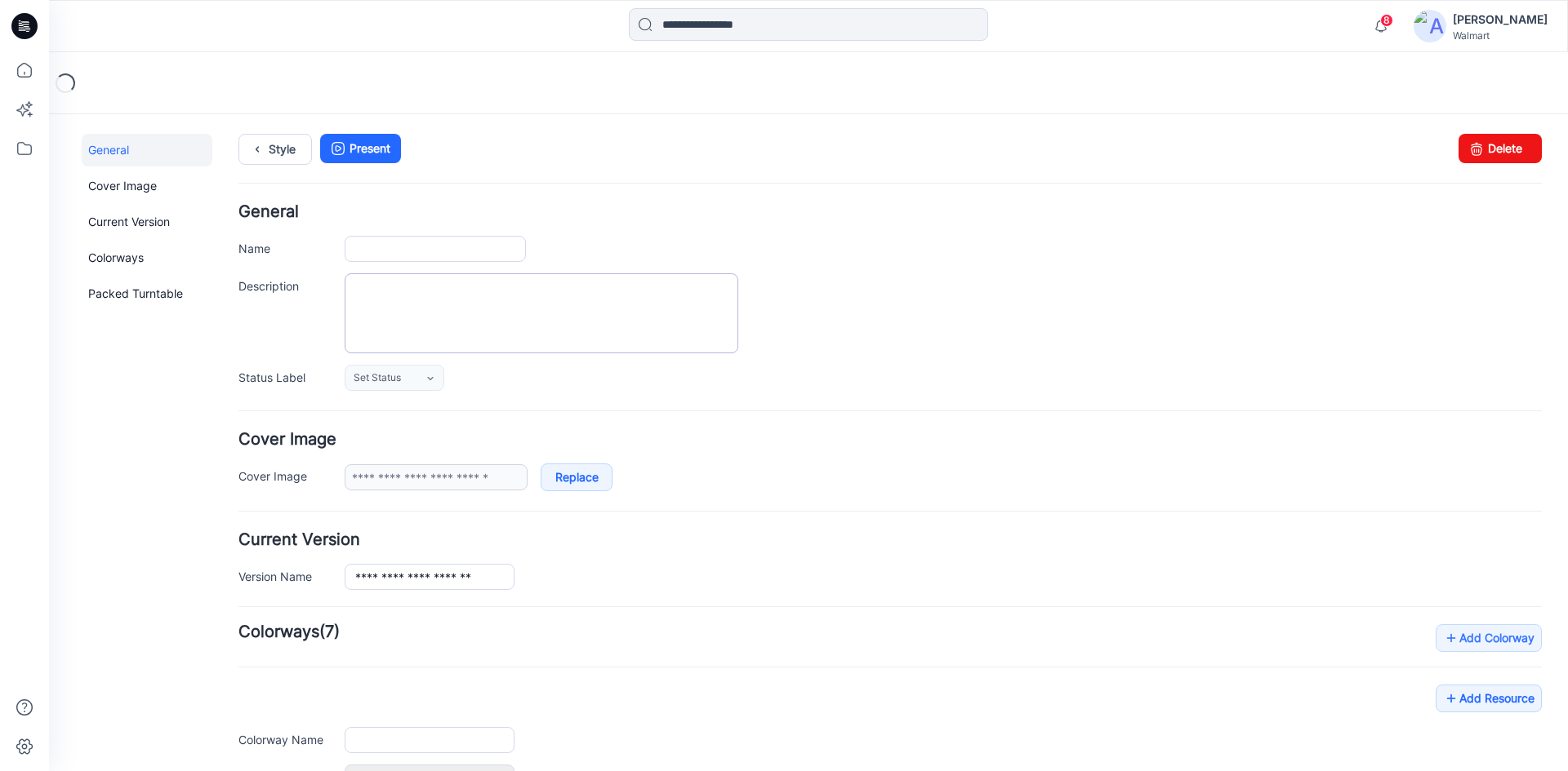
type input "**********"
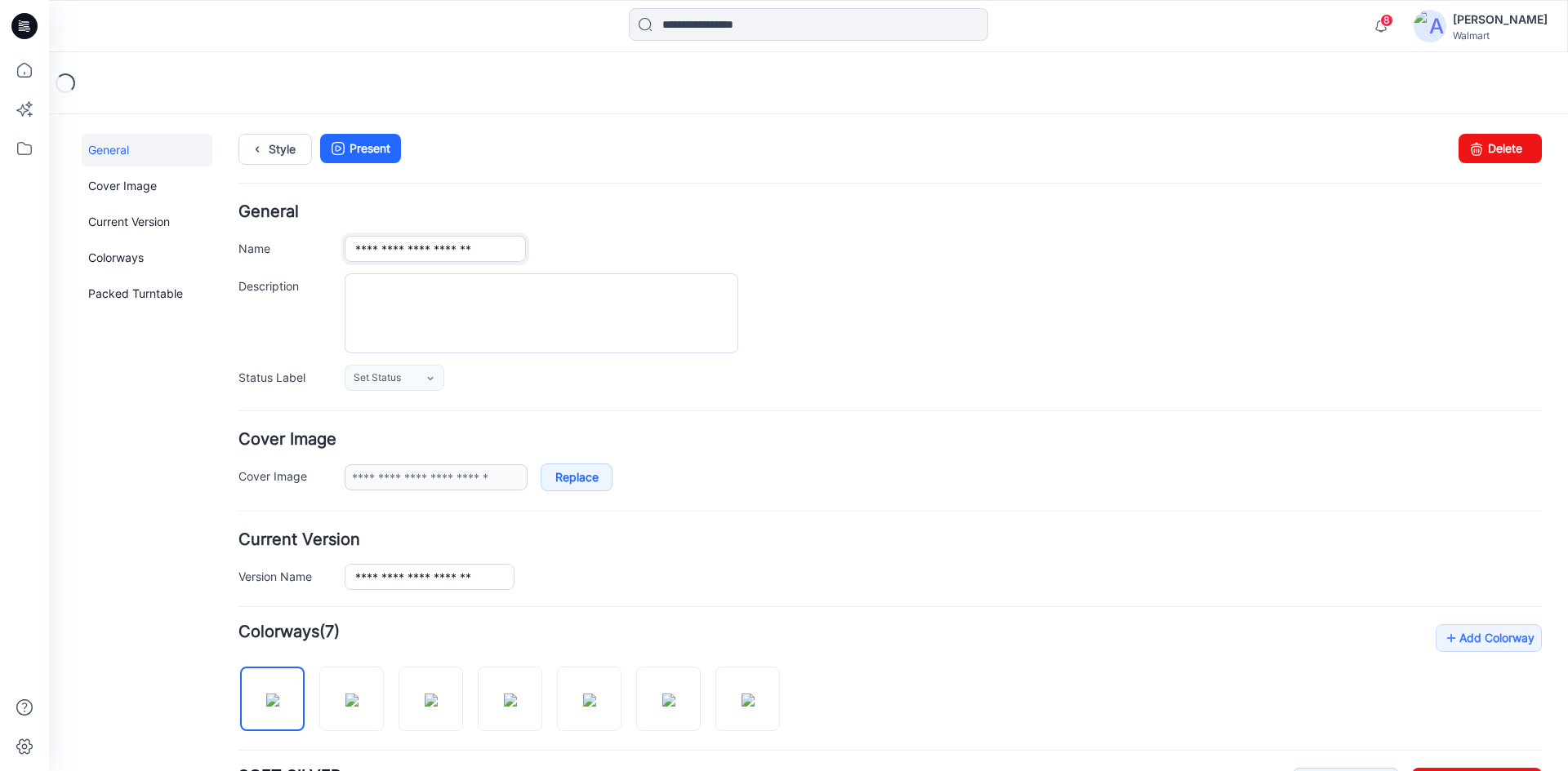
click at [499, 252] on input "**********" at bounding box center [436, 248] width 181 height 26
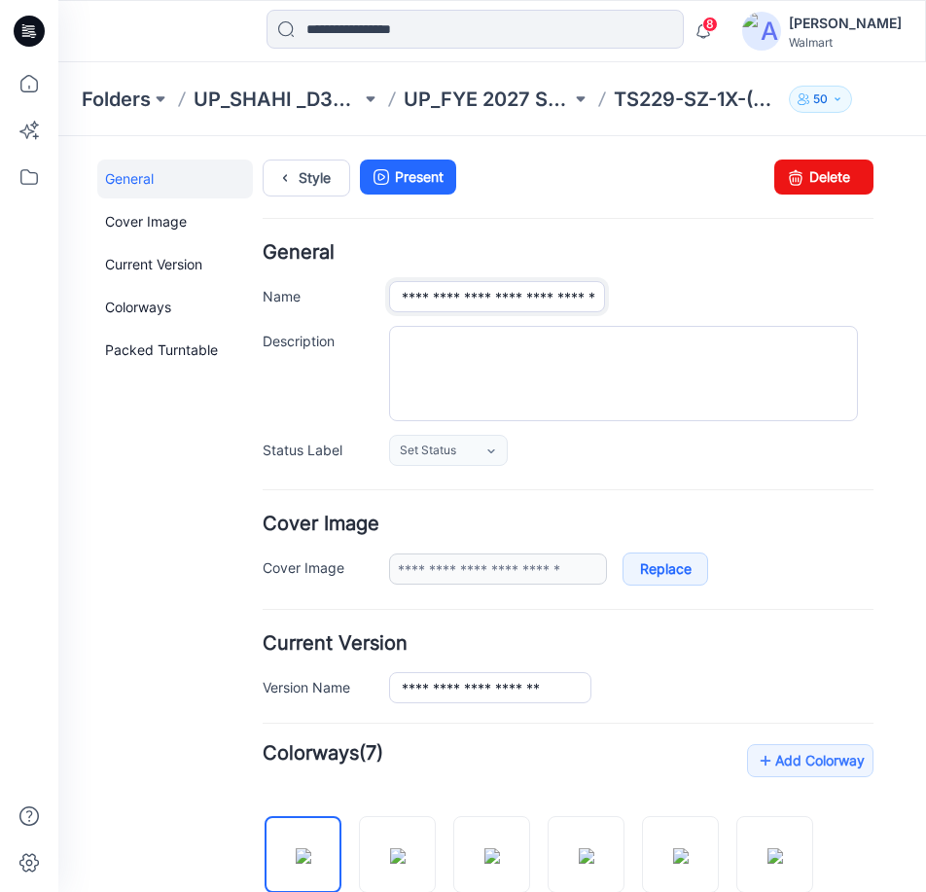
click at [496, 298] on input "**********" at bounding box center [497, 296] width 216 height 31
drag, startPoint x: 590, startPoint y: 298, endPoint x: 609, endPoint y: 330, distance: 37.5
click at [590, 298] on input "**********" at bounding box center [497, 296] width 216 height 31
click at [557, 302] on input "**********" at bounding box center [497, 296] width 216 height 31
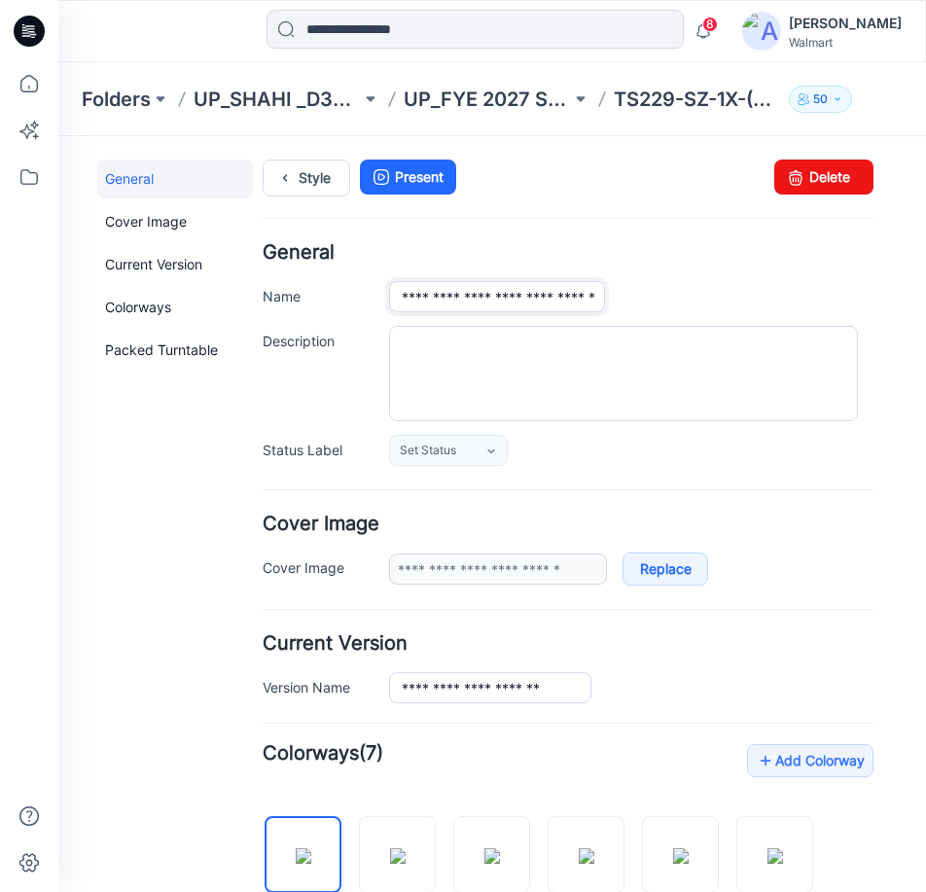
type input "**********"
click at [477, 304] on input "**********" at bounding box center [497, 296] width 216 height 31
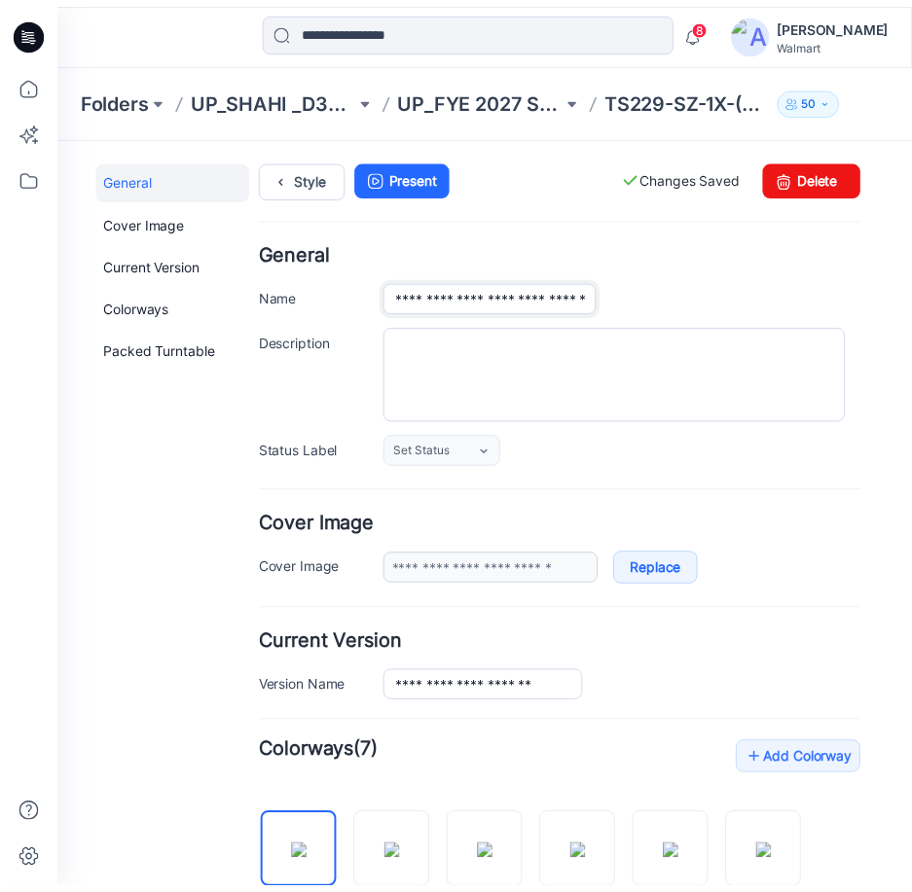
scroll to position [195, 0]
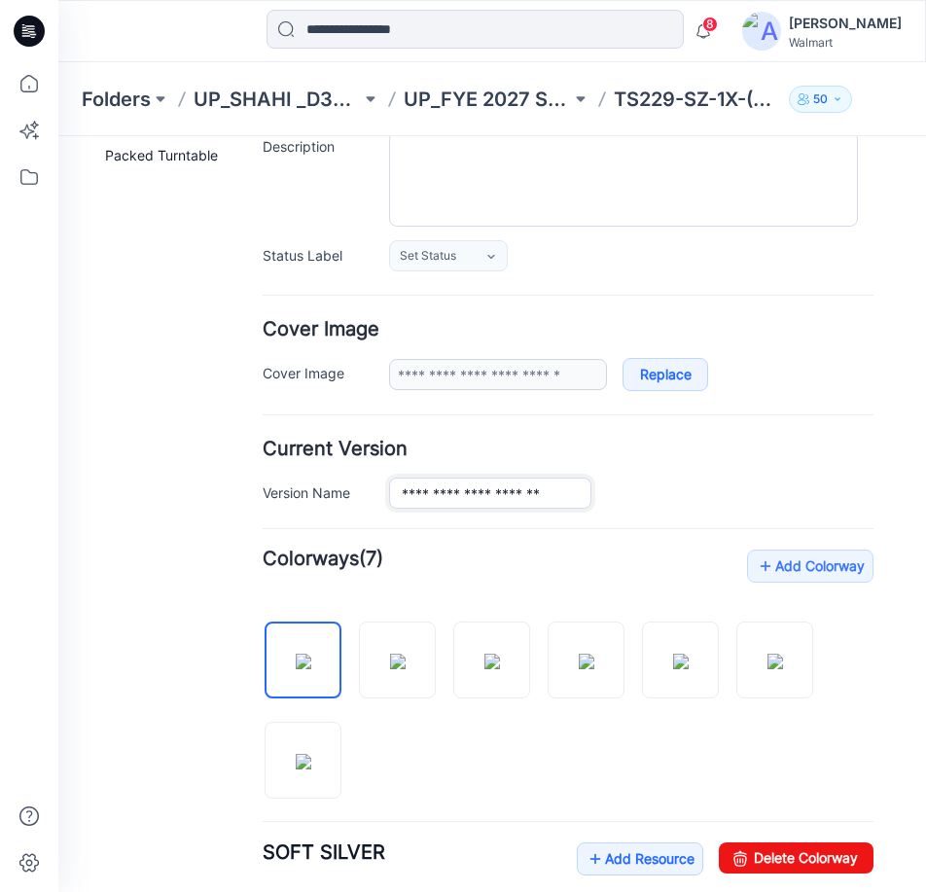
click at [468, 489] on input "**********" at bounding box center [490, 493] width 202 height 31
click at [30, 24] on icon at bounding box center [29, 31] width 31 height 31
